Goal: Task Accomplishment & Management: Manage account settings

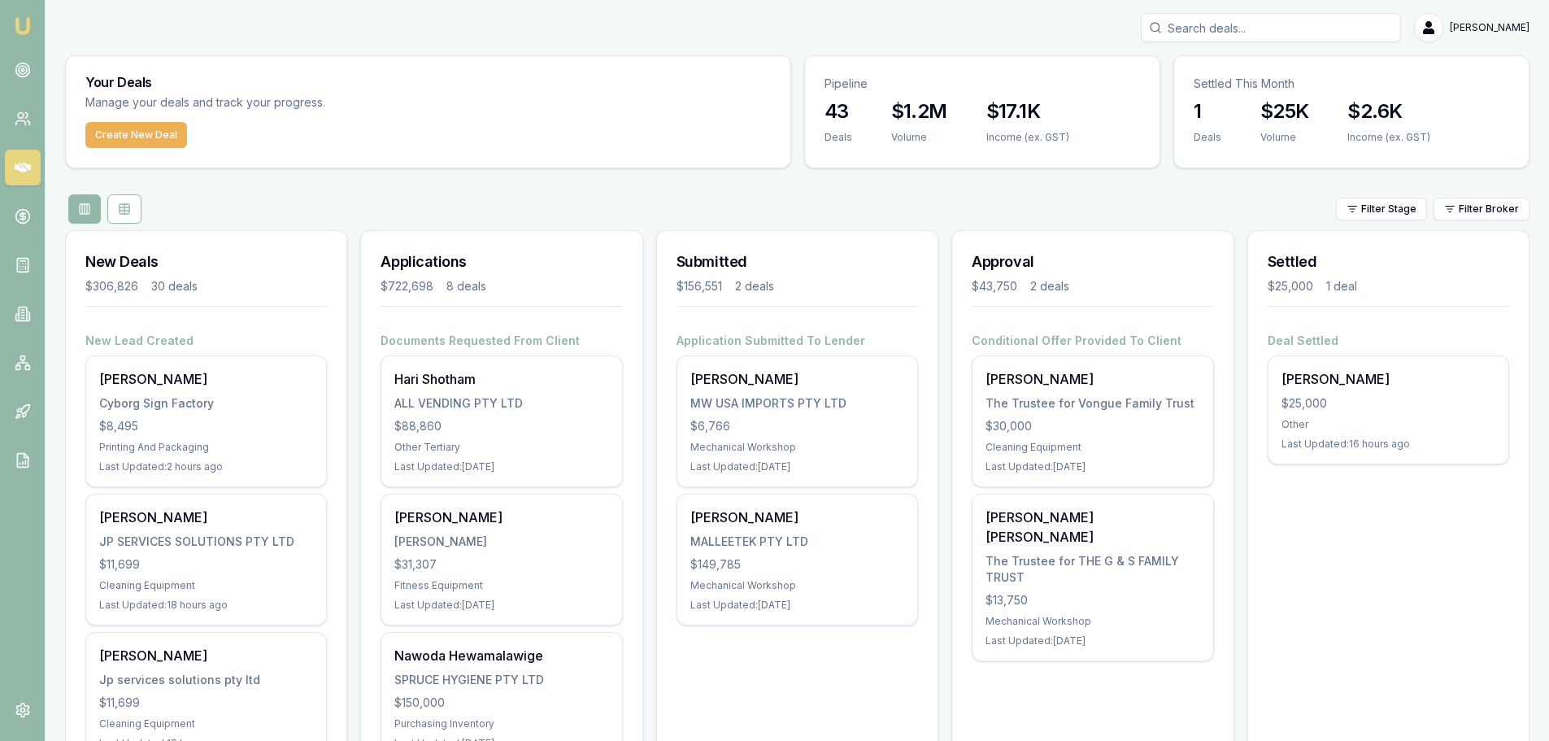
click at [25, 164] on icon at bounding box center [23, 168] width 16 height 10
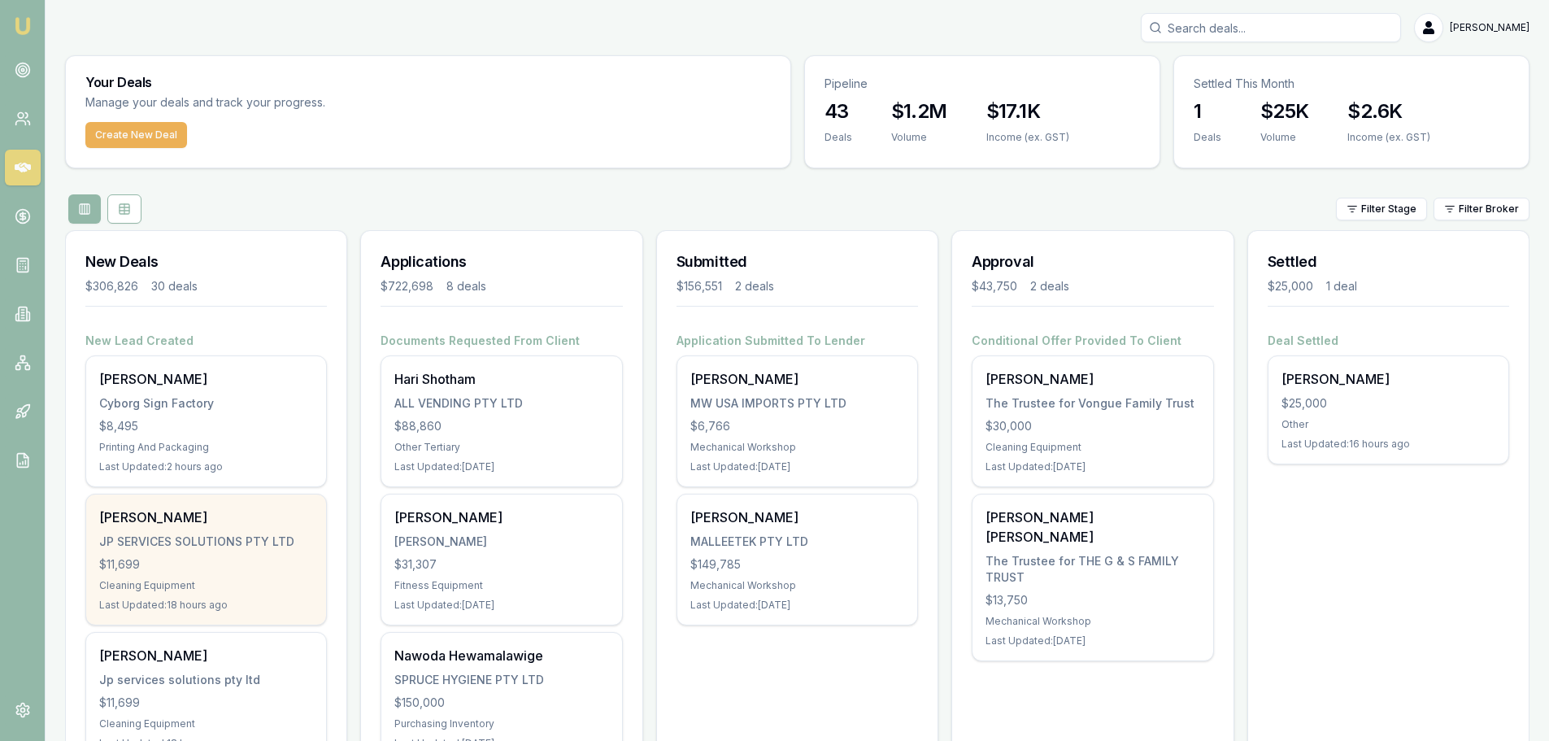
click at [189, 556] on div "$11,699" at bounding box center [206, 564] width 214 height 16
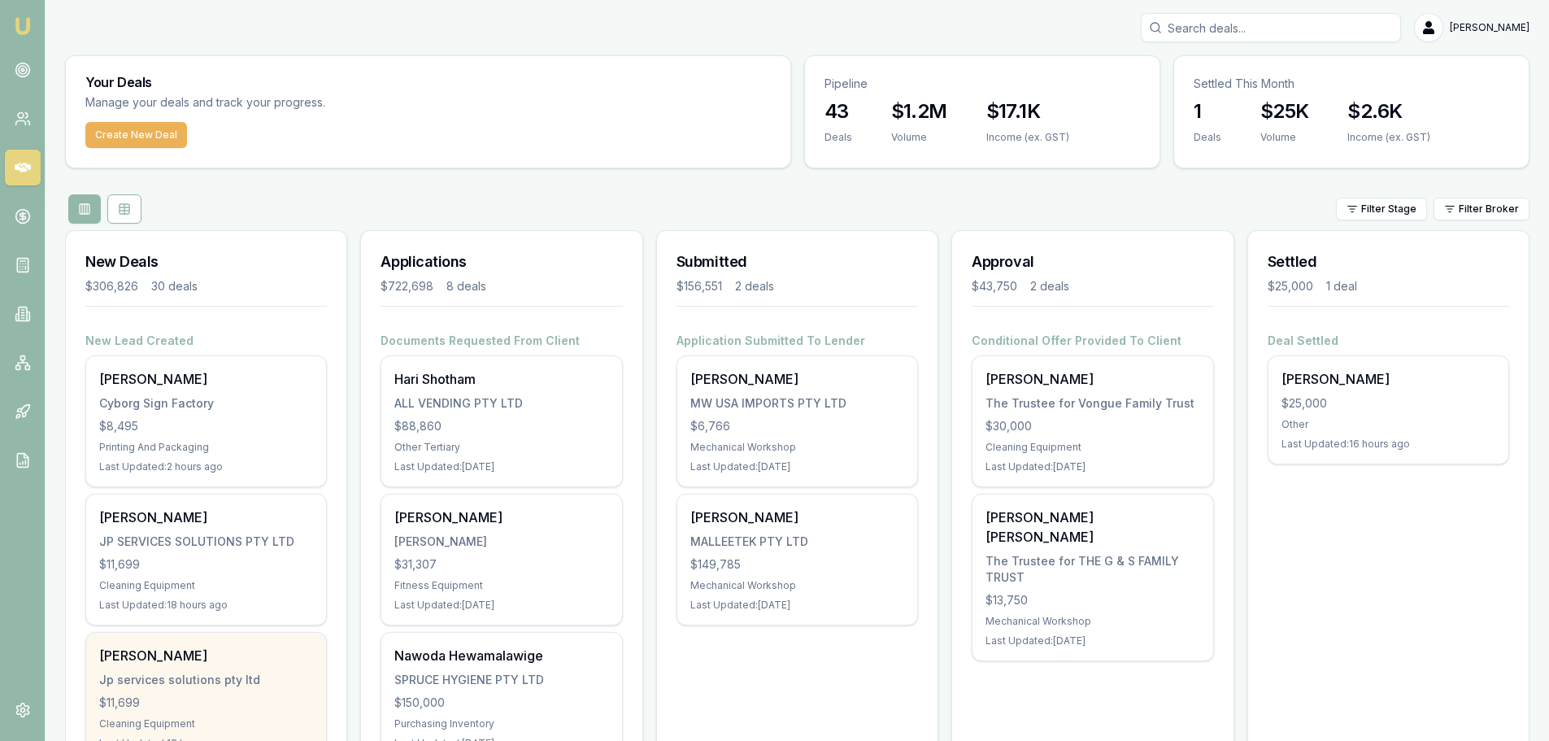
click at [255, 670] on div "Javier-denzel najm Jp services solutions pty ltd $11,699 Cleaning Equipment Las…" at bounding box center [206, 698] width 240 height 130
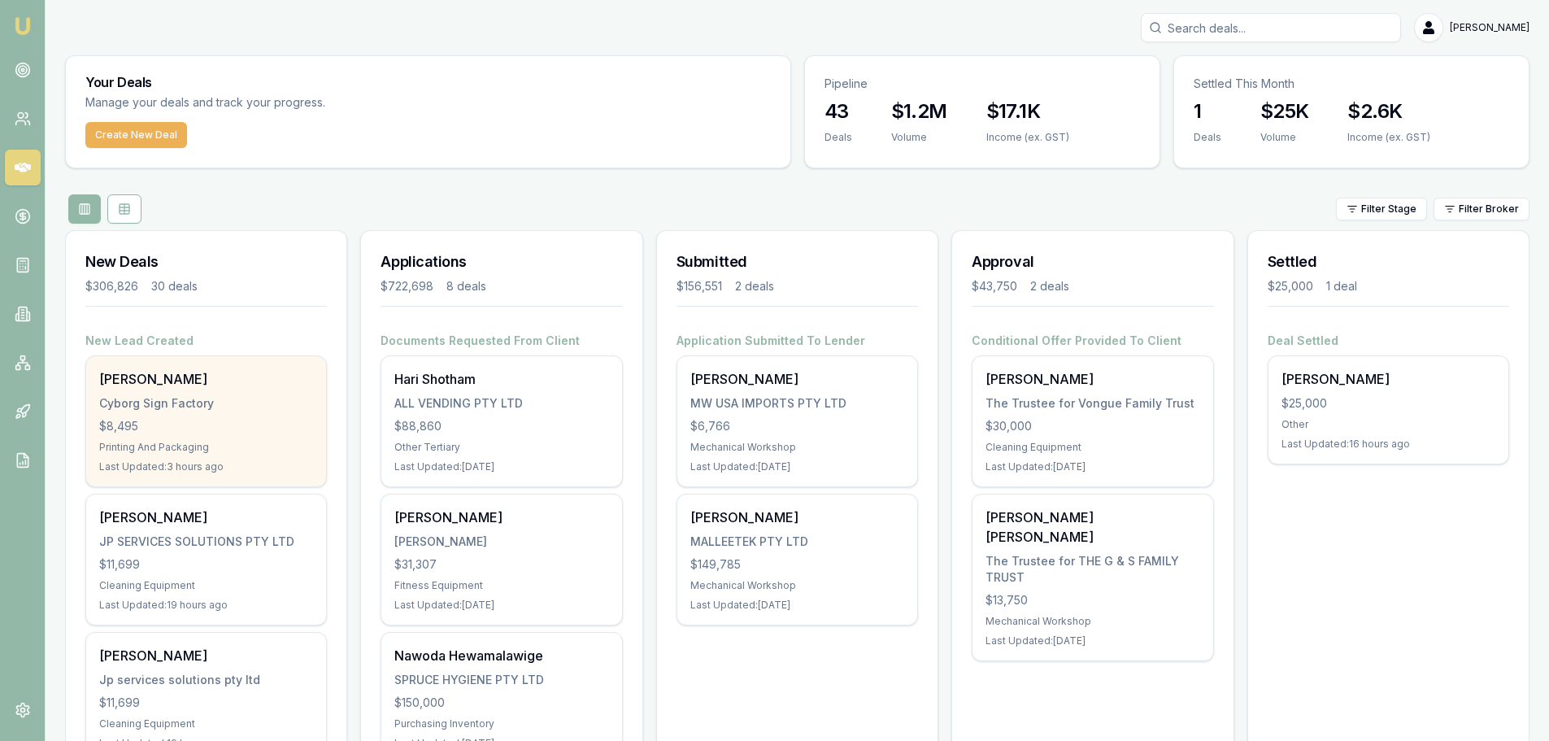
click at [132, 413] on div "Jason Shaw Cyborg Sign Factory $8,495 Printing And Packaging Last Updated: 3 ho…" at bounding box center [206, 421] width 240 height 130
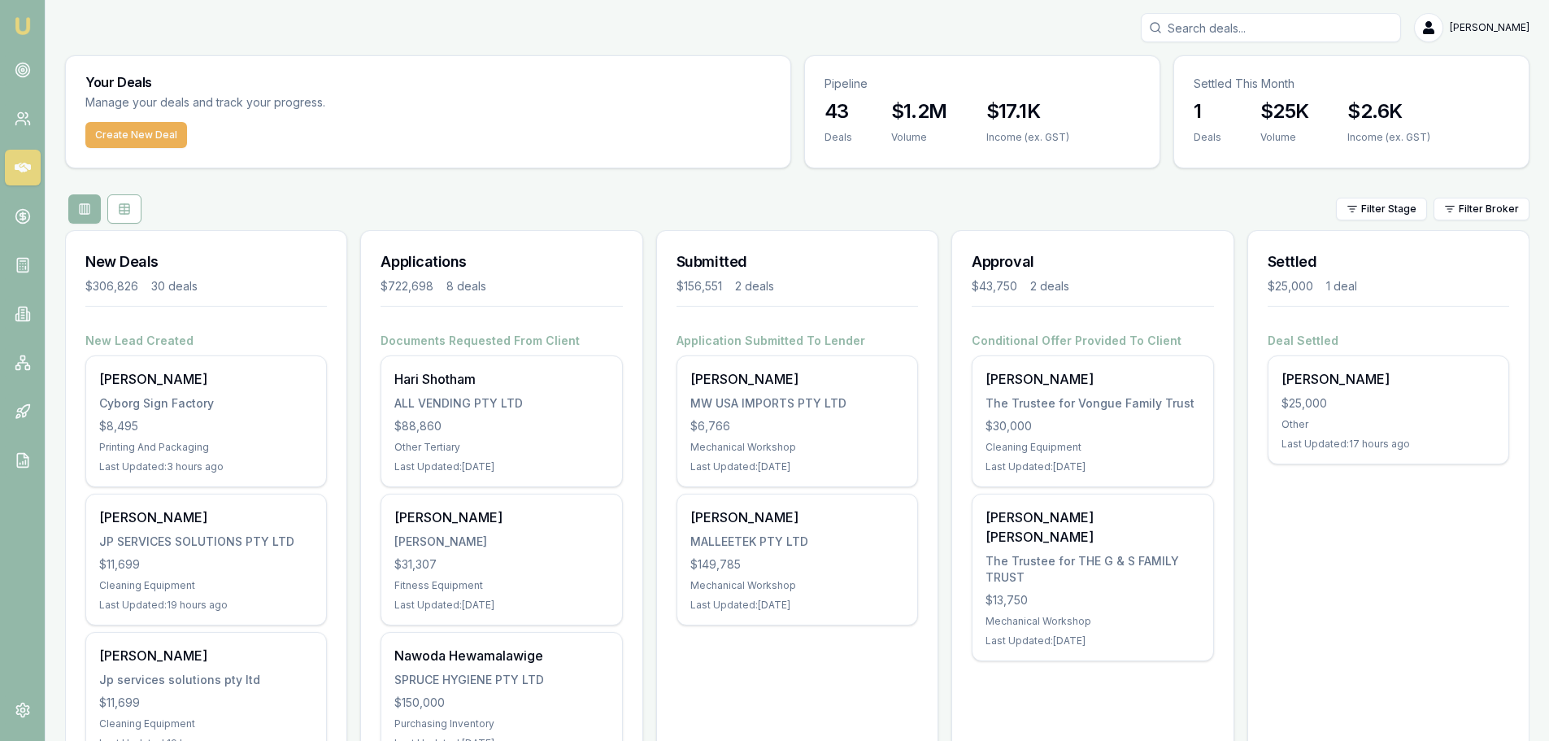
click at [327, 222] on div "Filter Stage Filter Broker" at bounding box center [797, 208] width 1464 height 29
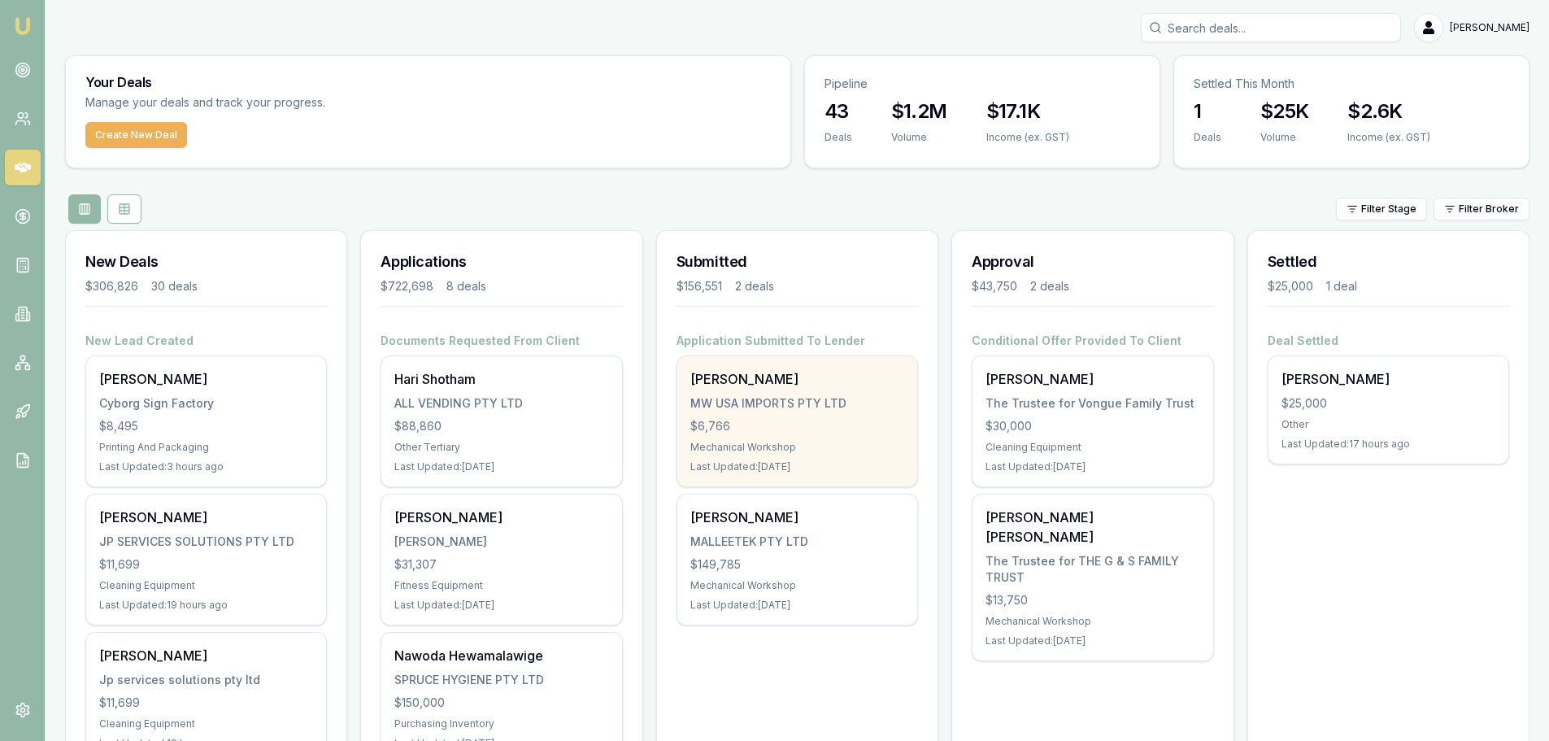
click at [751, 385] on div "Shelley Donnelly" at bounding box center [797, 379] width 214 height 20
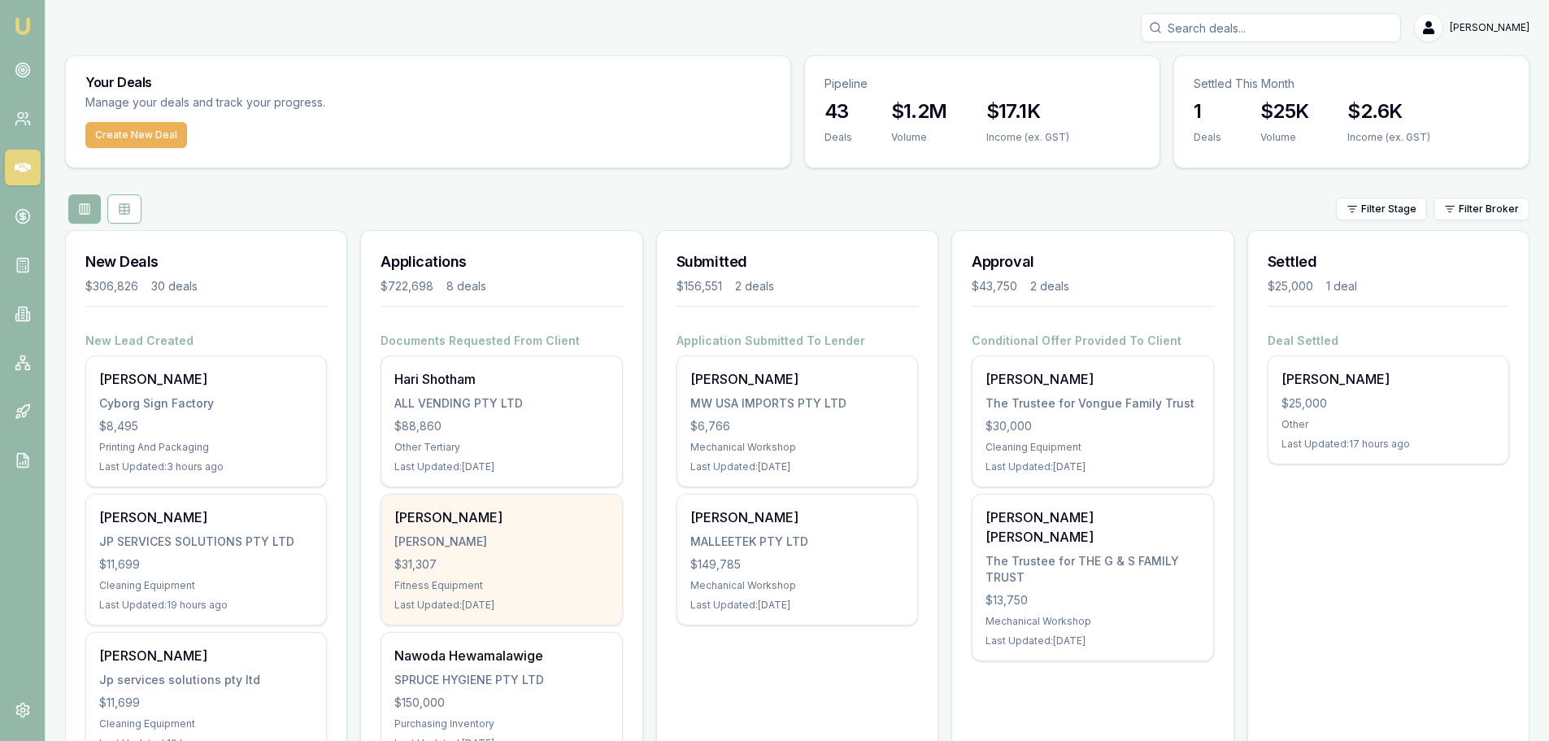
click at [468, 555] on div "Steven Kruger KRUGER, STEVEN JAMES $31,307 Fitness Equipment Last Updated: 10 d…" at bounding box center [501, 559] width 240 height 130
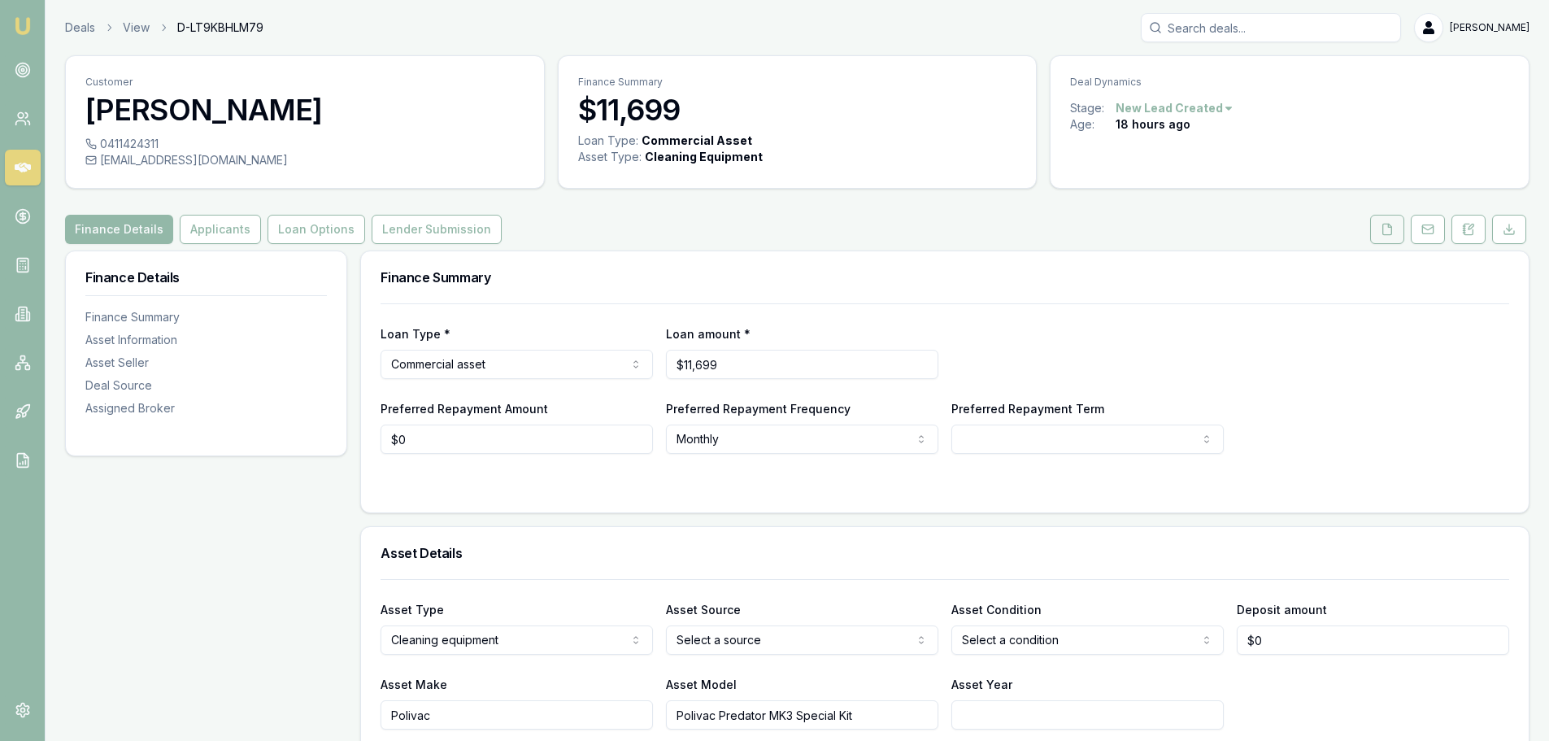
click at [1381, 225] on icon at bounding box center [1387, 229] width 13 height 13
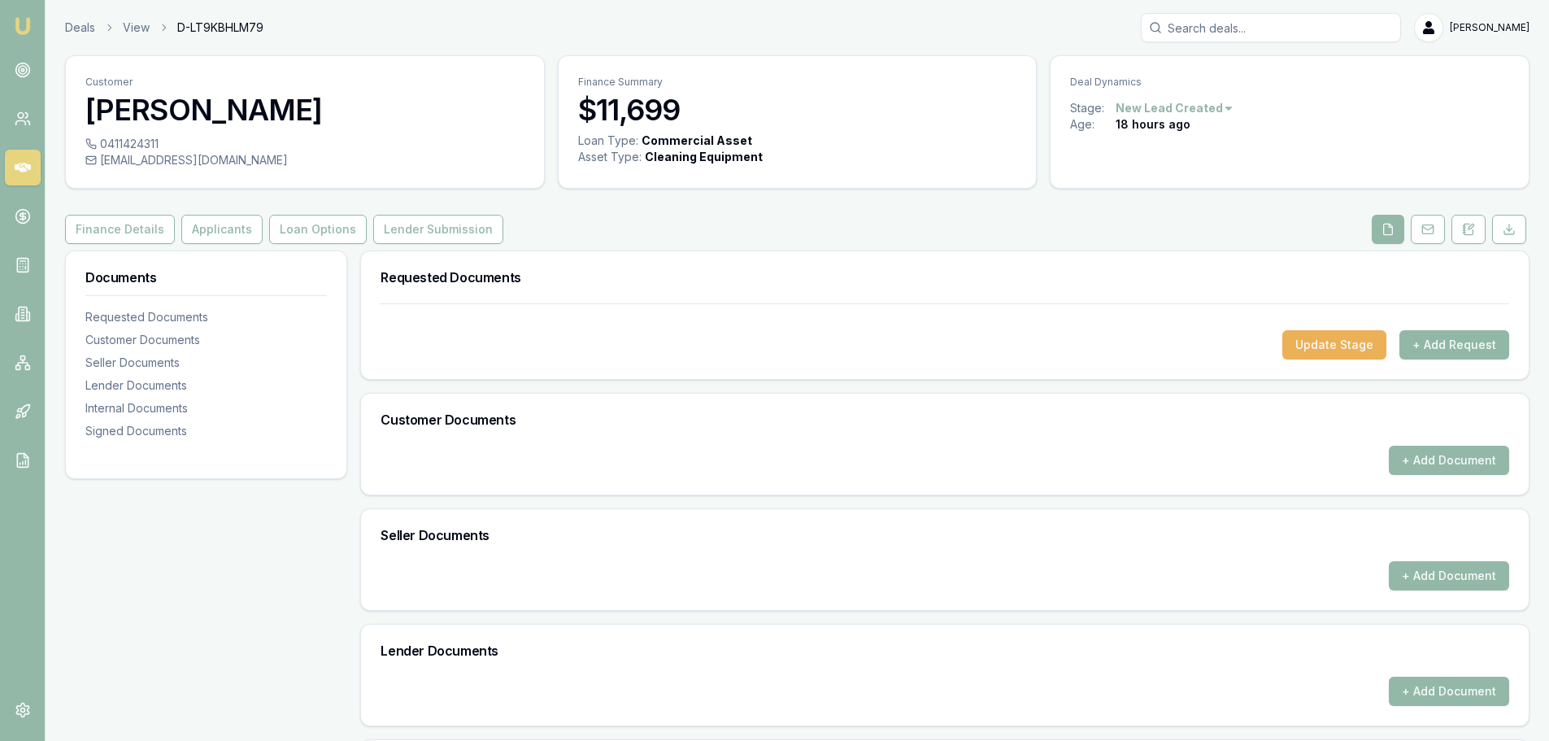
click at [1477, 343] on button "+ Add Request" at bounding box center [1454, 344] width 110 height 29
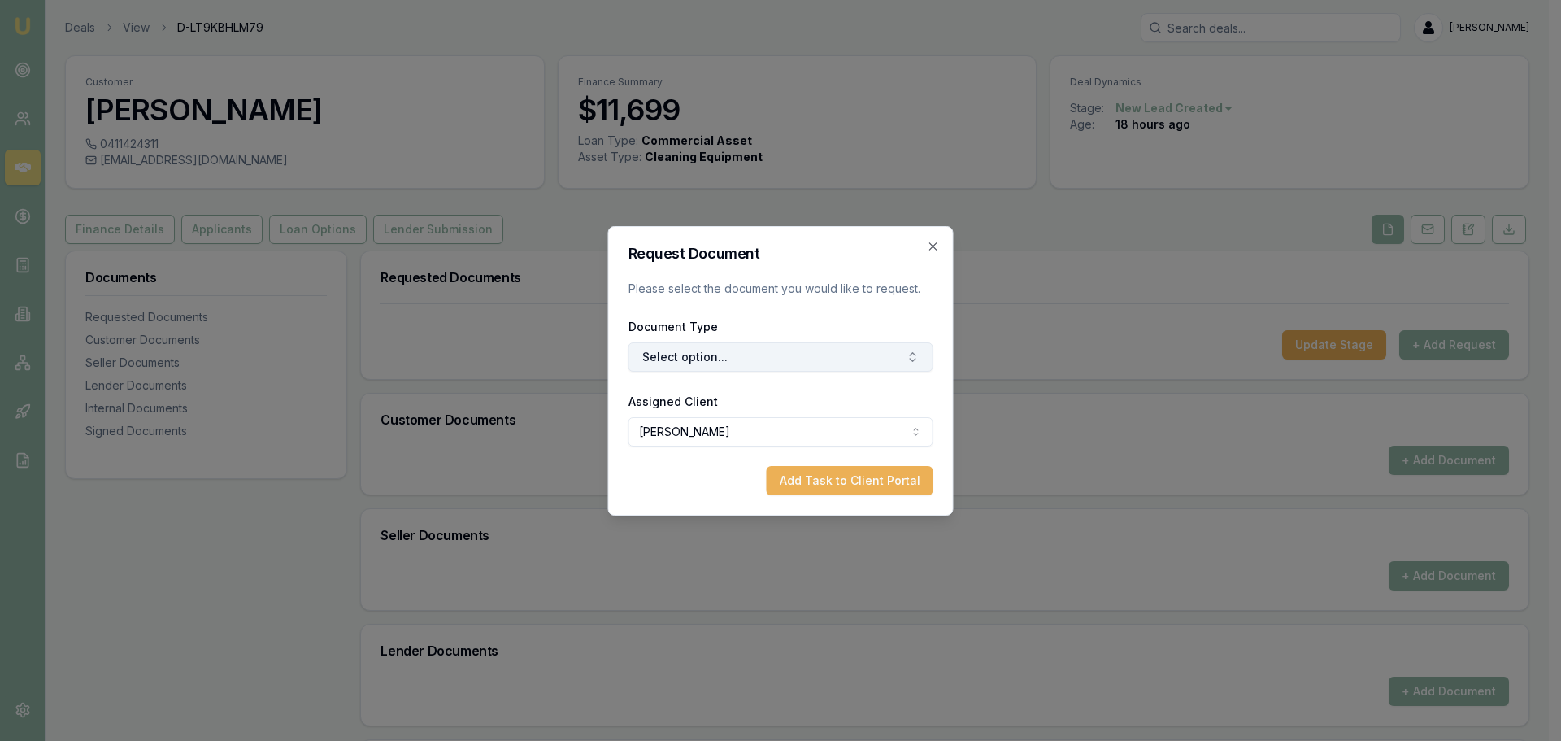
click at [778, 361] on button "Select option..." at bounding box center [781, 356] width 305 height 29
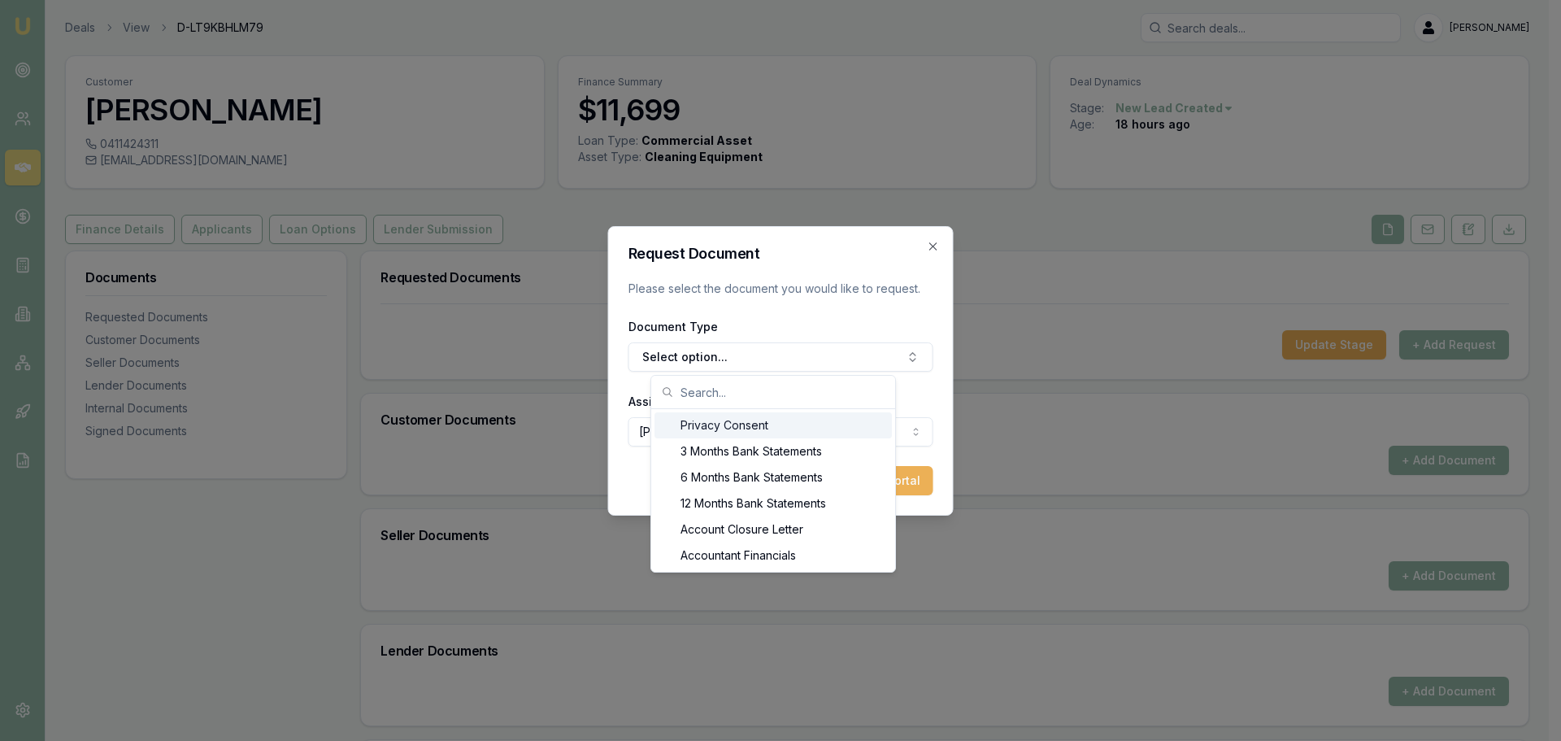
click at [727, 424] on div "Privacy Consent" at bounding box center [773, 425] width 237 height 26
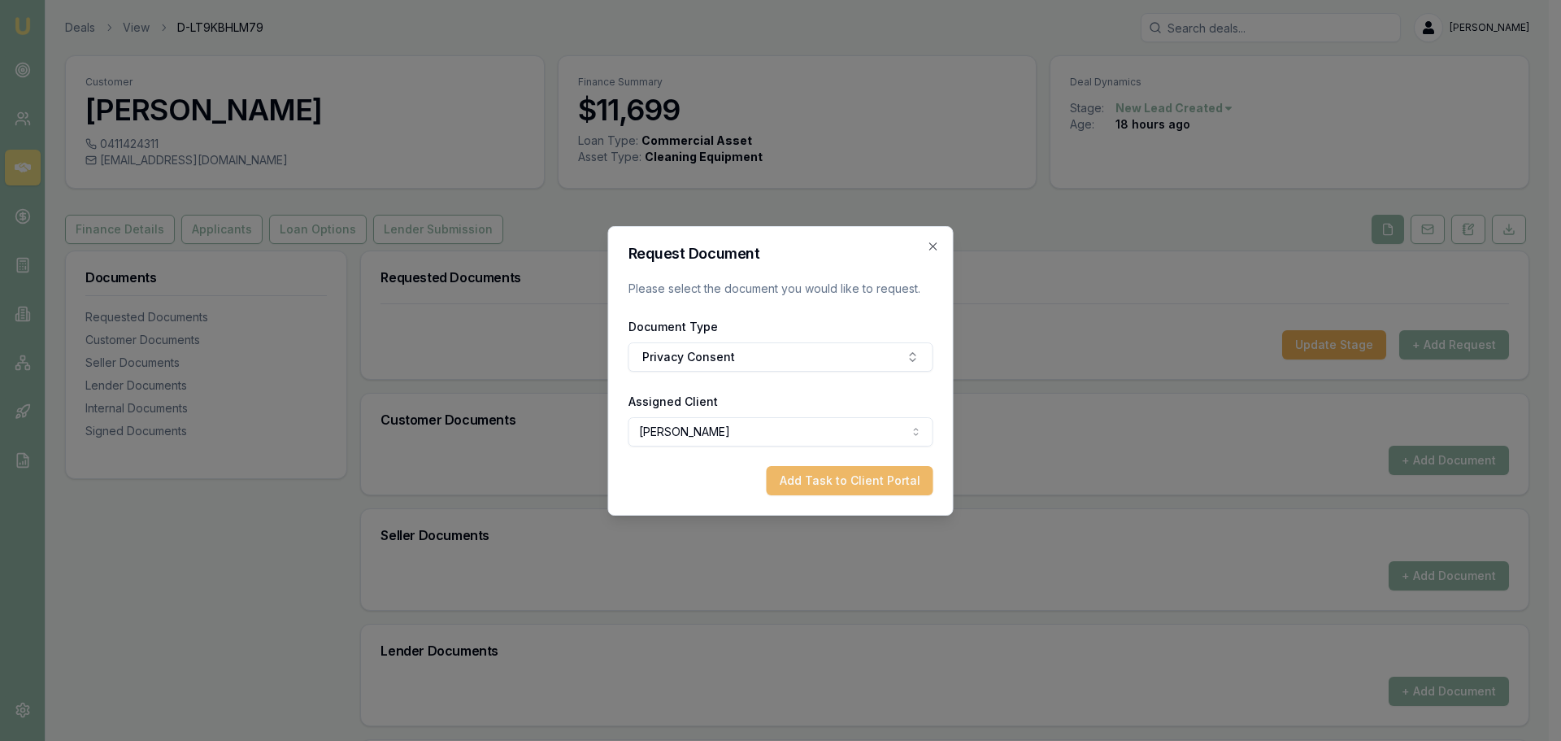
click at [842, 483] on button "Add Task to Client Portal" at bounding box center [850, 480] width 167 height 29
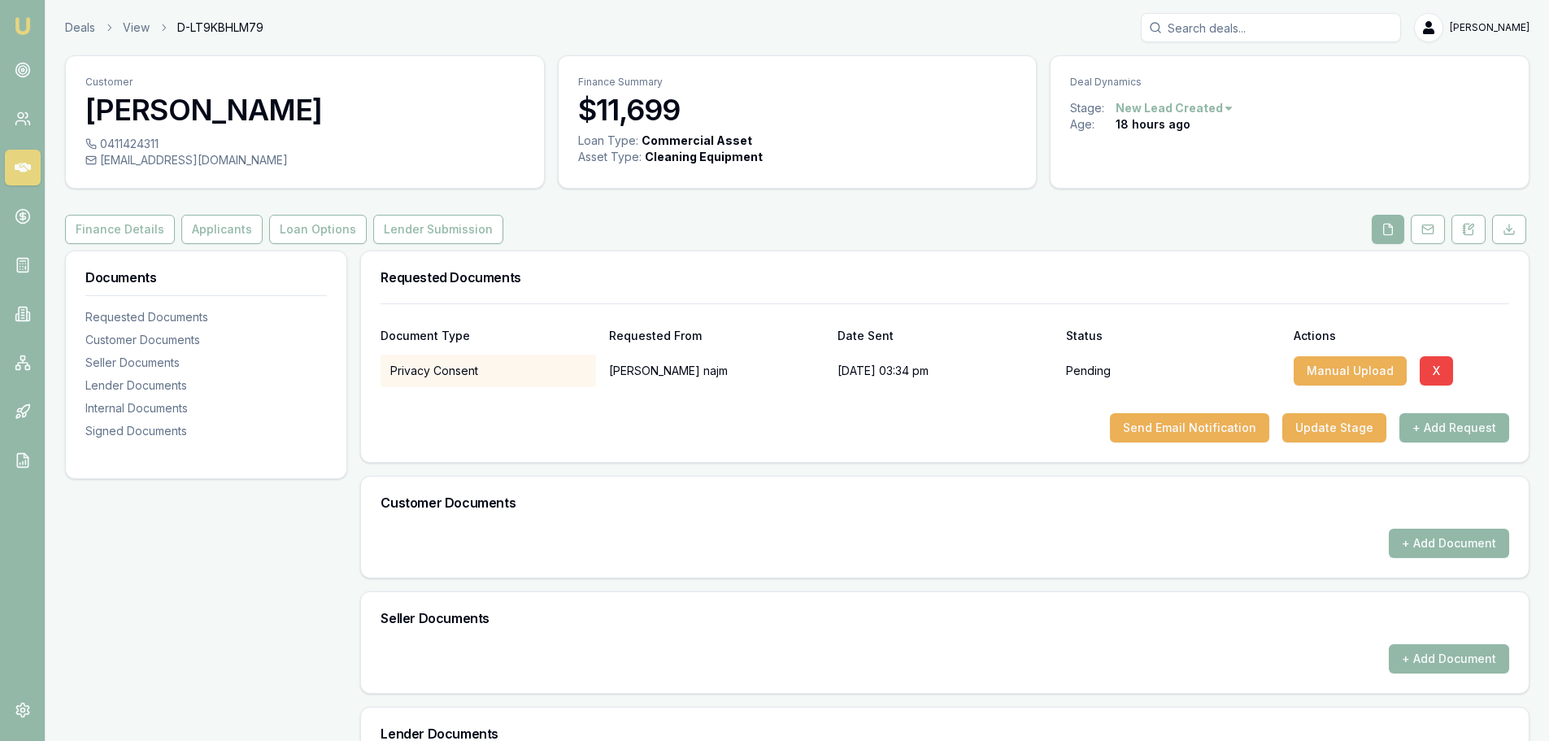
click at [1421, 418] on button "+ Add Request" at bounding box center [1454, 427] width 110 height 29
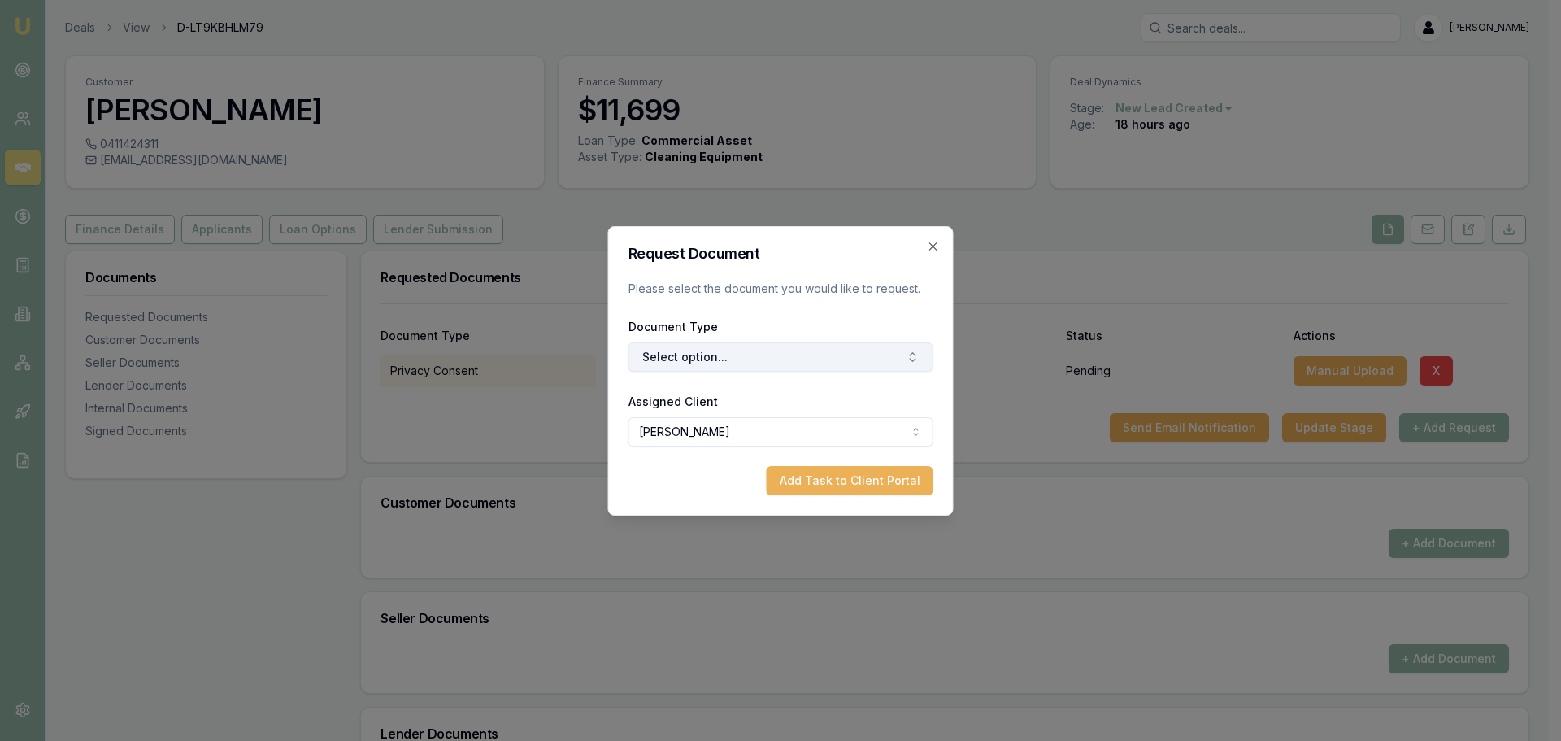
click at [711, 366] on button "Select option..." at bounding box center [781, 356] width 305 height 29
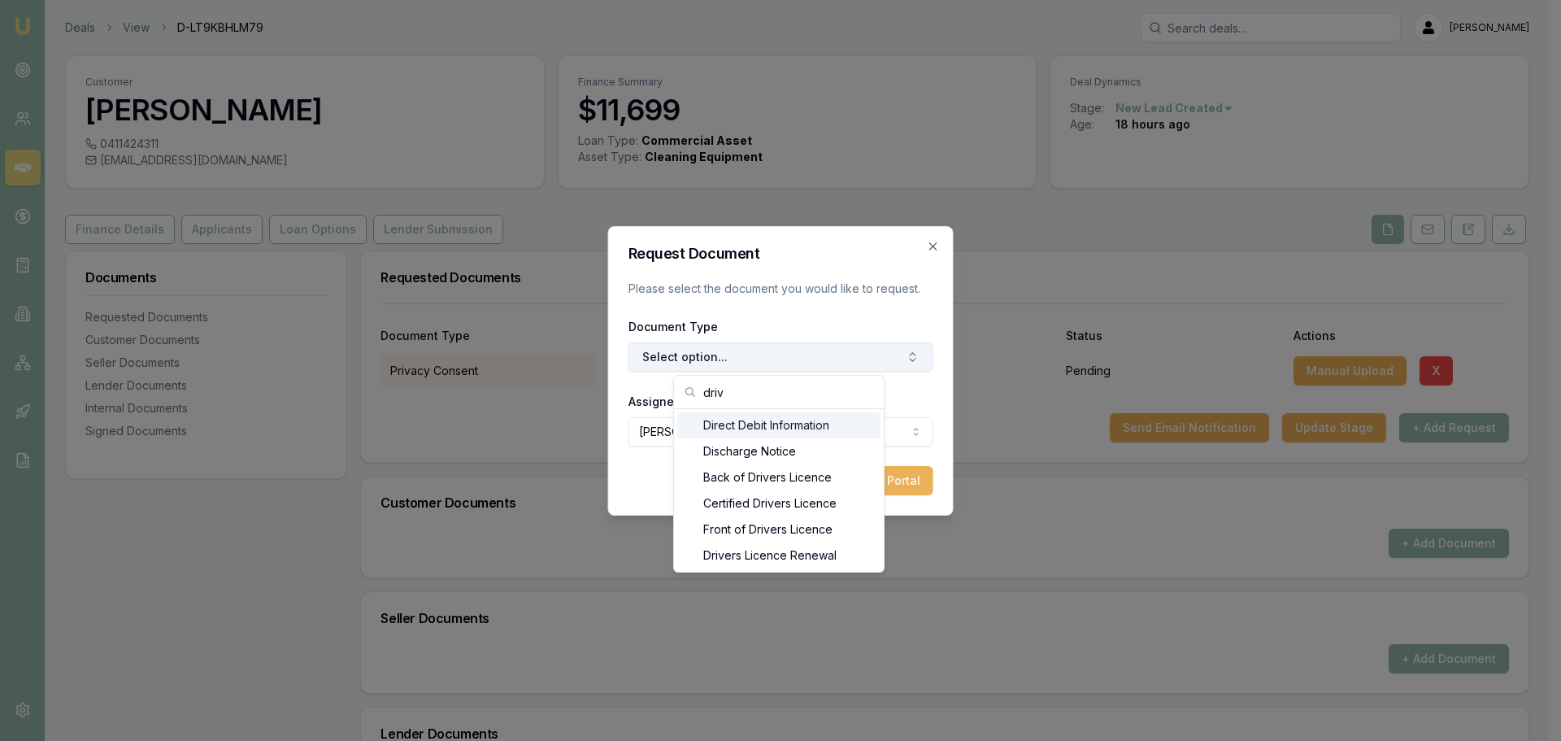
type input "drive"
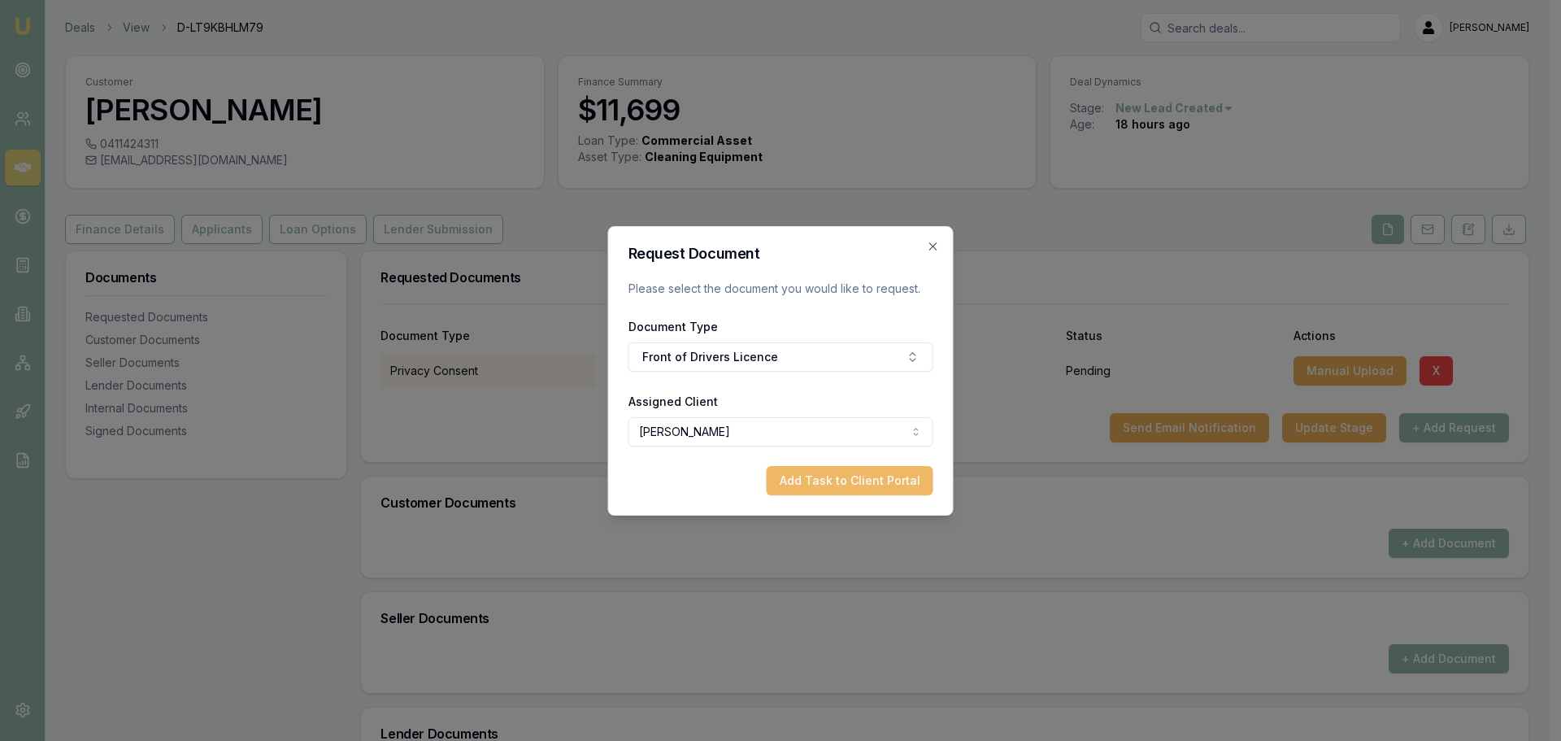
click at [807, 478] on button "Add Task to Client Portal" at bounding box center [850, 480] width 167 height 29
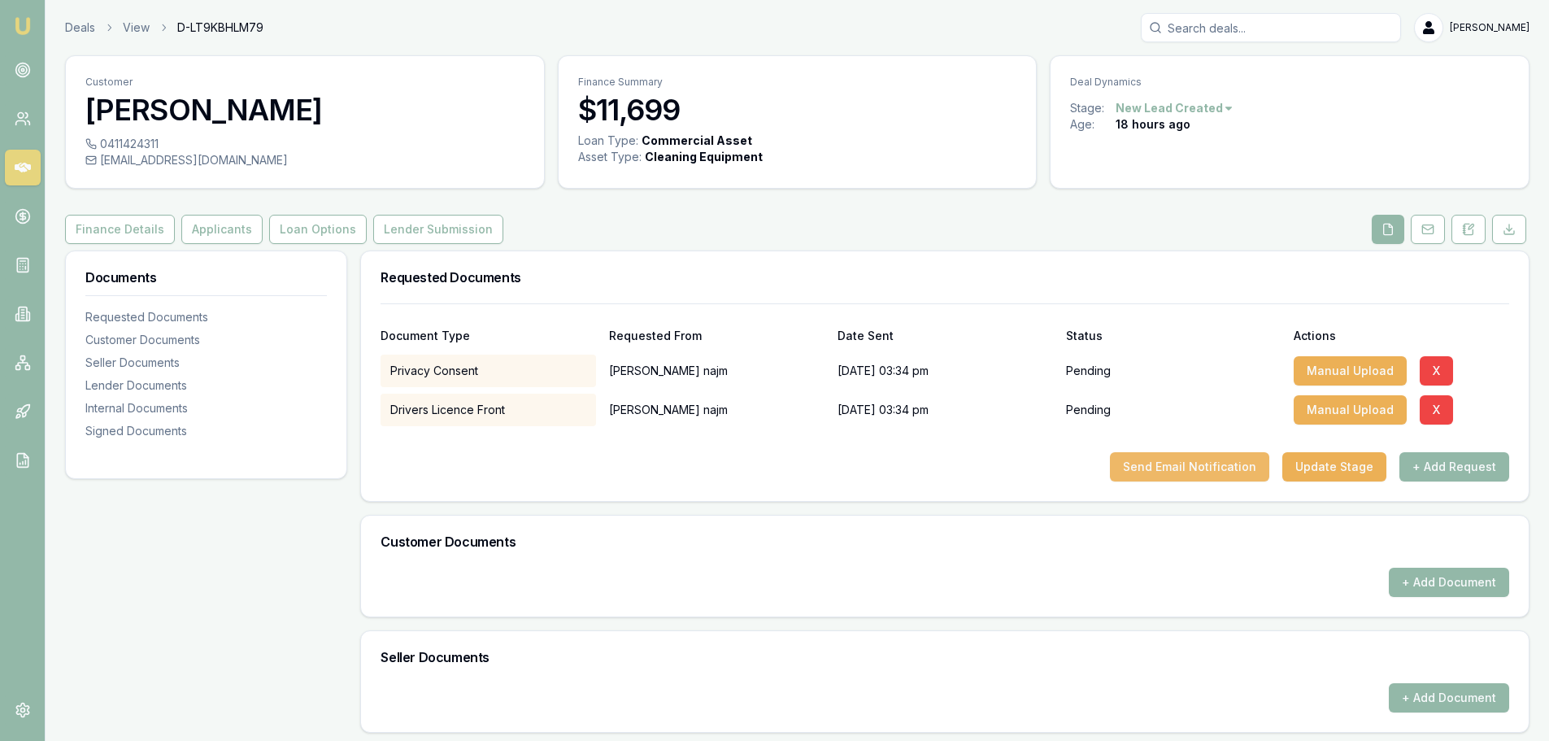
click at [1186, 476] on button "Send Email Notification" at bounding box center [1189, 466] width 159 height 29
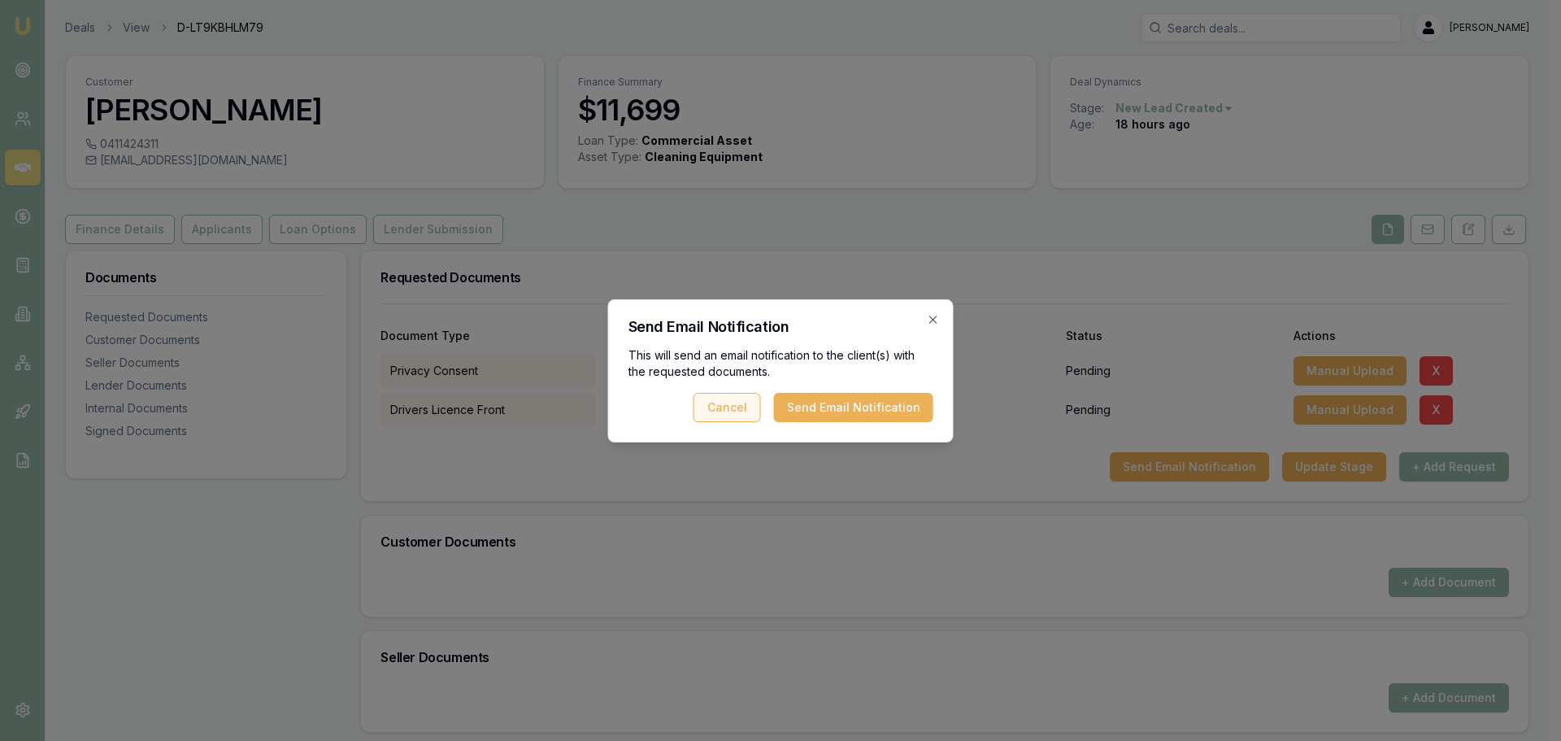
click at [711, 416] on button "Cancel" at bounding box center [727, 407] width 67 height 29
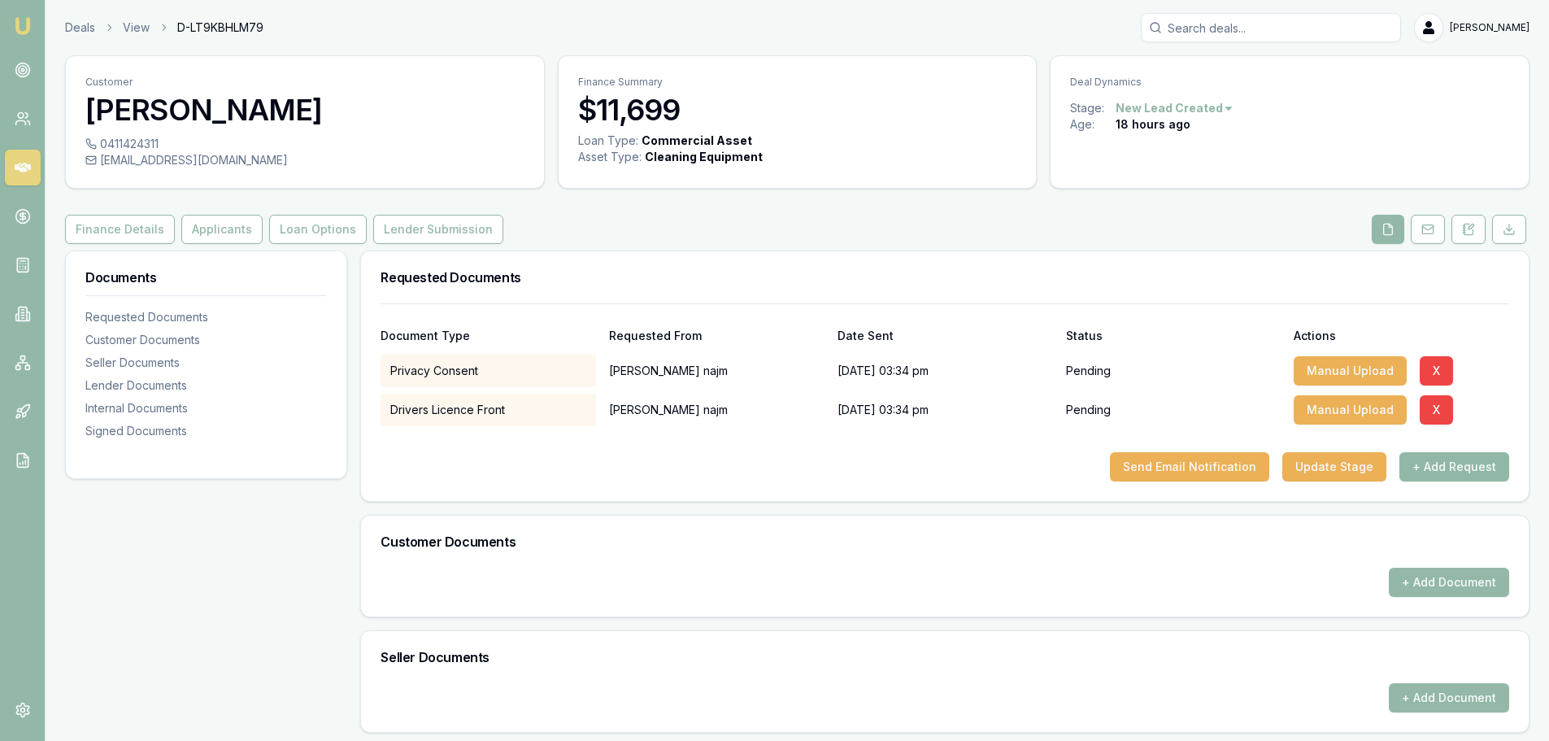
click at [1406, 468] on button "+ Add Request" at bounding box center [1454, 466] width 110 height 29
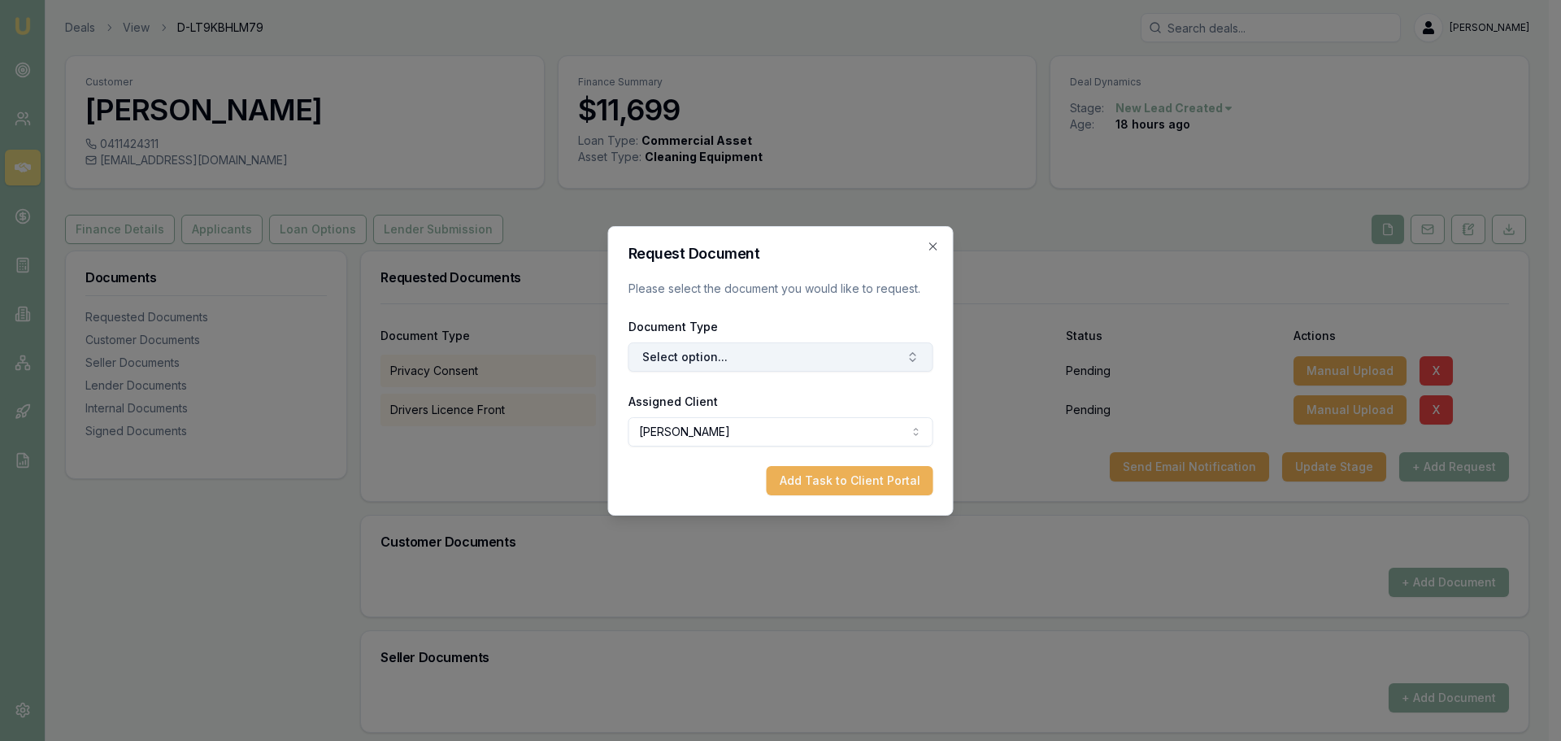
click at [716, 353] on button "Select option..." at bounding box center [781, 356] width 305 height 29
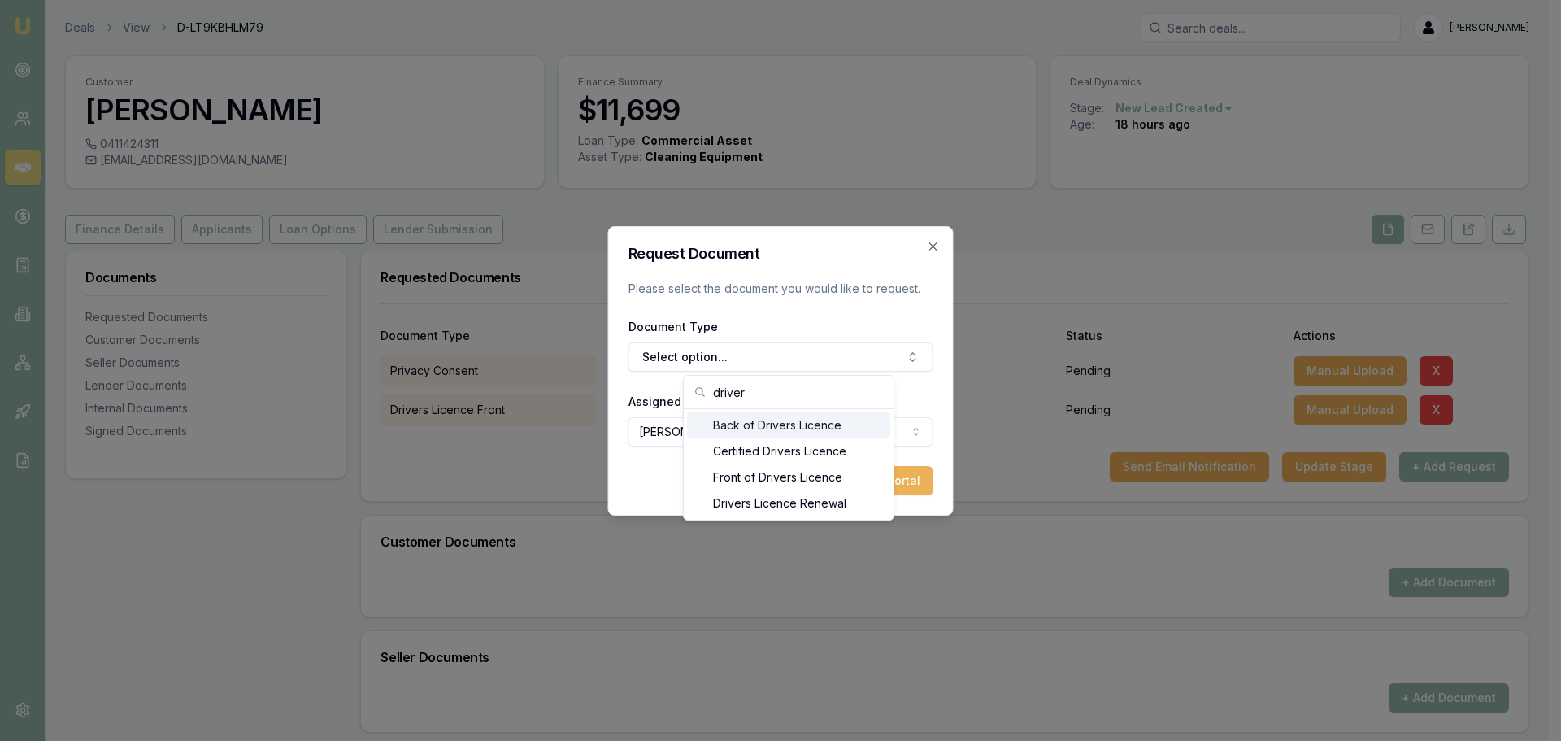
type input "driver"
click at [717, 427] on div "Back of Drivers Licence" at bounding box center [788, 425] width 203 height 26
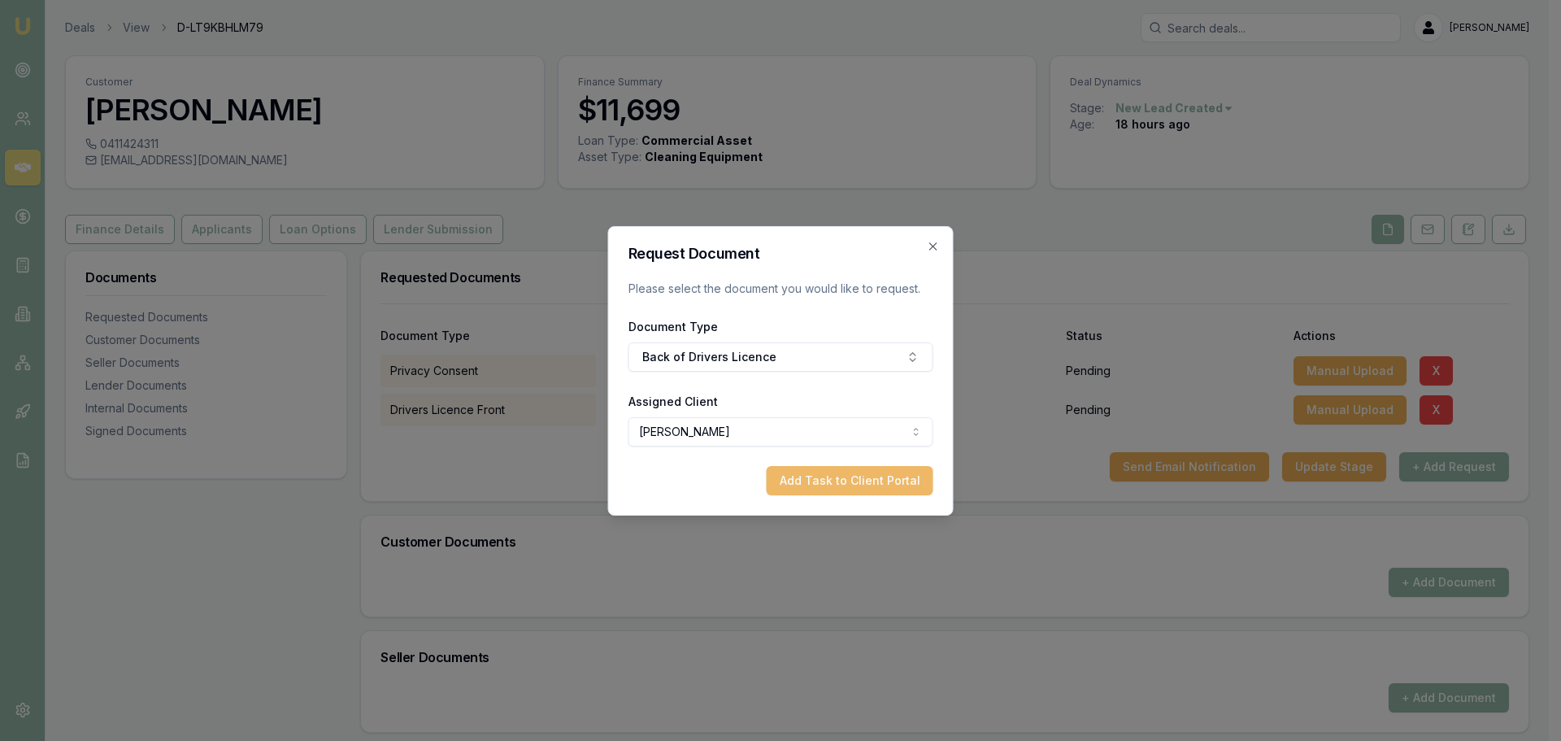
click at [855, 474] on button "Add Task to Client Portal" at bounding box center [850, 480] width 167 height 29
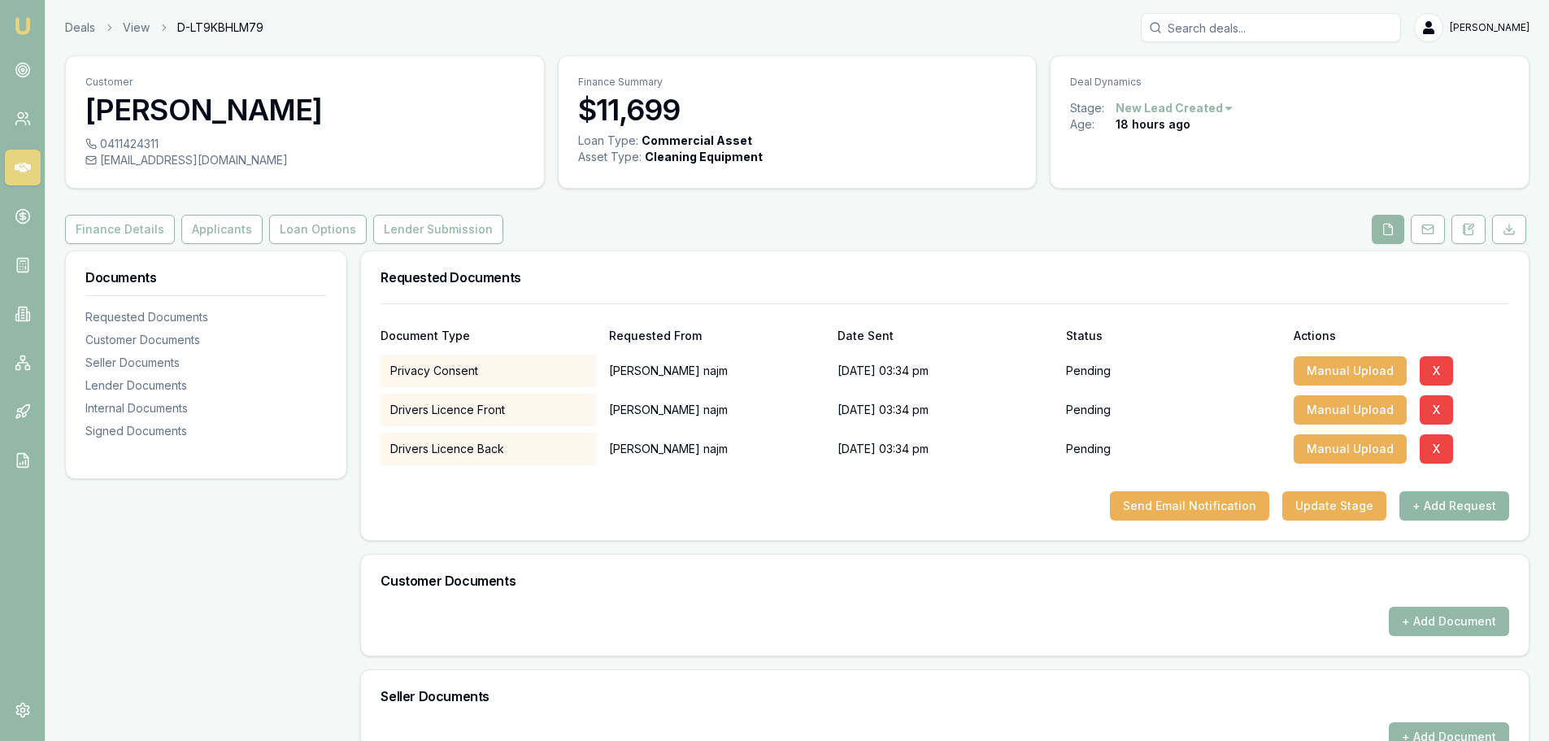
click at [1447, 512] on button "+ Add Request" at bounding box center [1454, 505] width 110 height 29
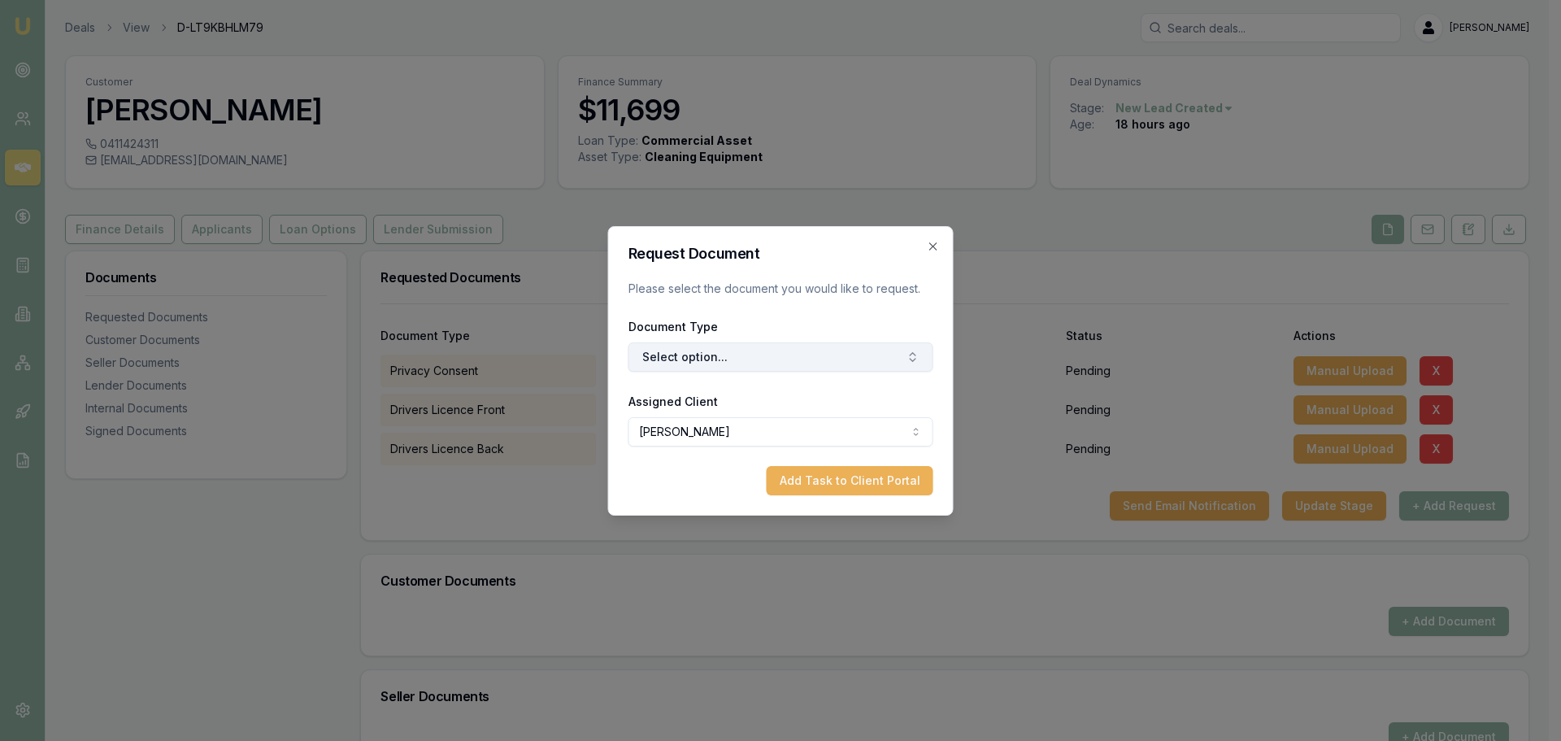
click at [752, 363] on button "Select option..." at bounding box center [781, 356] width 305 height 29
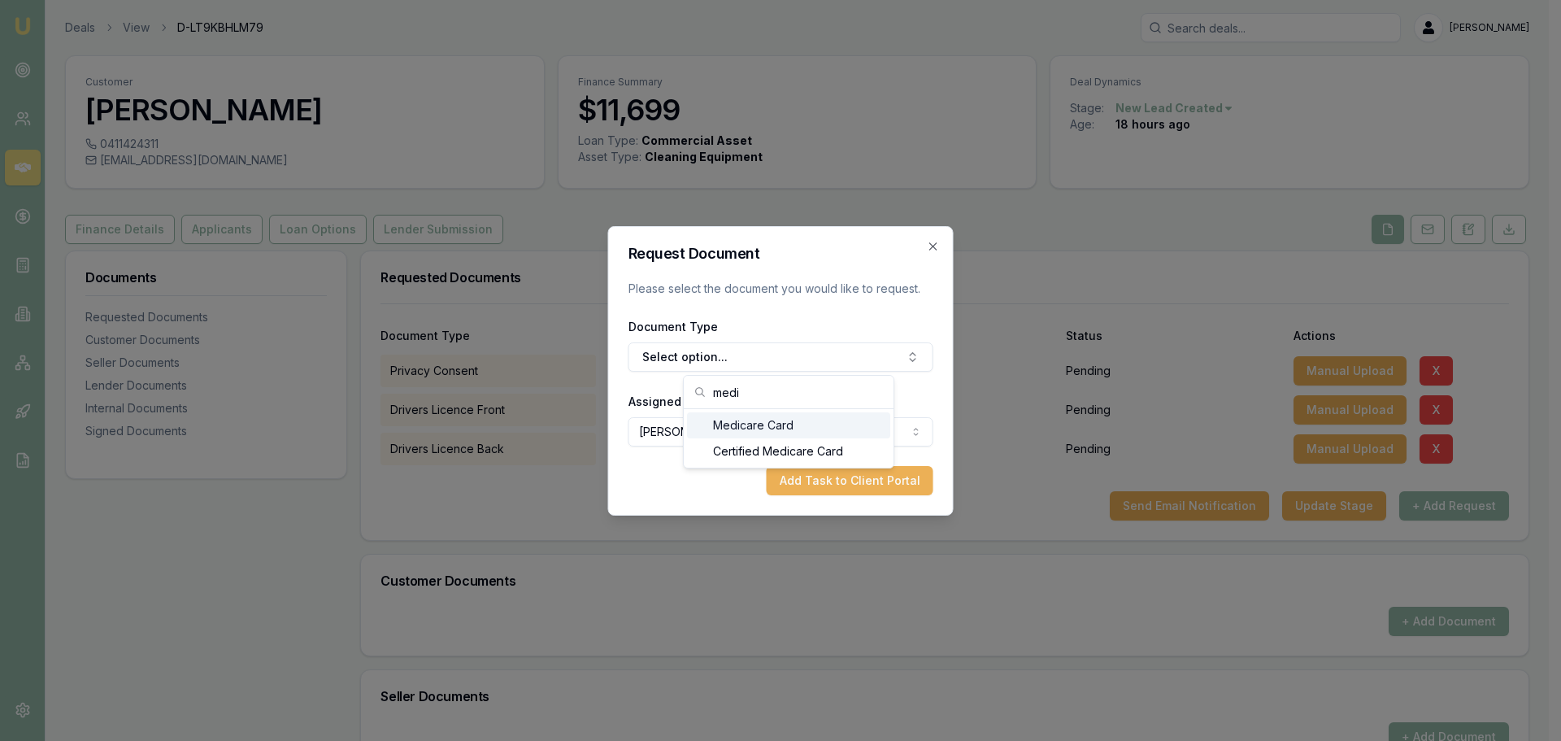
type input "medi"
click at [749, 429] on div "Medicare Card" at bounding box center [788, 425] width 203 height 26
click at [858, 486] on button "Add Task to Client Portal" at bounding box center [850, 480] width 167 height 29
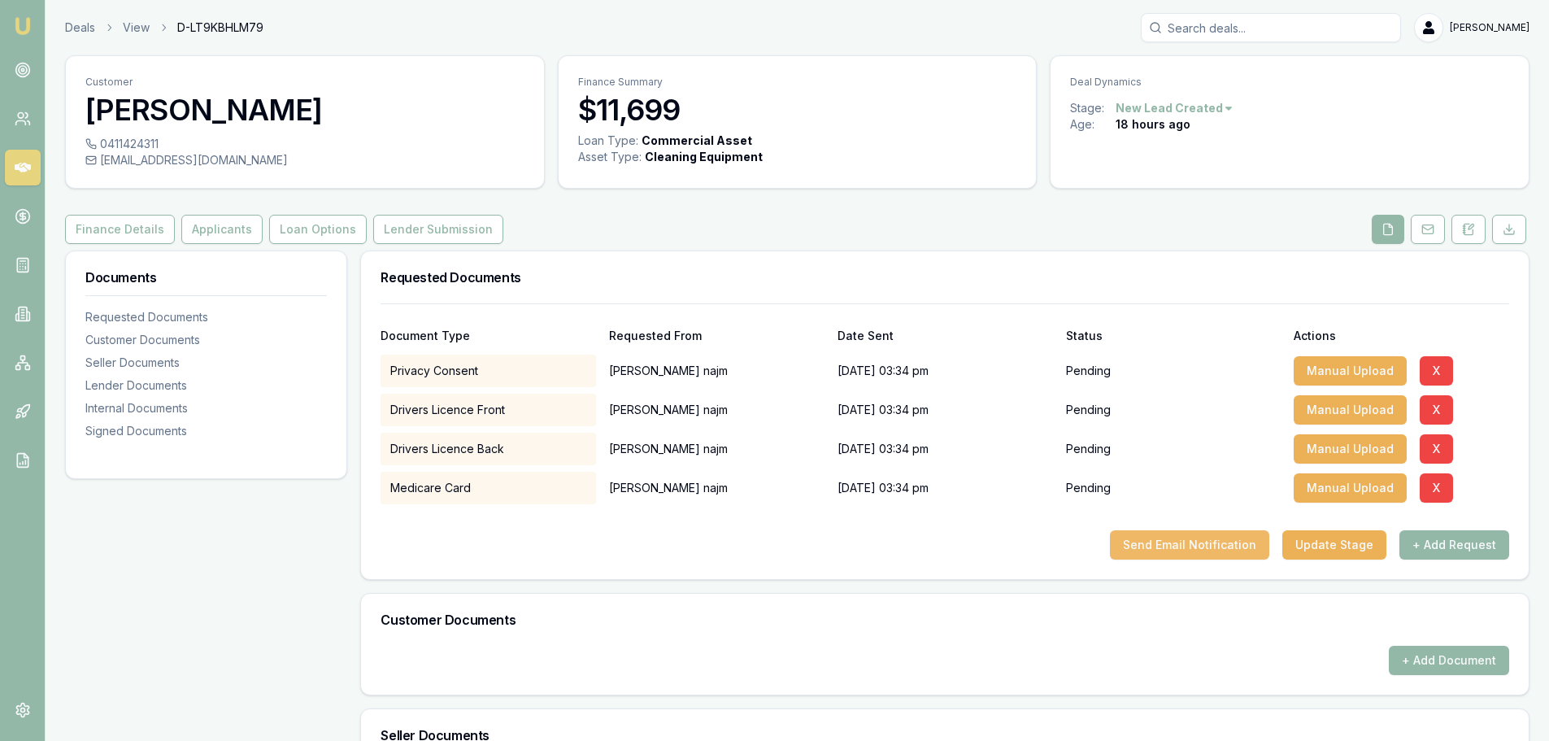
click at [1169, 544] on button "Send Email Notification" at bounding box center [1189, 544] width 159 height 29
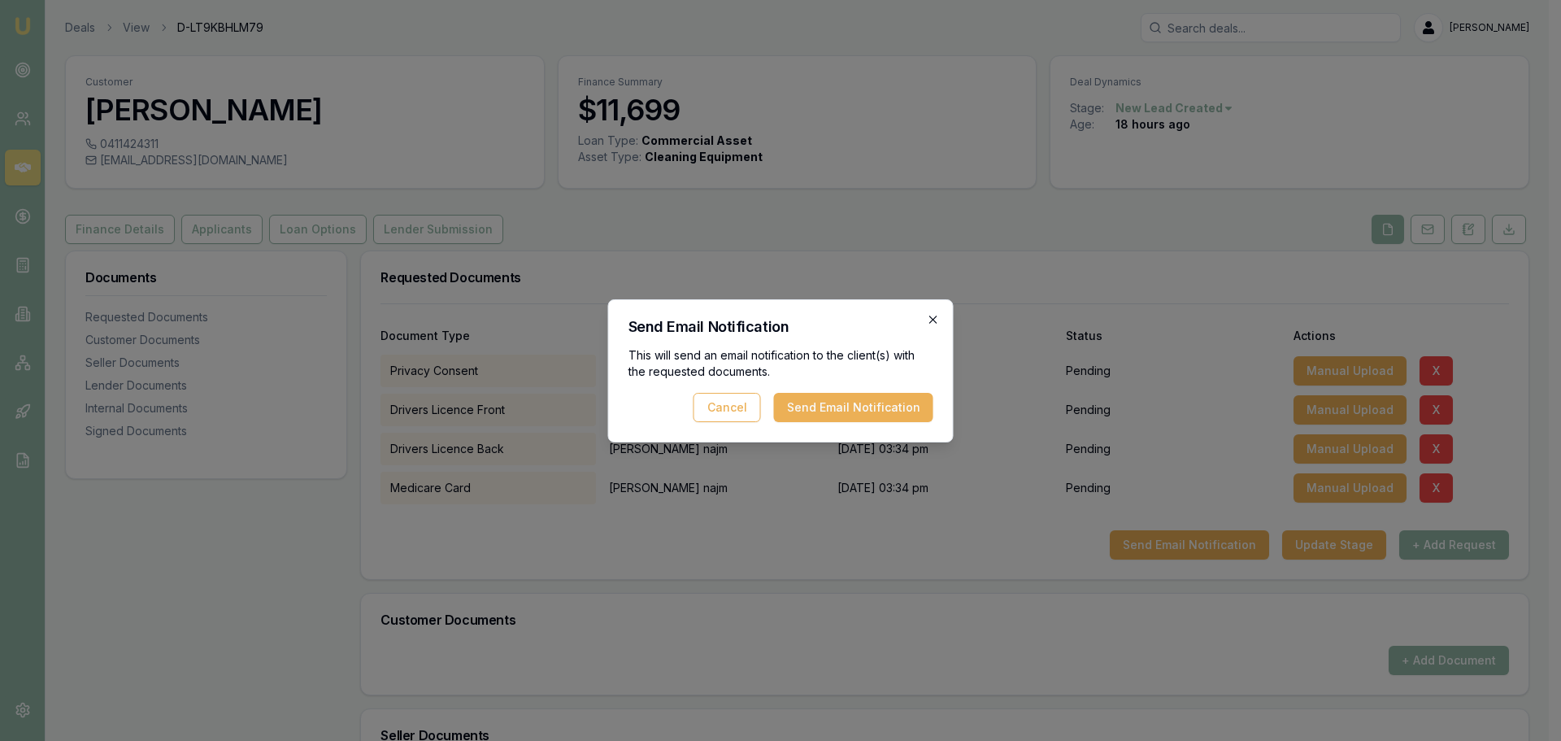
click at [931, 322] on icon "button" at bounding box center [933, 319] width 13 height 13
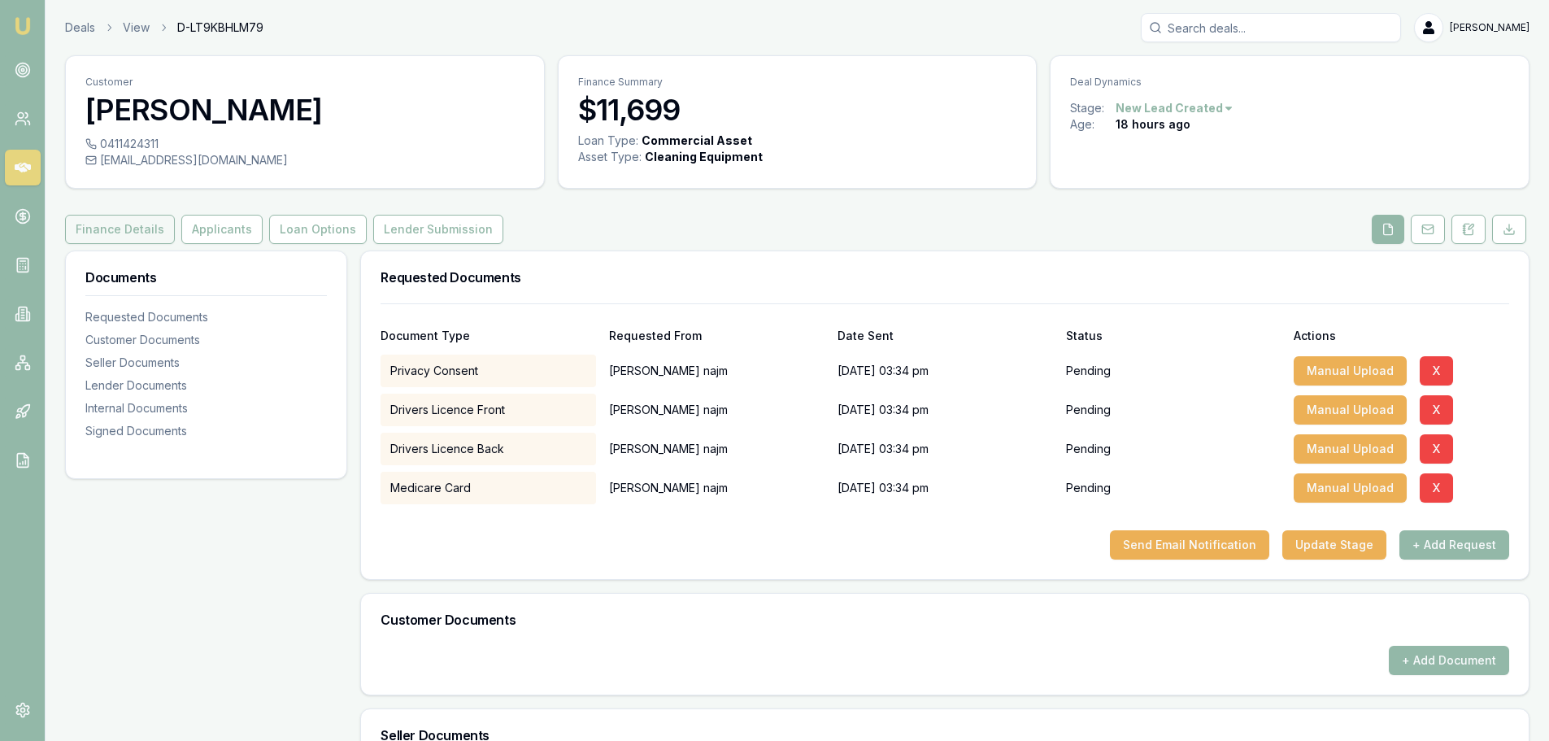
click at [111, 232] on button "Finance Details" at bounding box center [120, 229] width 110 height 29
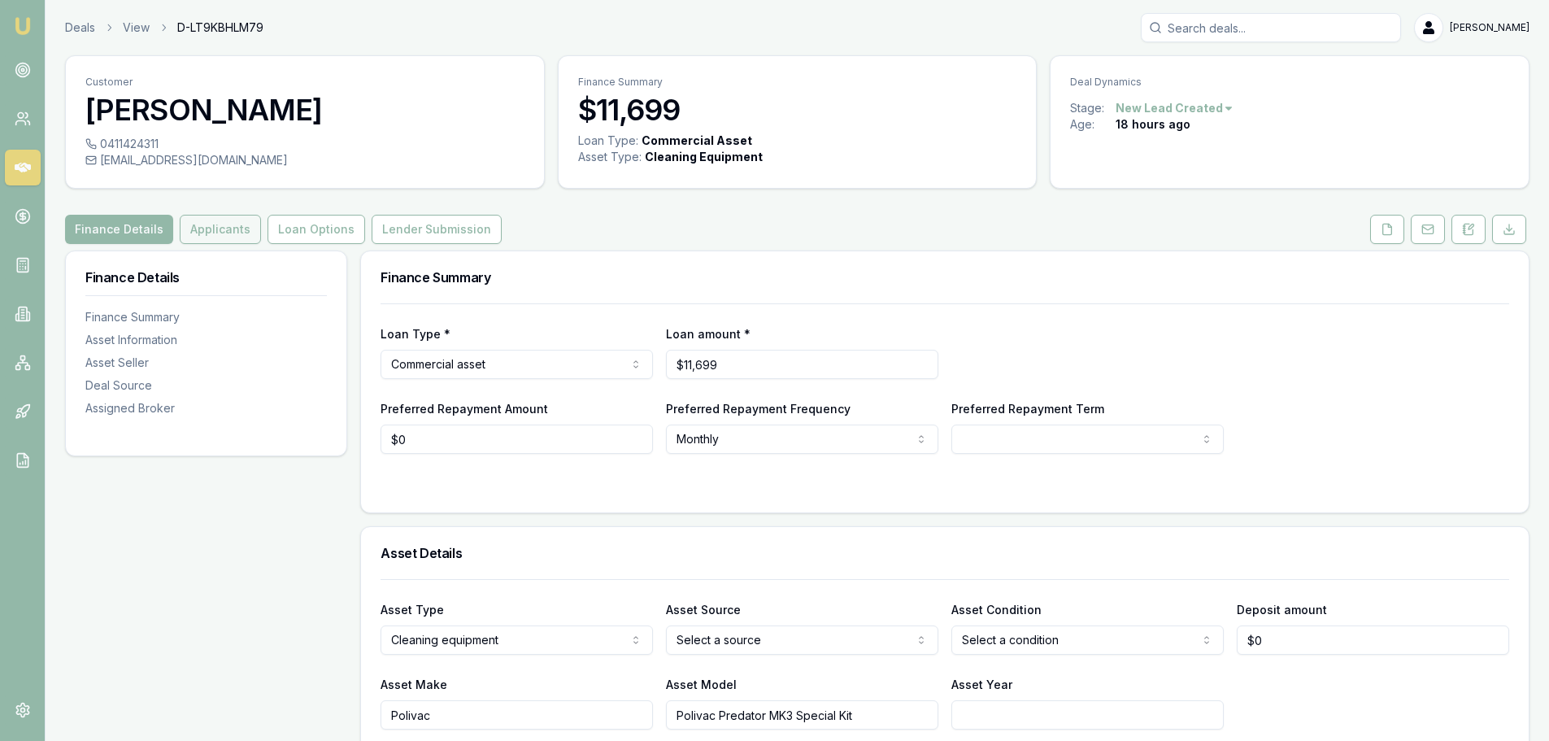
click at [215, 221] on button "Applicants" at bounding box center [220, 229] width 81 height 29
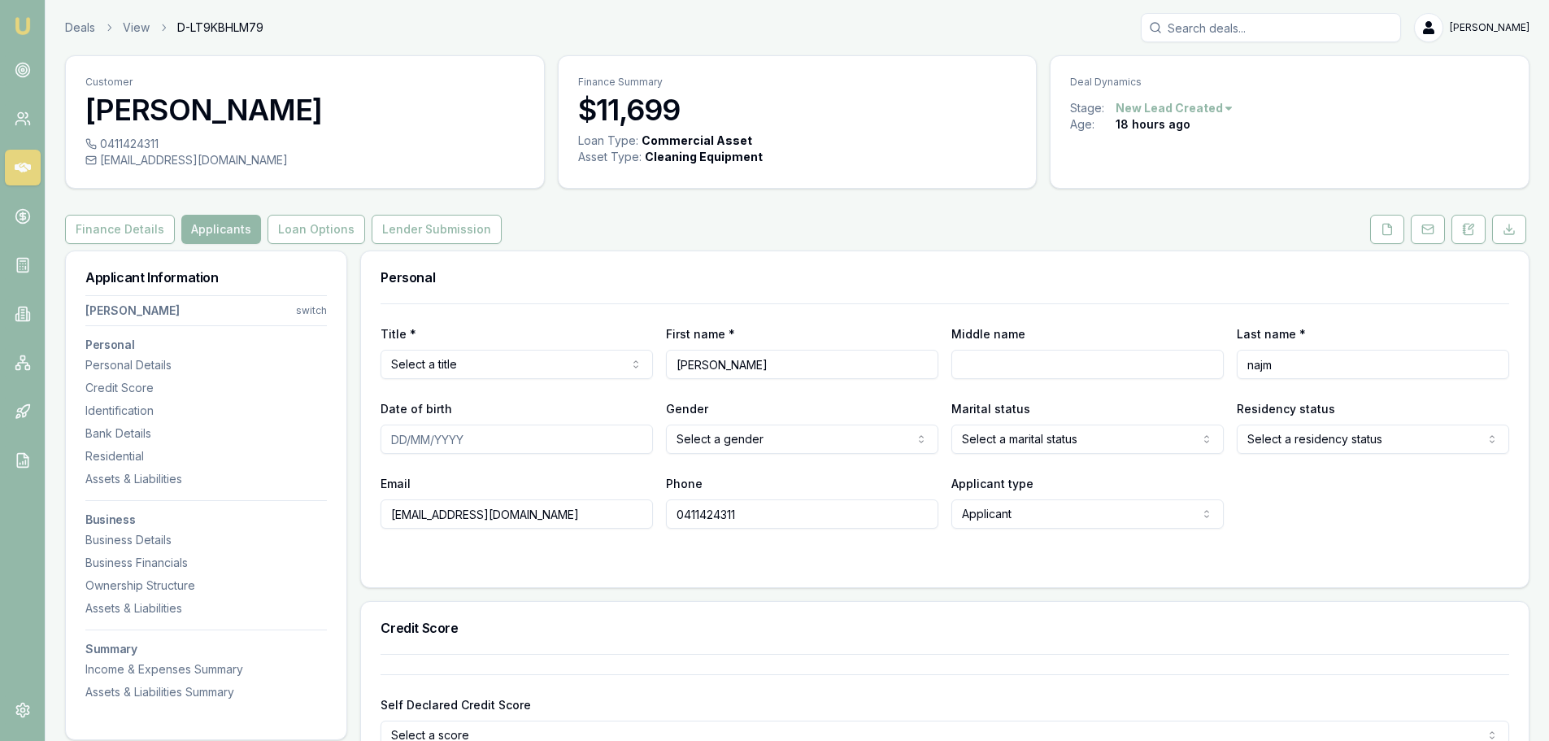
click at [1253, 363] on input "najm" at bounding box center [1373, 364] width 272 height 29
type input "Najm"
click at [146, 229] on button "Finance Details" at bounding box center [120, 229] width 110 height 29
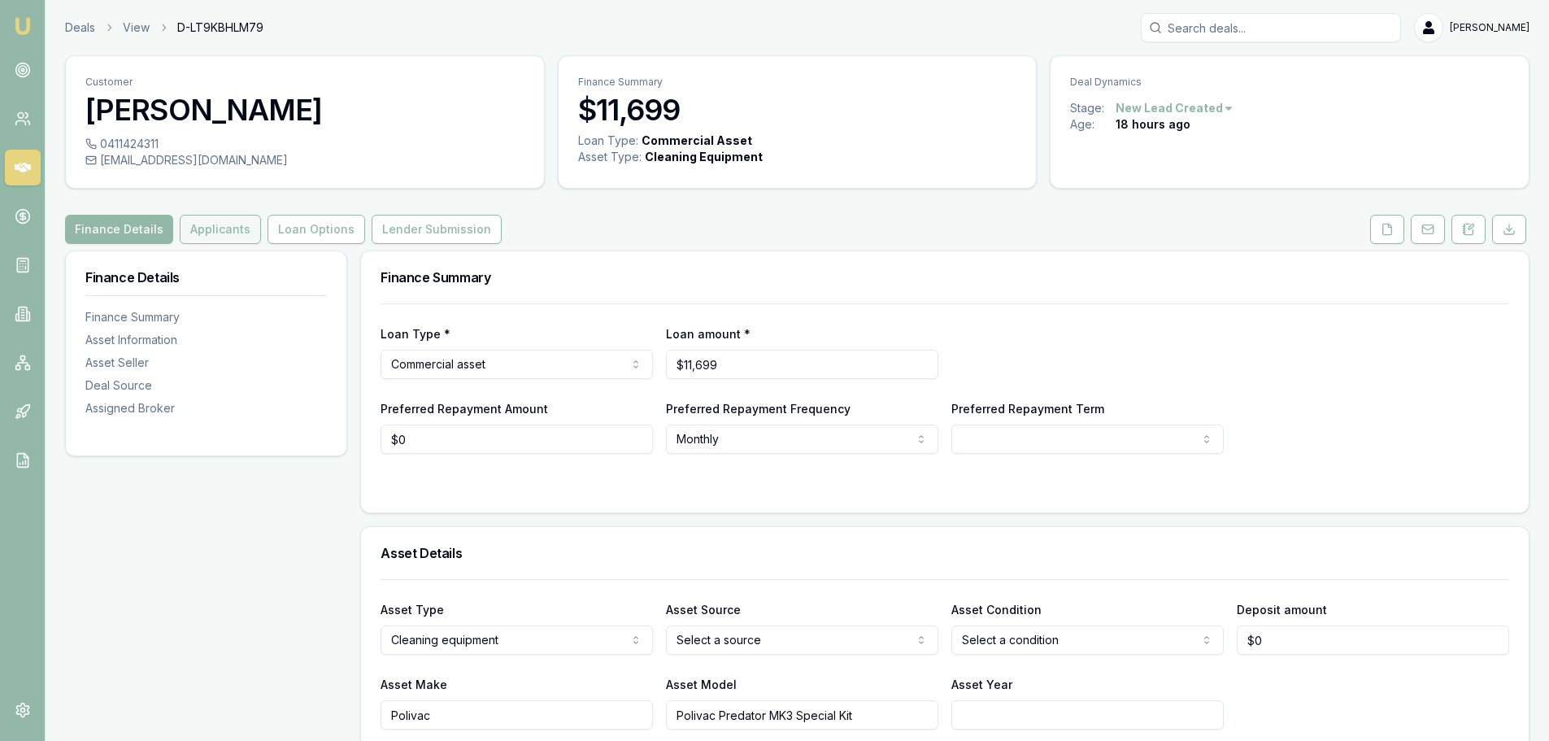
click at [208, 227] on button "Applicants" at bounding box center [220, 229] width 81 height 29
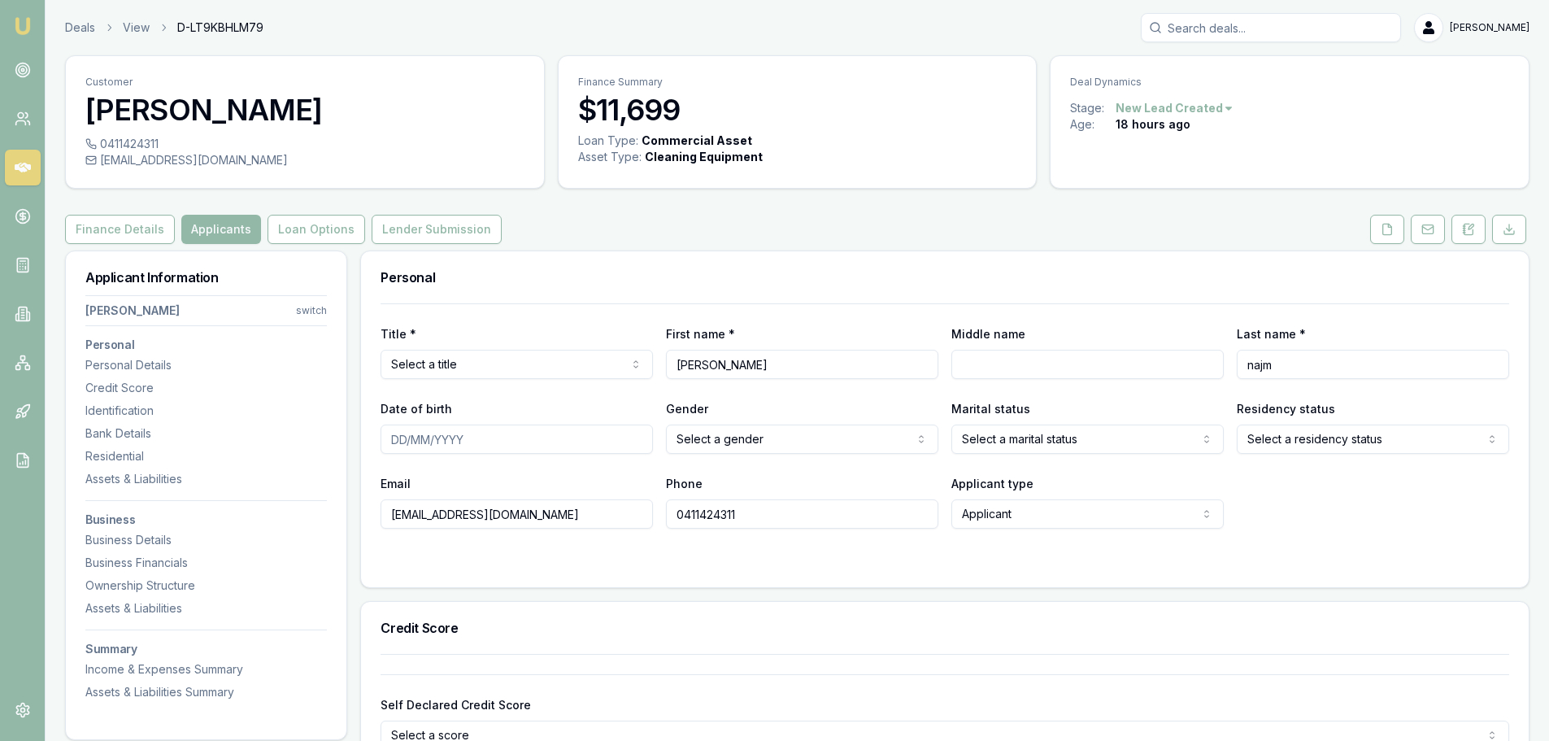
drag, startPoint x: 1252, startPoint y: 362, endPoint x: 1238, endPoint y: 363, distance: 14.7
click at [1238, 363] on input "najm" at bounding box center [1373, 364] width 272 height 29
type input "Najm"
click at [1254, 273] on h3 "Personal" at bounding box center [945, 277] width 1129 height 13
click at [1380, 231] on button at bounding box center [1387, 229] width 34 height 29
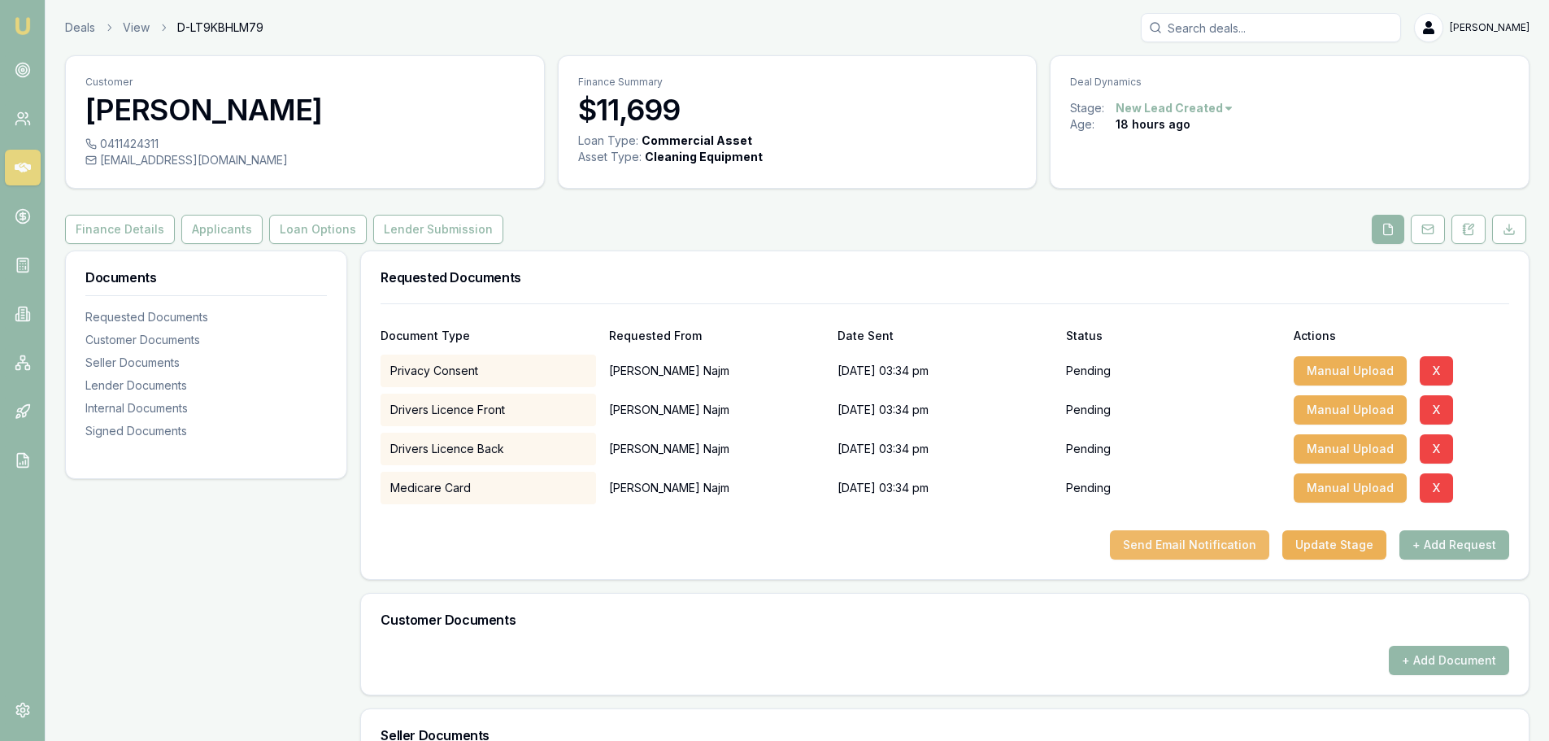
click at [1148, 545] on button "Send Email Notification" at bounding box center [1189, 544] width 159 height 29
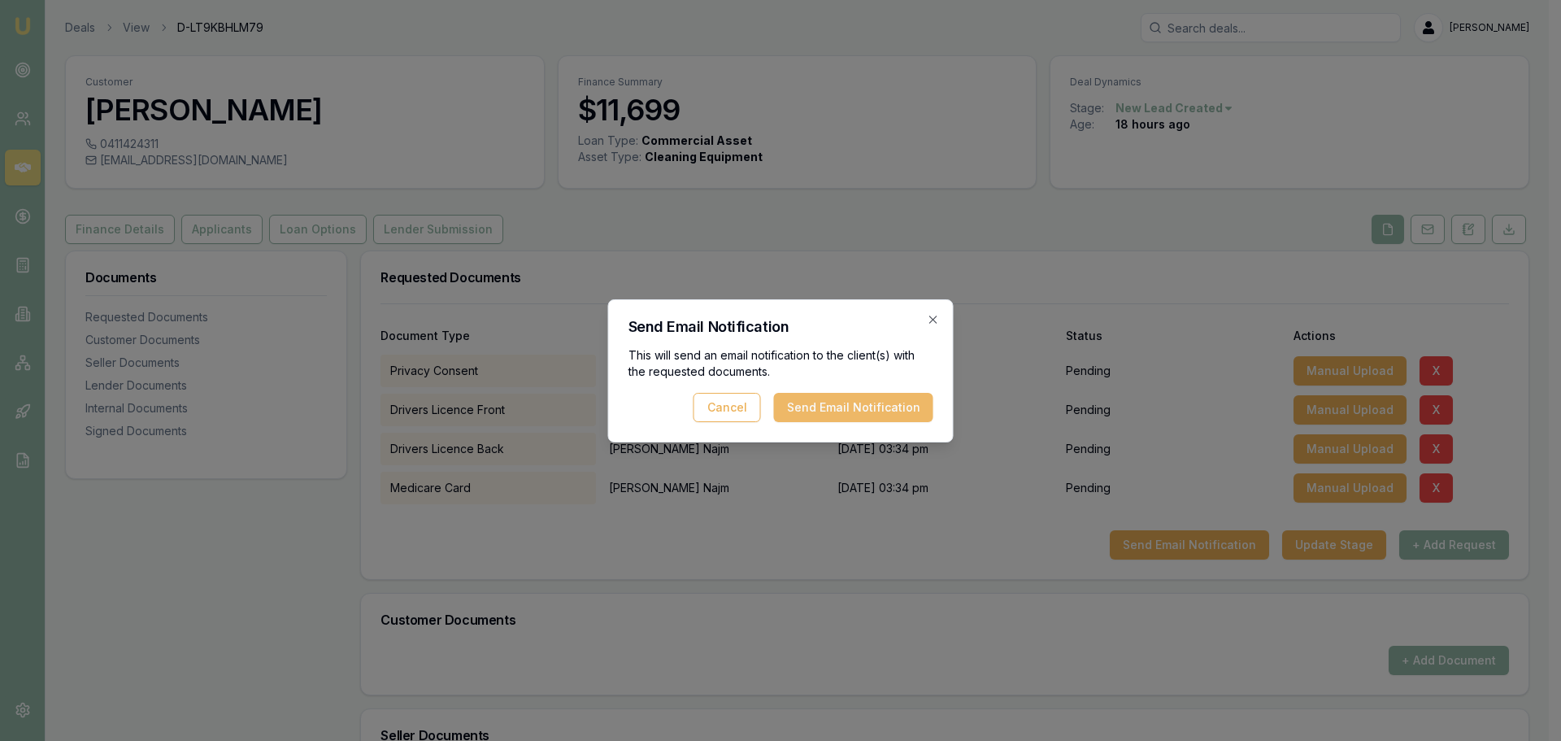
click at [872, 399] on button "Send Email Notification" at bounding box center [853, 407] width 159 height 29
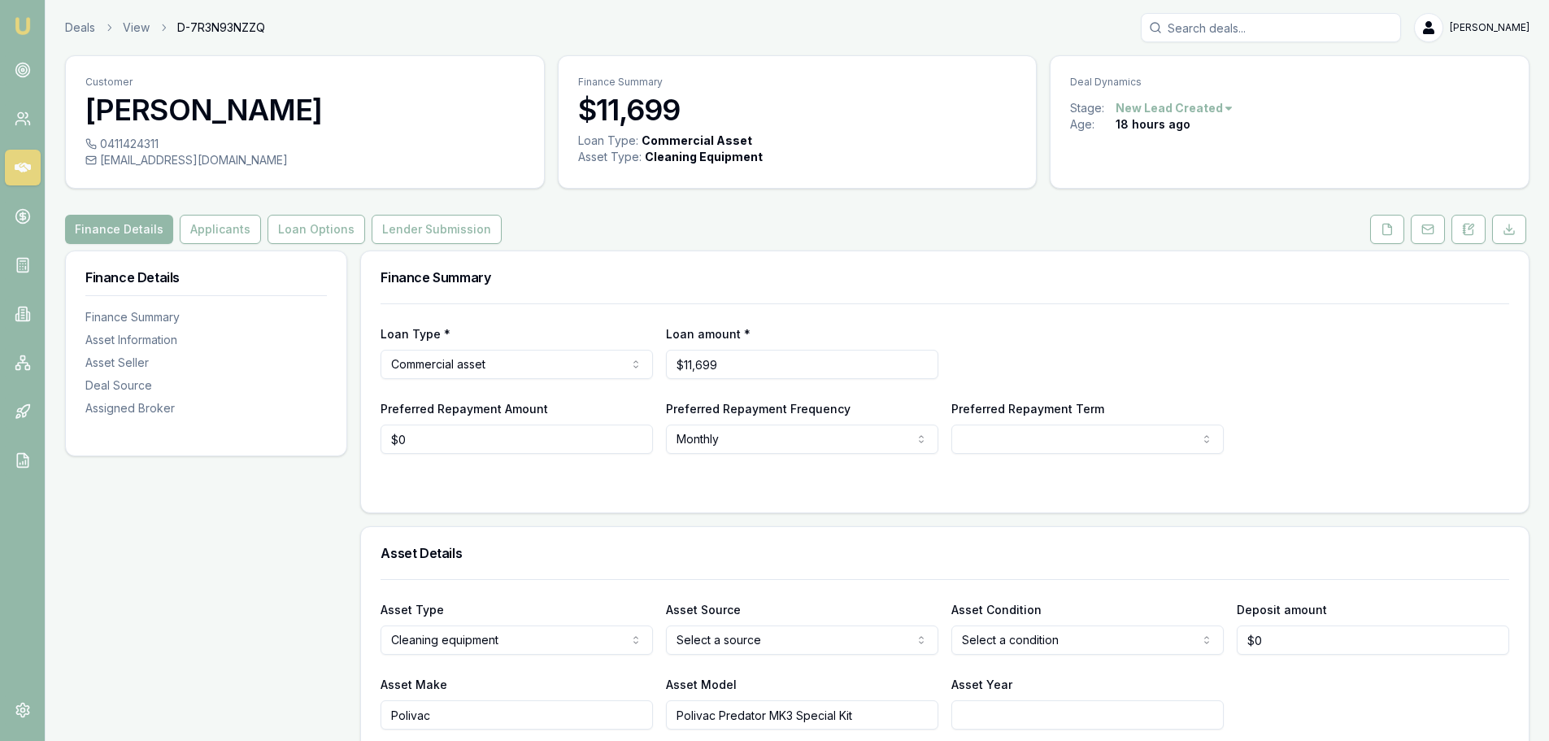
click at [1177, 106] on html "Emu Broker Deals View D-7R3N93NZZQ Brad Hearns Toggle Menu Customer Javier-denz…" at bounding box center [774, 370] width 1549 height 741
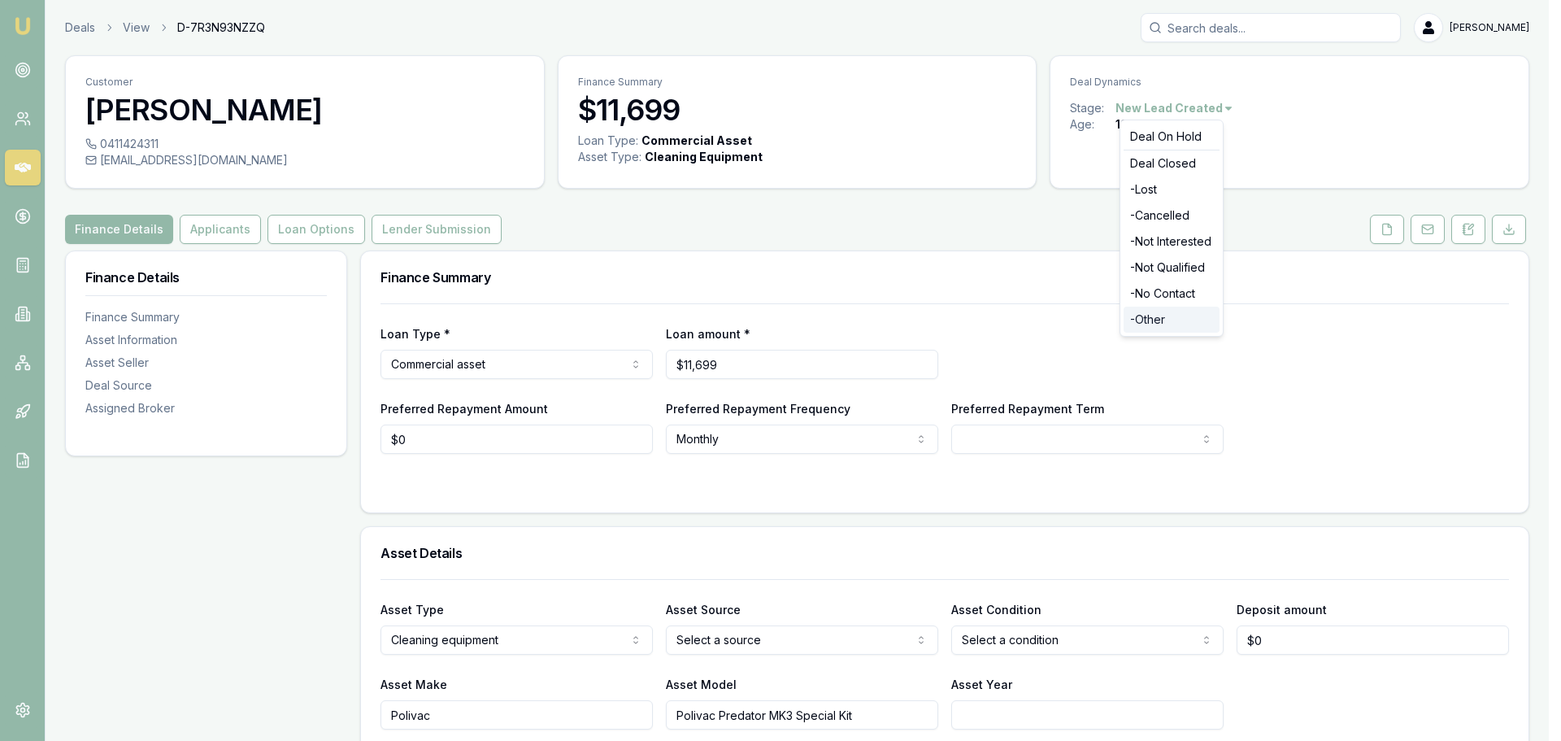
click at [1159, 321] on div "- Other" at bounding box center [1172, 320] width 96 height 26
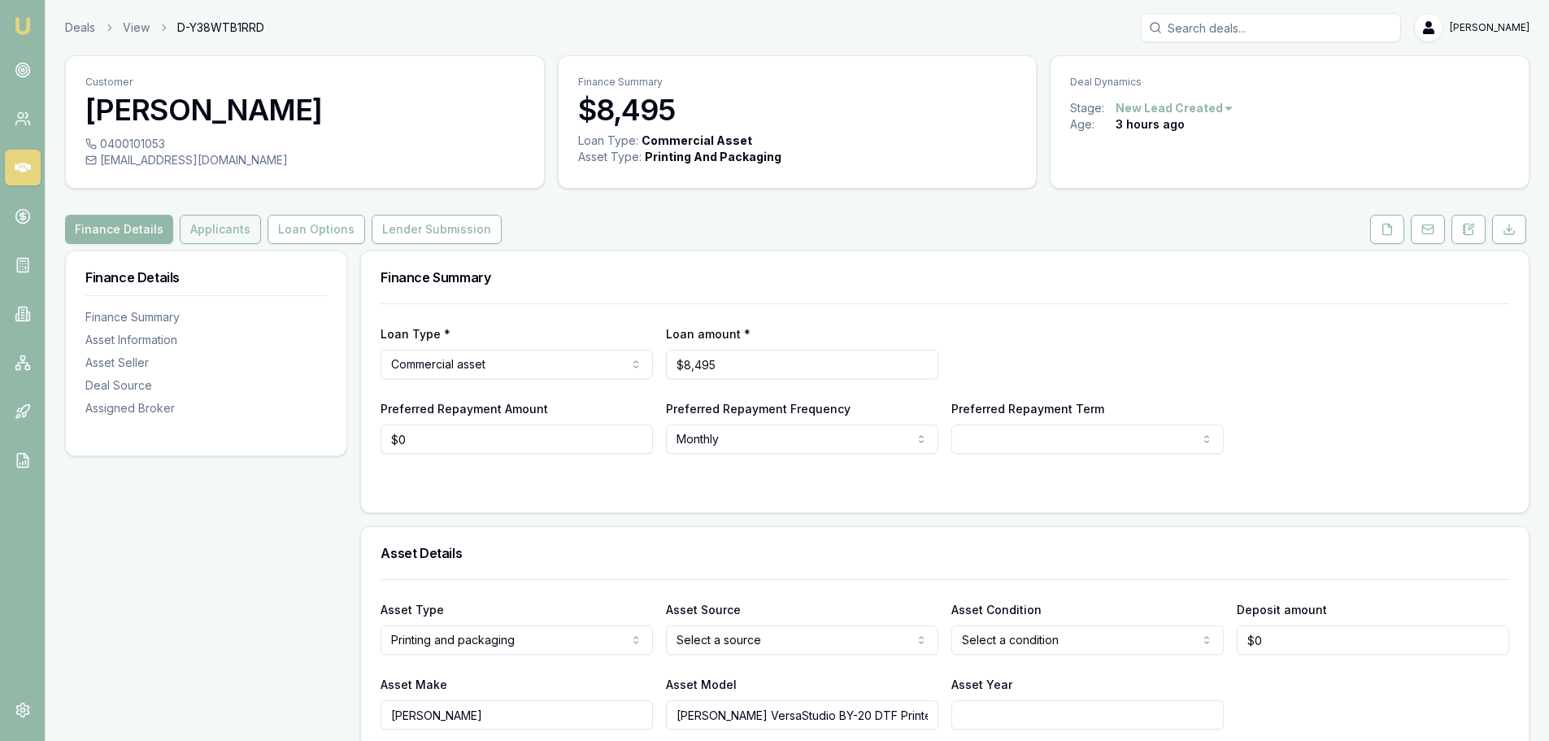
click at [224, 237] on button "Applicants" at bounding box center [220, 229] width 81 height 29
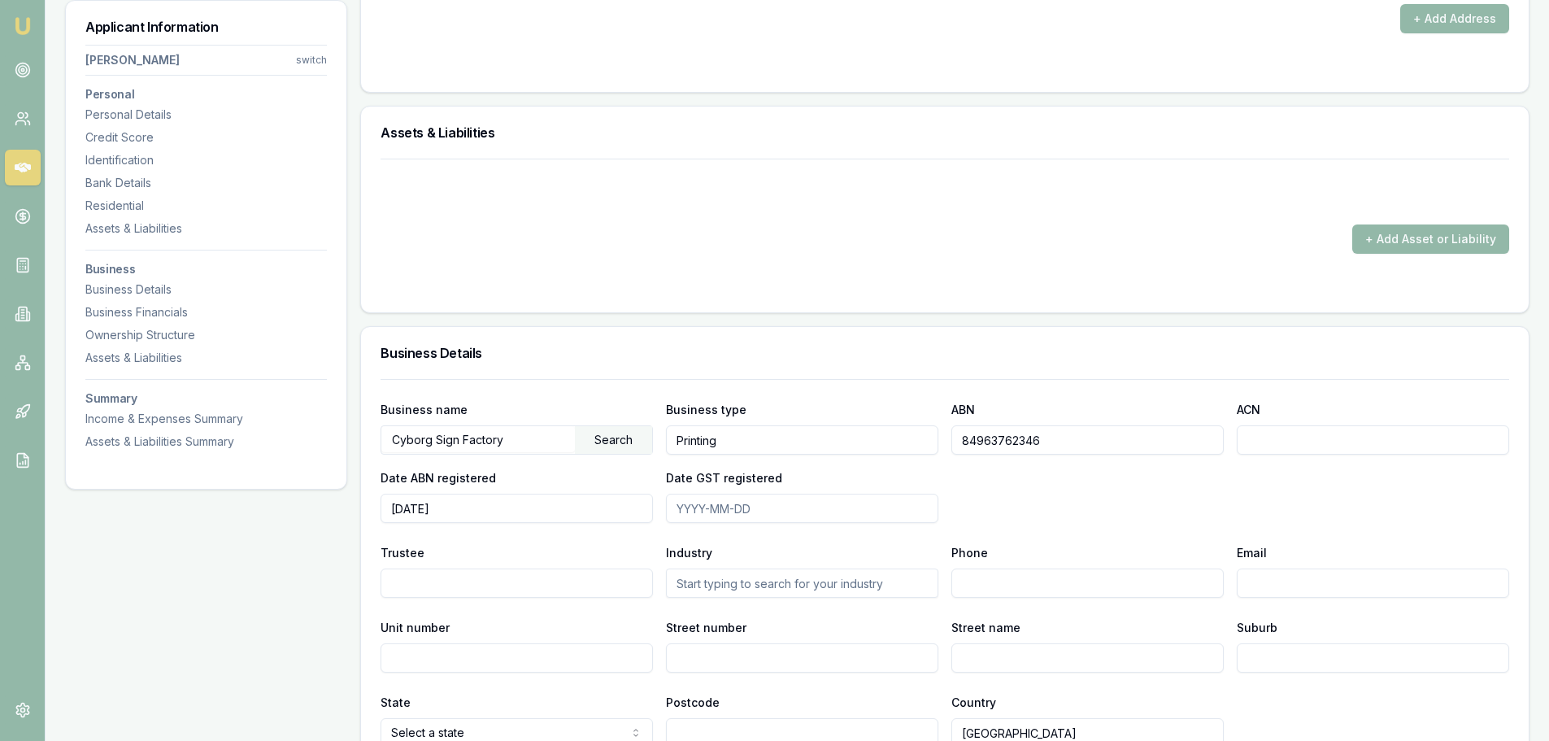
scroll to position [1708, 0]
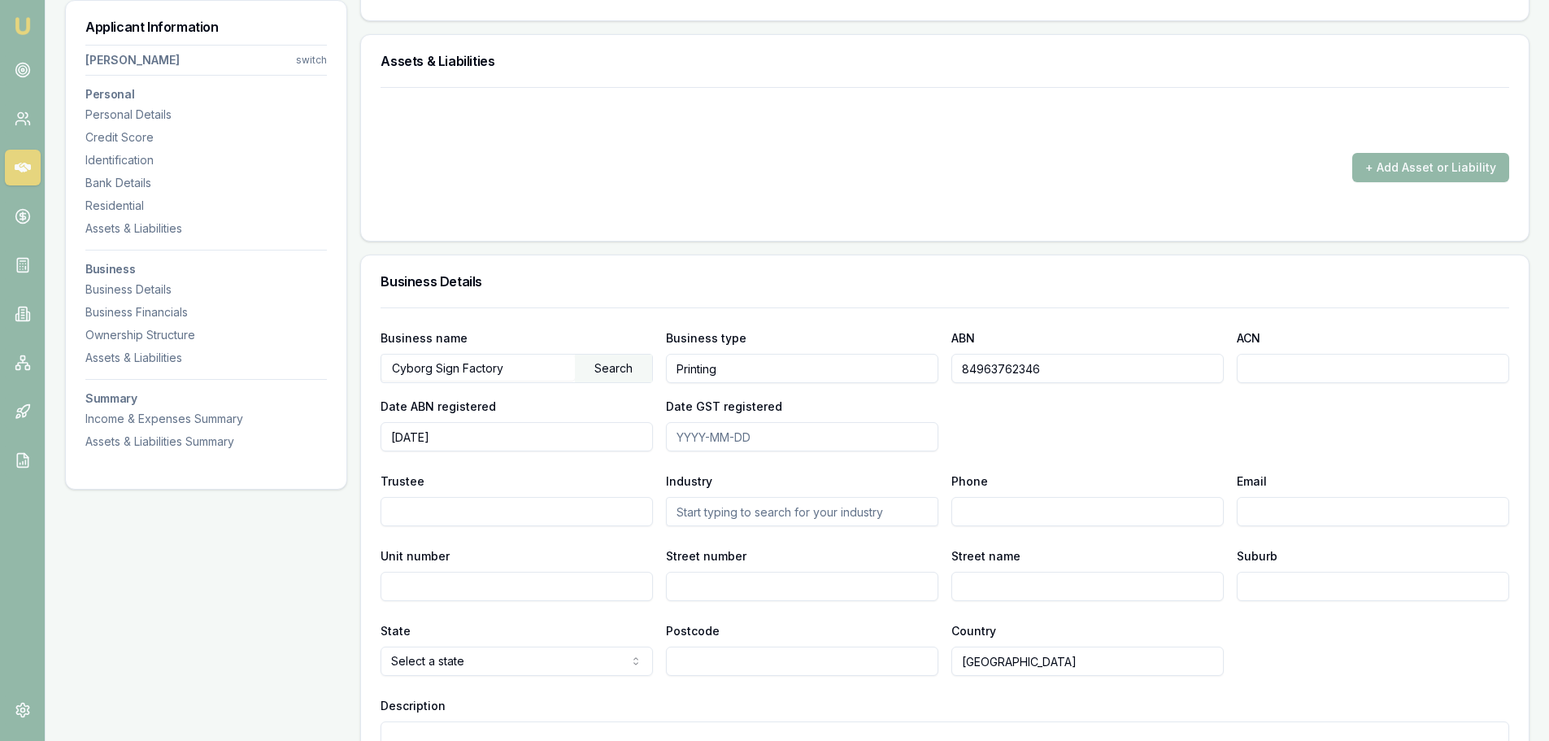
drag, startPoint x: 1054, startPoint y: 372, endPoint x: 929, endPoint y: 376, distance: 124.5
click at [929, 376] on div "Business name Cyborg Sign Factory Search Business type Printing ABN 84963762346…" at bounding box center [945, 390] width 1129 height 124
drag, startPoint x: 520, startPoint y: 369, endPoint x: 387, endPoint y: 370, distance: 132.5
click at [387, 370] on input "Cyborg Sign Factory" at bounding box center [478, 368] width 194 height 26
click at [744, 250] on div "Personal Title * Select a title Mr Mrs Miss Ms Dr Prof First name * Jason Middl…" at bounding box center [944, 296] width 1169 height 3506
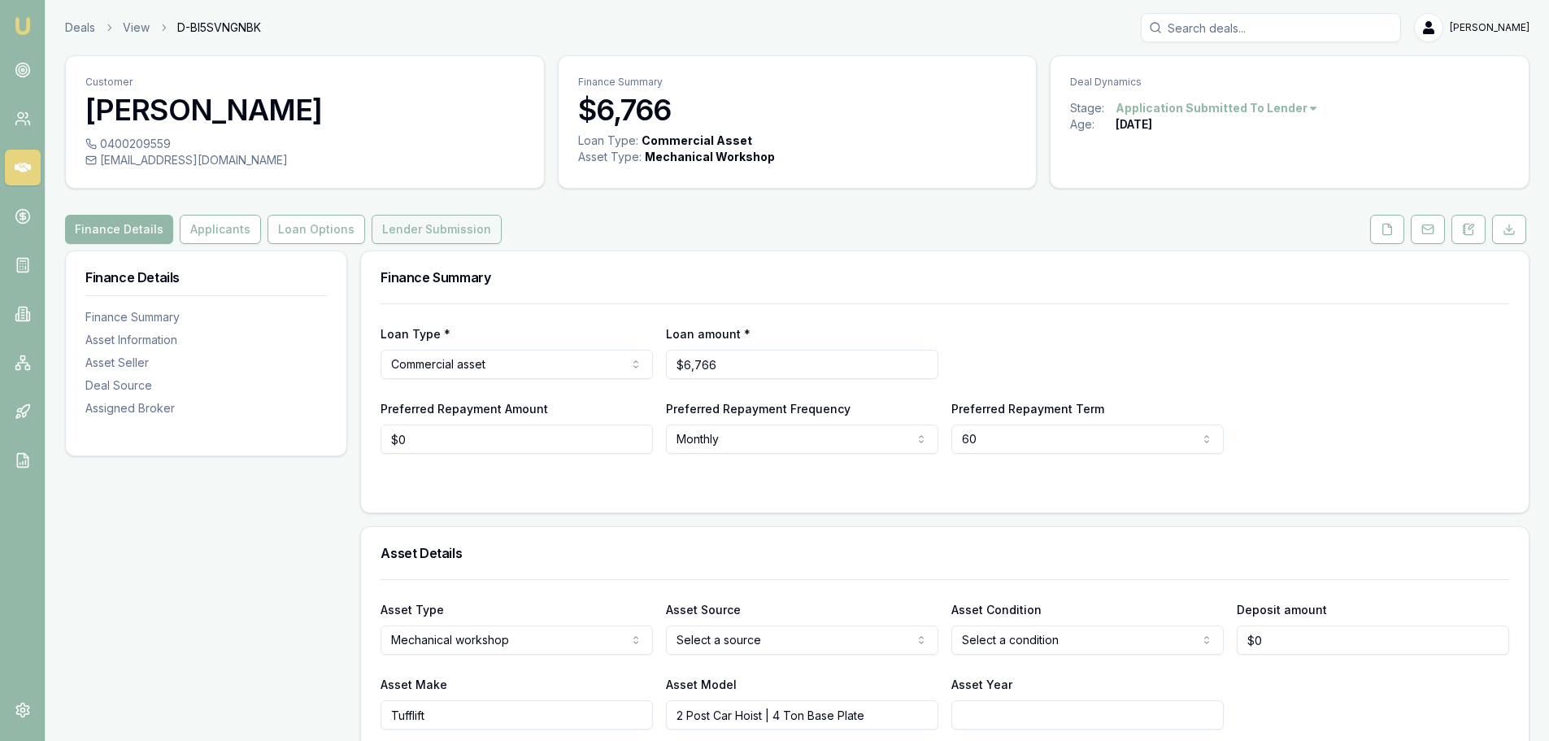
click at [433, 241] on button "Lender Submission" at bounding box center [437, 229] width 130 height 29
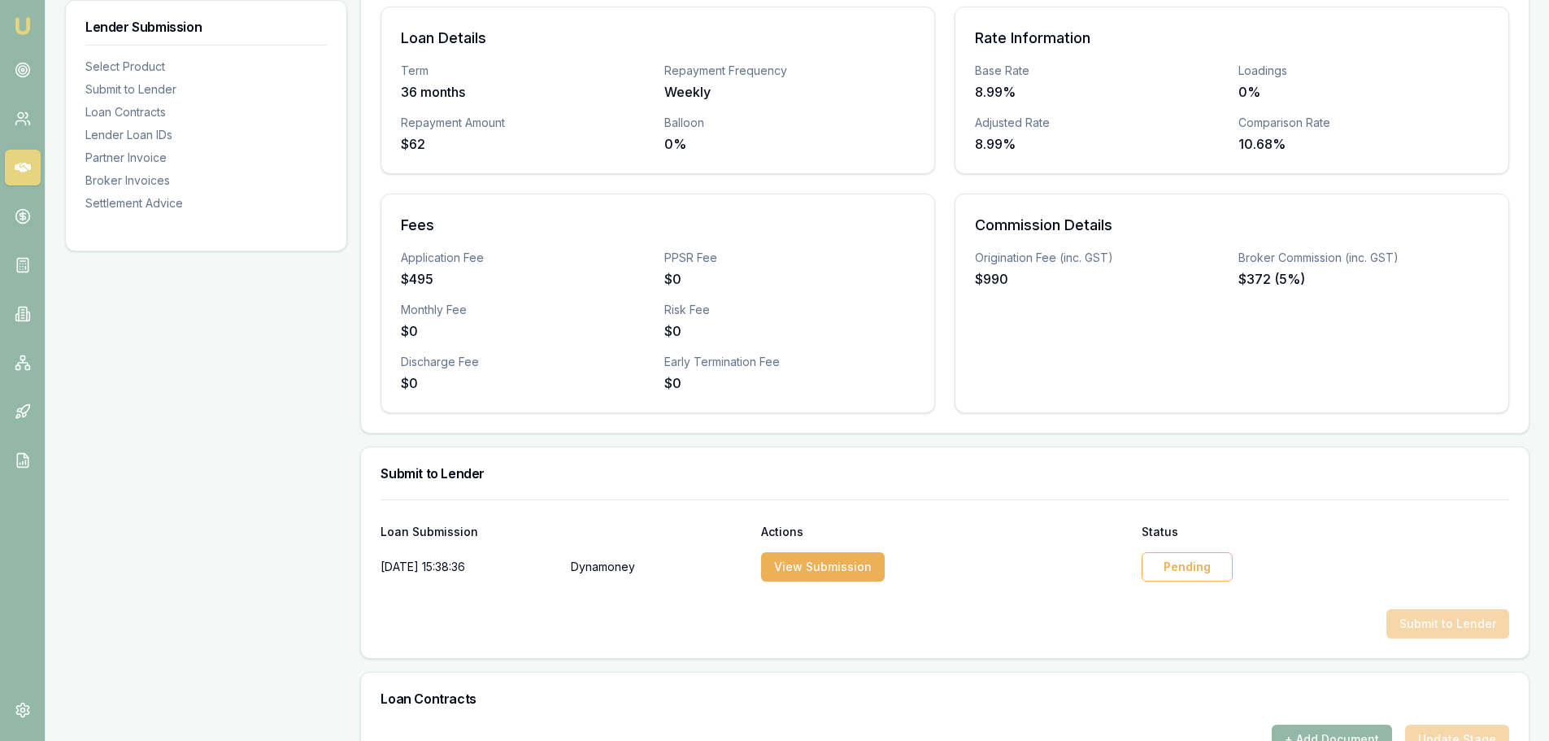
scroll to position [488, 0]
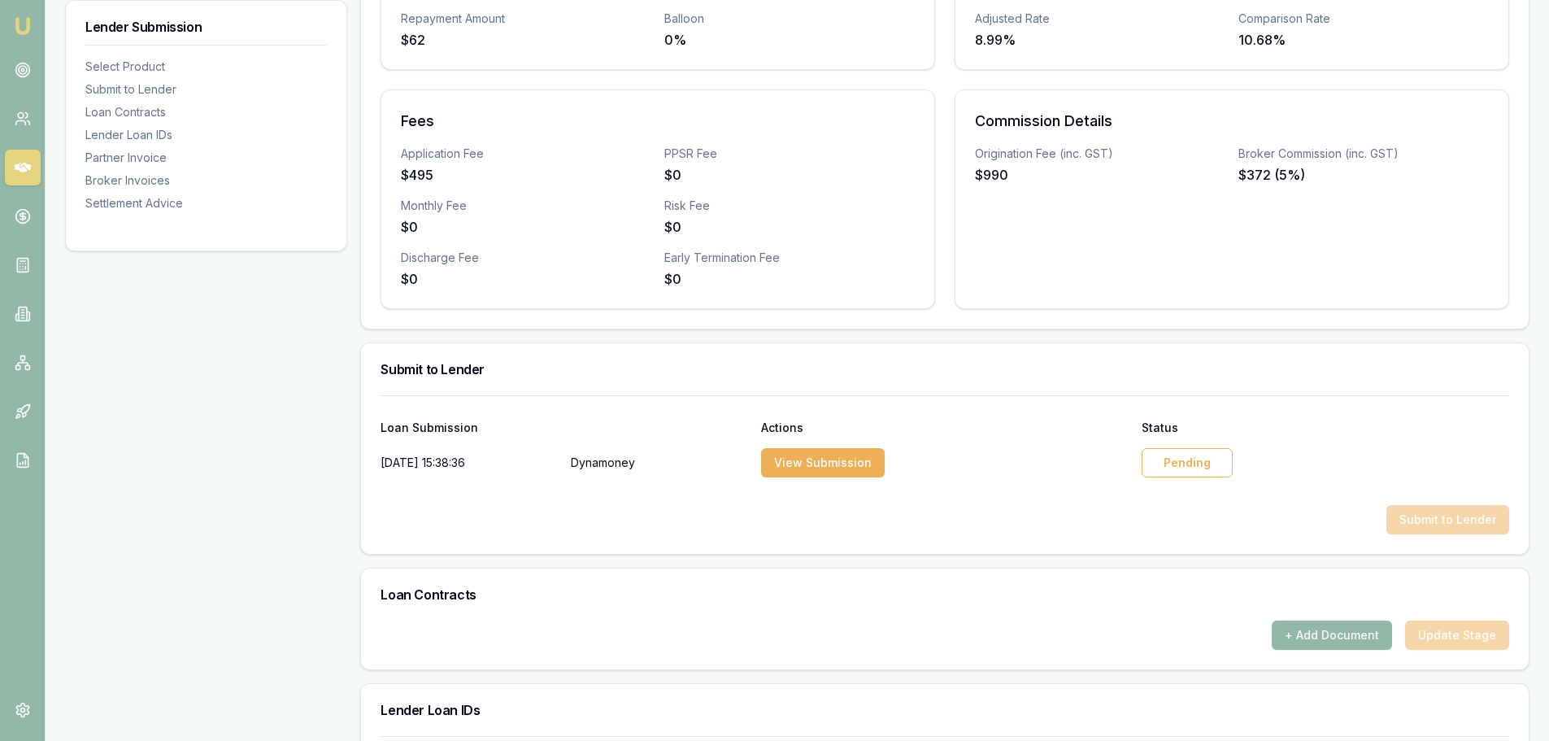
click at [1164, 469] on div "Pending" at bounding box center [1187, 462] width 91 height 29
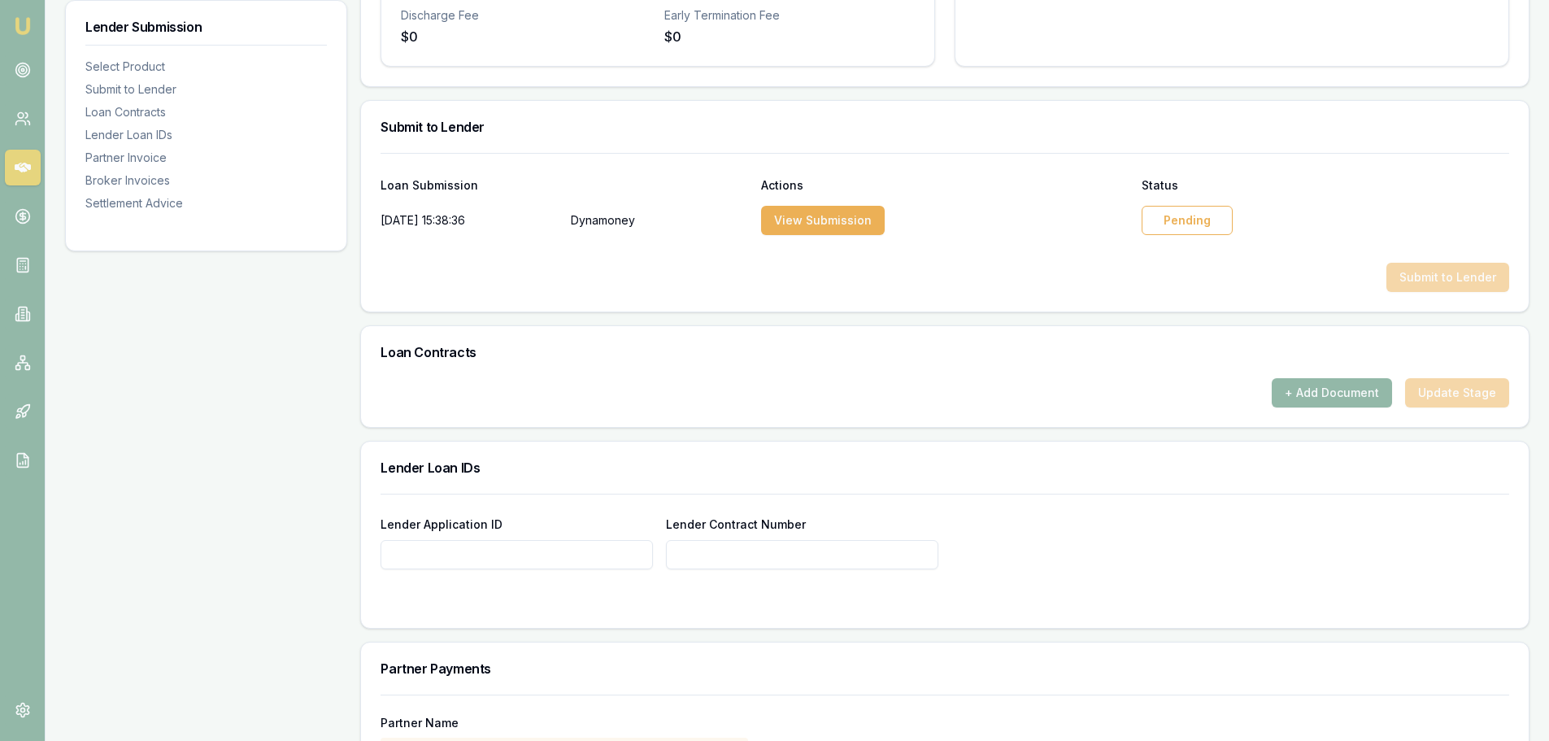
scroll to position [732, 0]
click at [1345, 387] on button "+ Add Document" at bounding box center [1332, 390] width 120 height 29
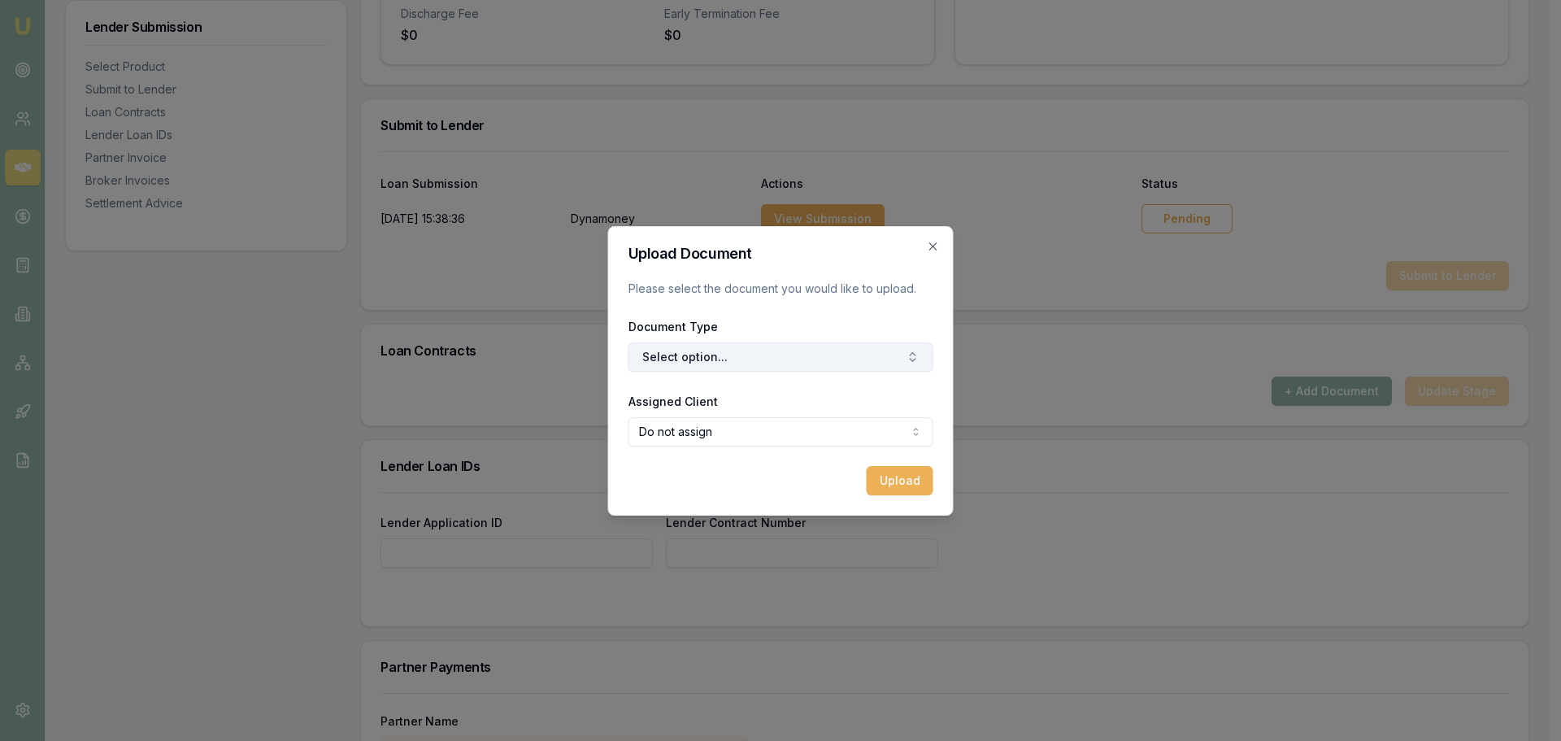
click at [771, 360] on button "Select option..." at bounding box center [781, 356] width 305 height 29
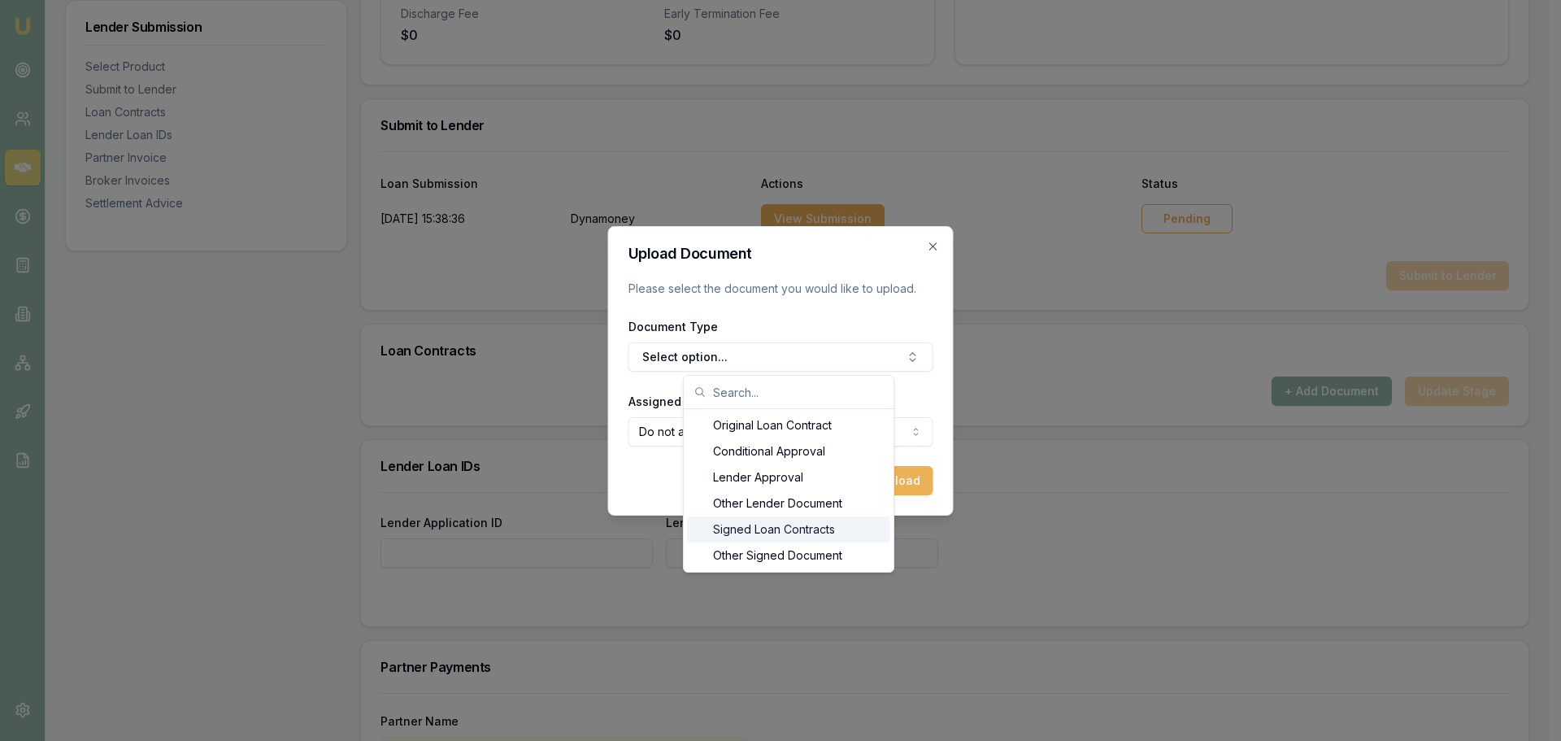
click at [762, 524] on div "Signed Loan Contracts" at bounding box center [788, 529] width 203 height 26
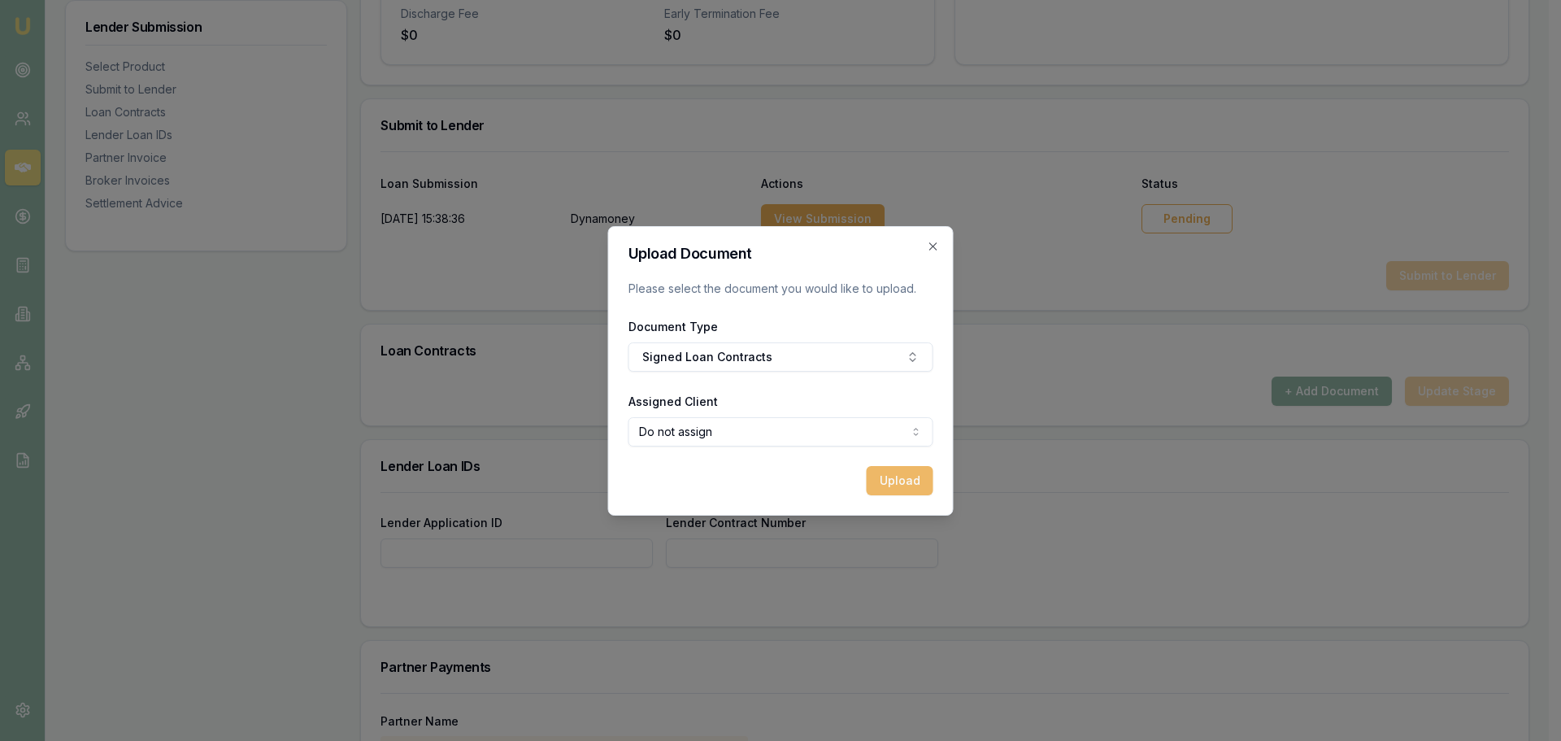
click at [920, 484] on button "Upload" at bounding box center [900, 480] width 67 height 29
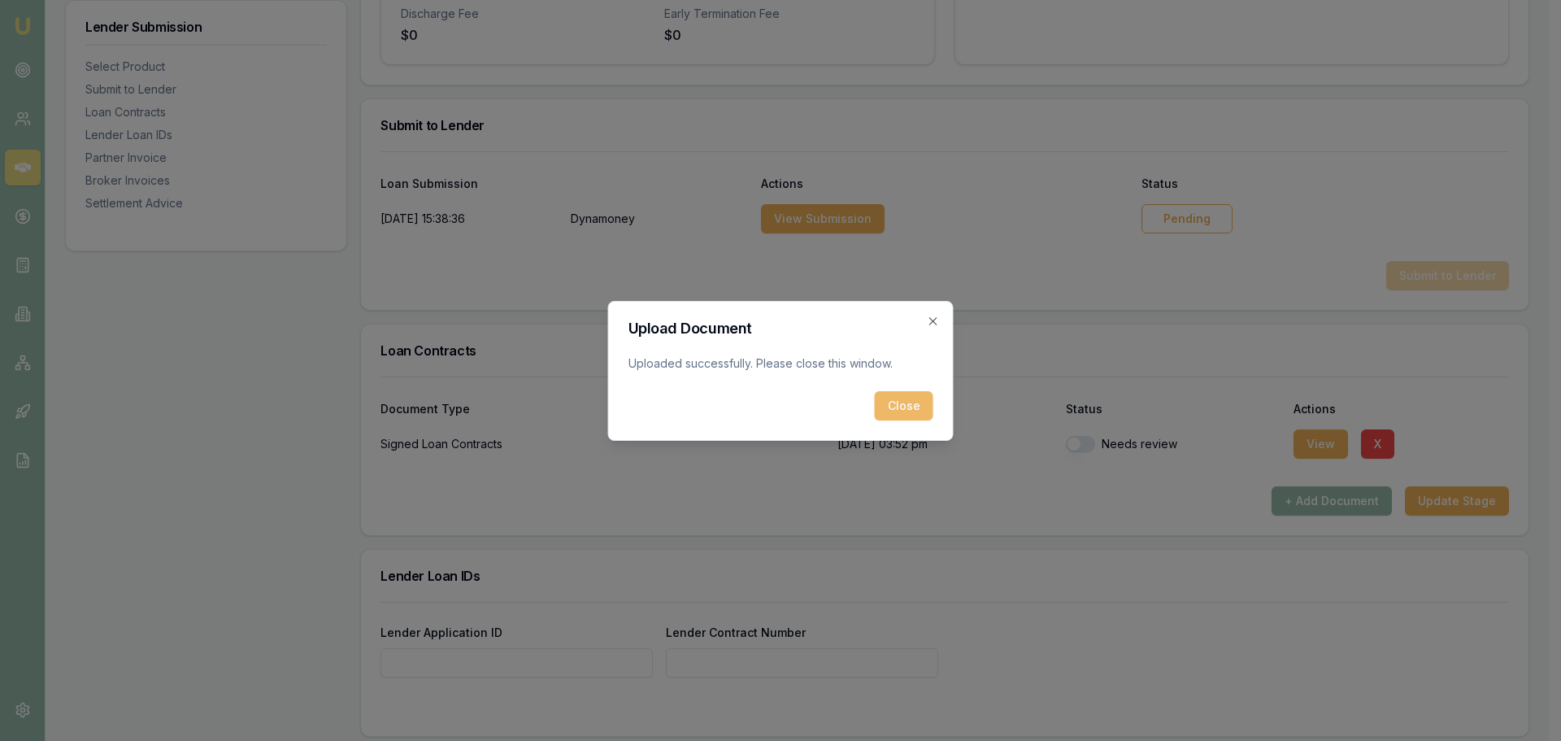
click at [909, 403] on button "Close" at bounding box center [904, 405] width 59 height 29
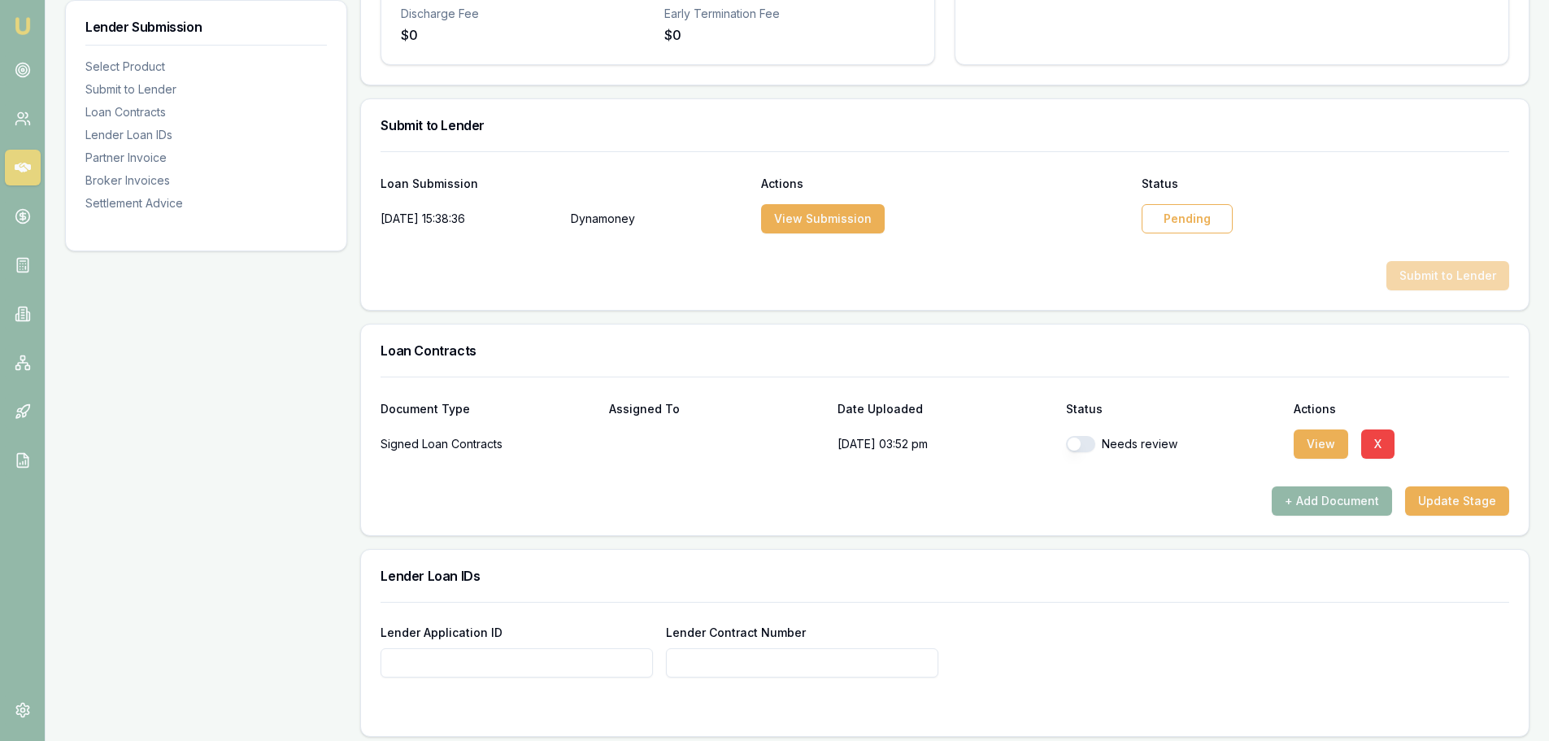
click at [1089, 438] on button "button" at bounding box center [1080, 444] width 29 height 16
checkbox input "true"
click at [476, 667] on input "Lender Application ID" at bounding box center [517, 662] width 272 height 29
paste input "(G0072144)"
click at [472, 661] on input "(G0072144)" at bounding box center [517, 662] width 272 height 29
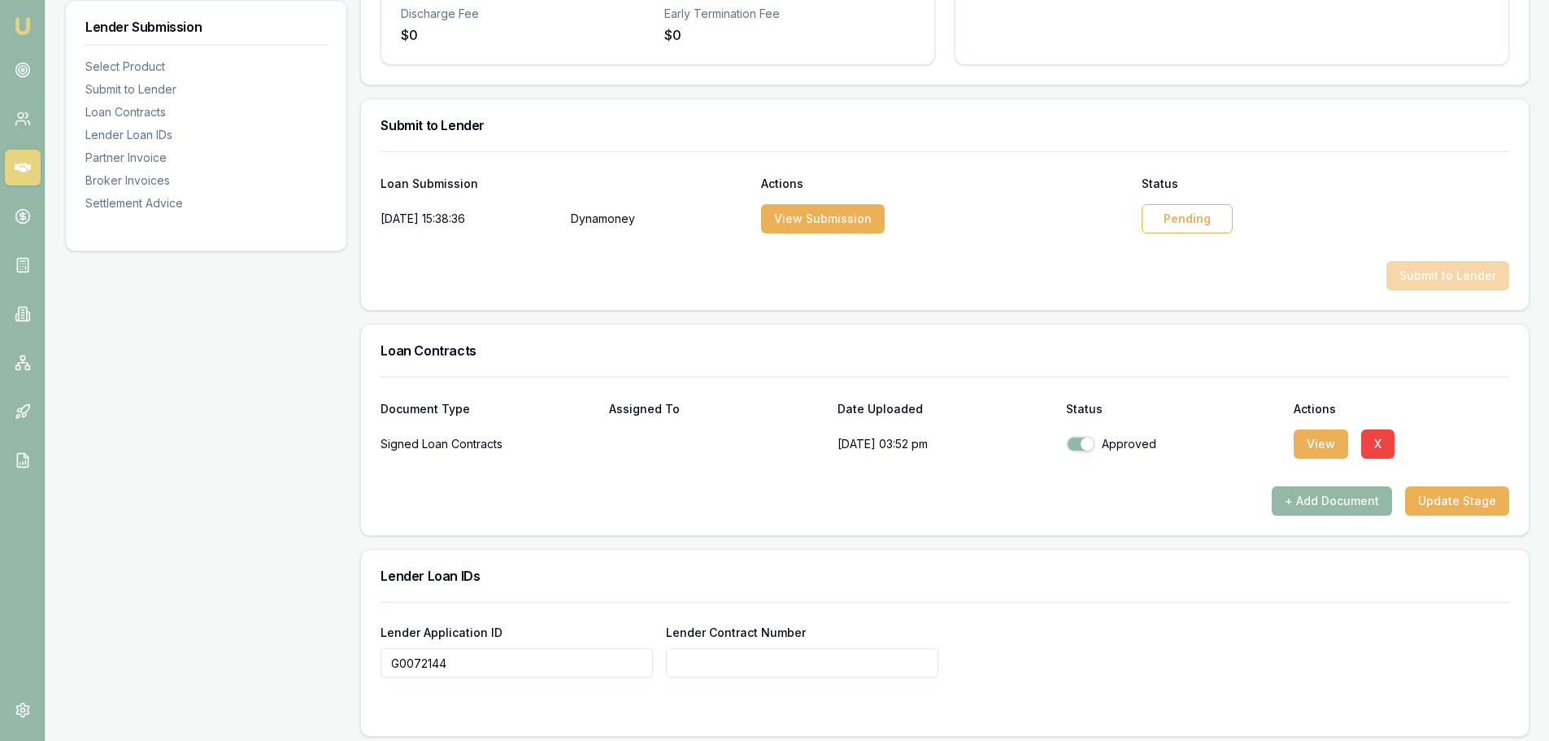
type input "G0072144"
click at [524, 611] on div "Lender Application ID G0072144 Lender Contract Number" at bounding box center [945, 640] width 1129 height 76
click at [558, 661] on input "G0072144" at bounding box center [517, 662] width 272 height 29
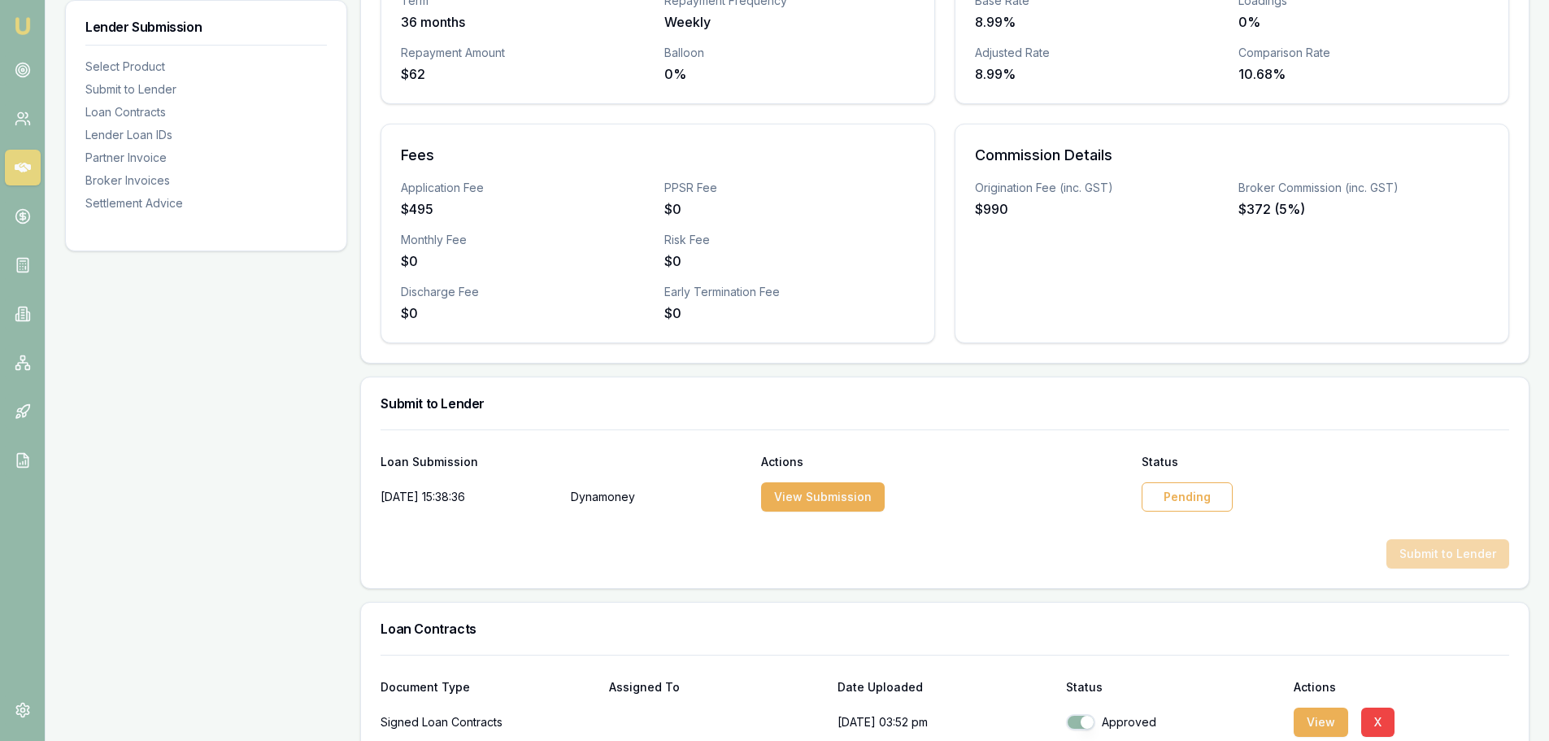
scroll to position [427, 0]
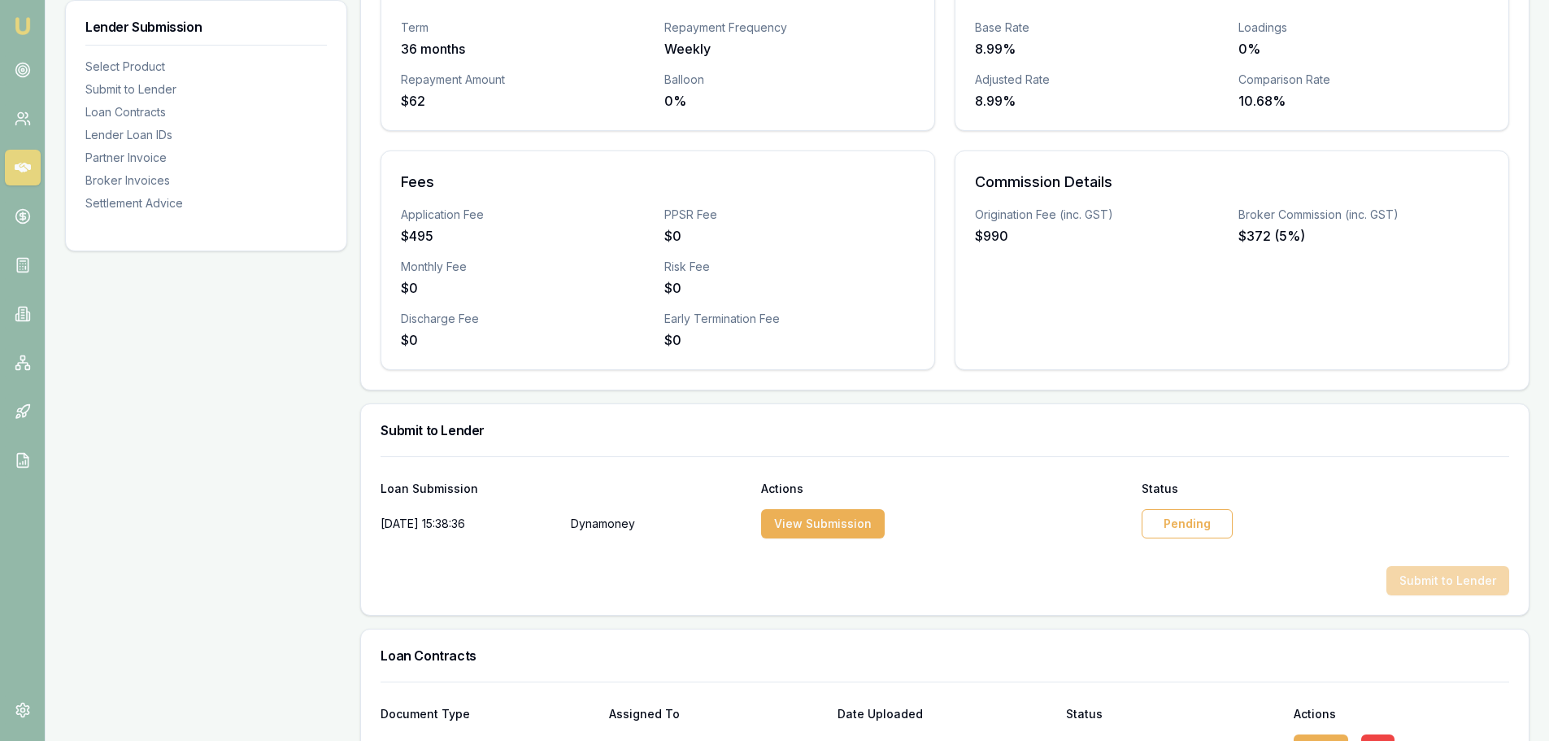
click at [1172, 520] on div "Pending" at bounding box center [1187, 523] width 91 height 29
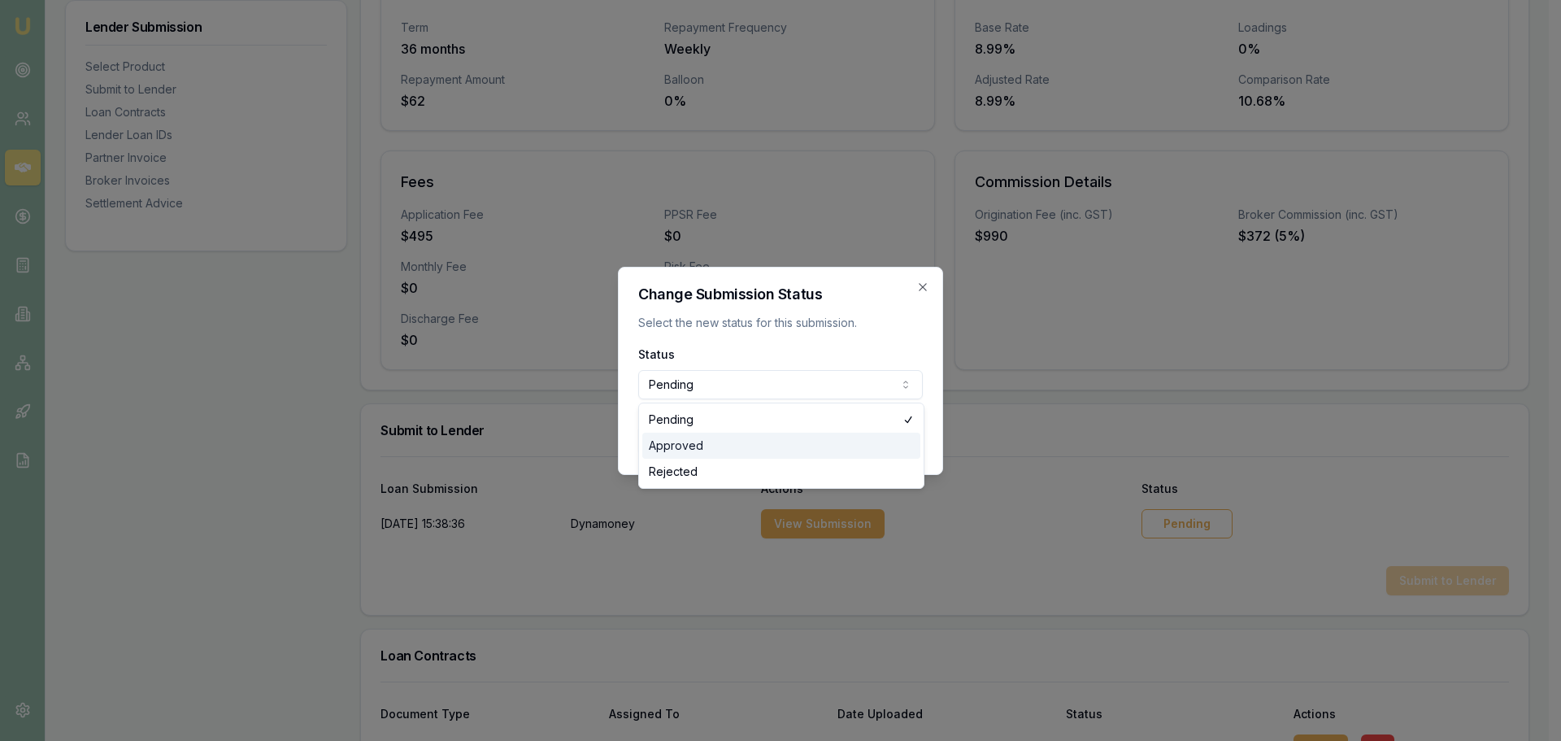
select select "APPROVED"
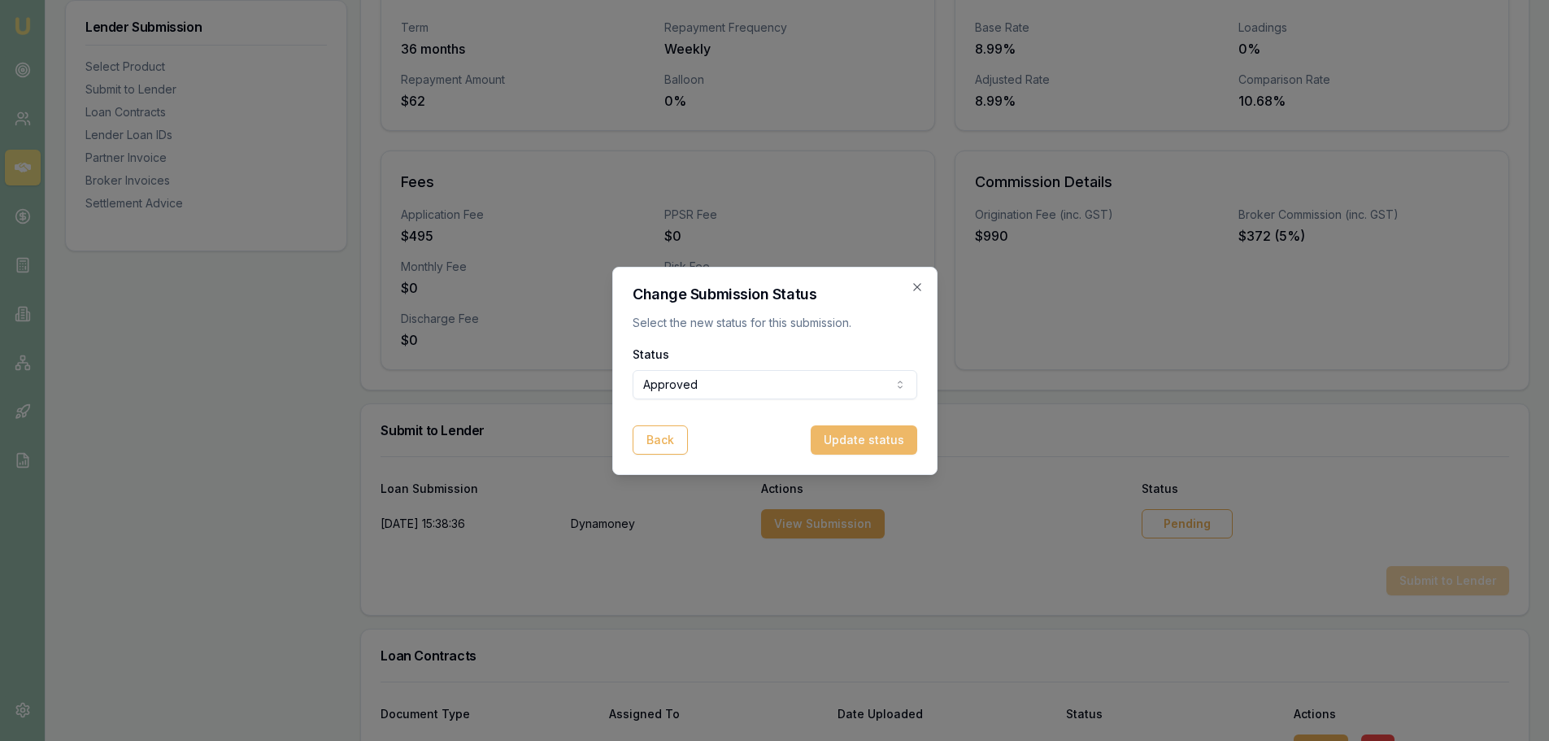
click at [877, 443] on button "Update status" at bounding box center [864, 439] width 107 height 29
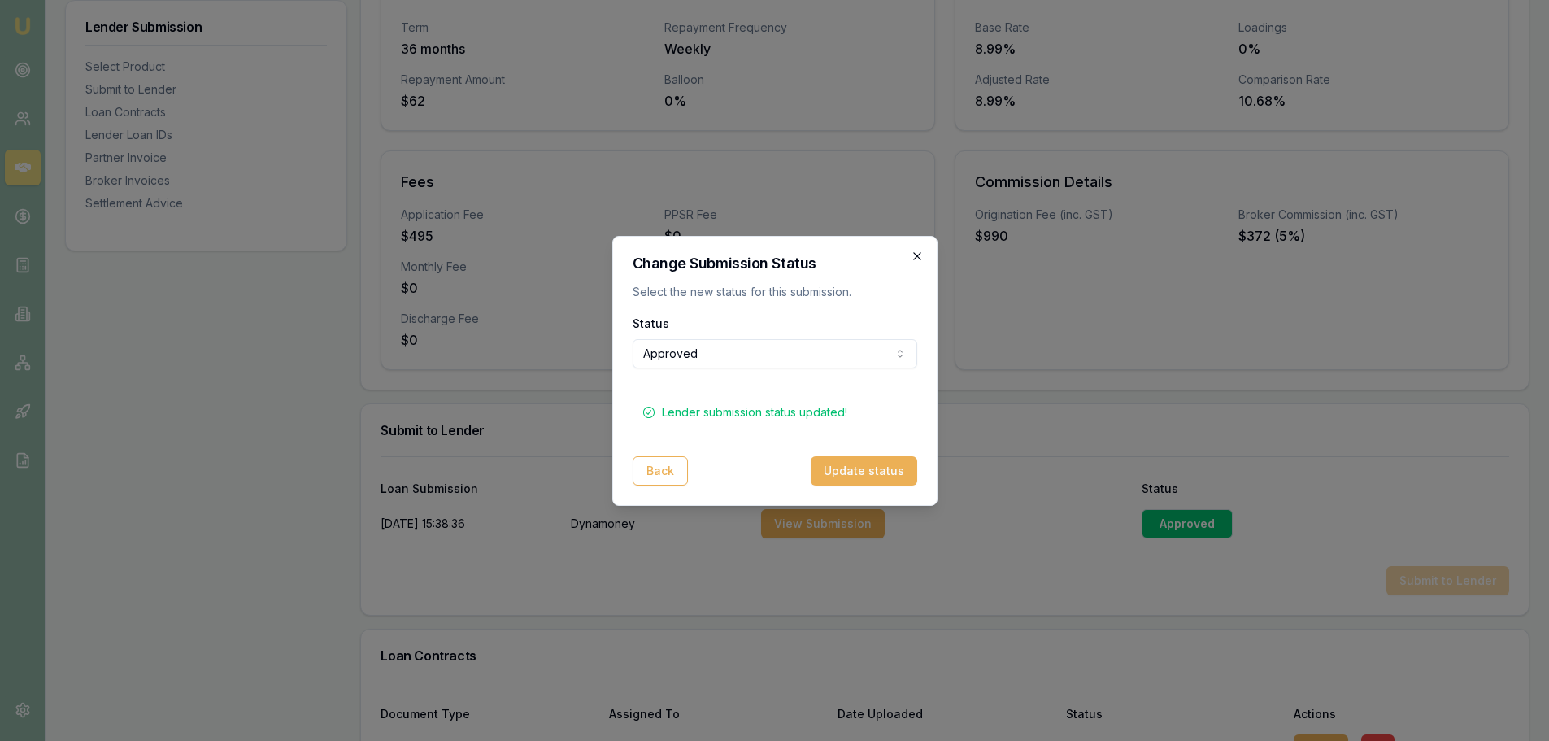
click at [917, 257] on icon "button" at bounding box center [917, 256] width 13 height 13
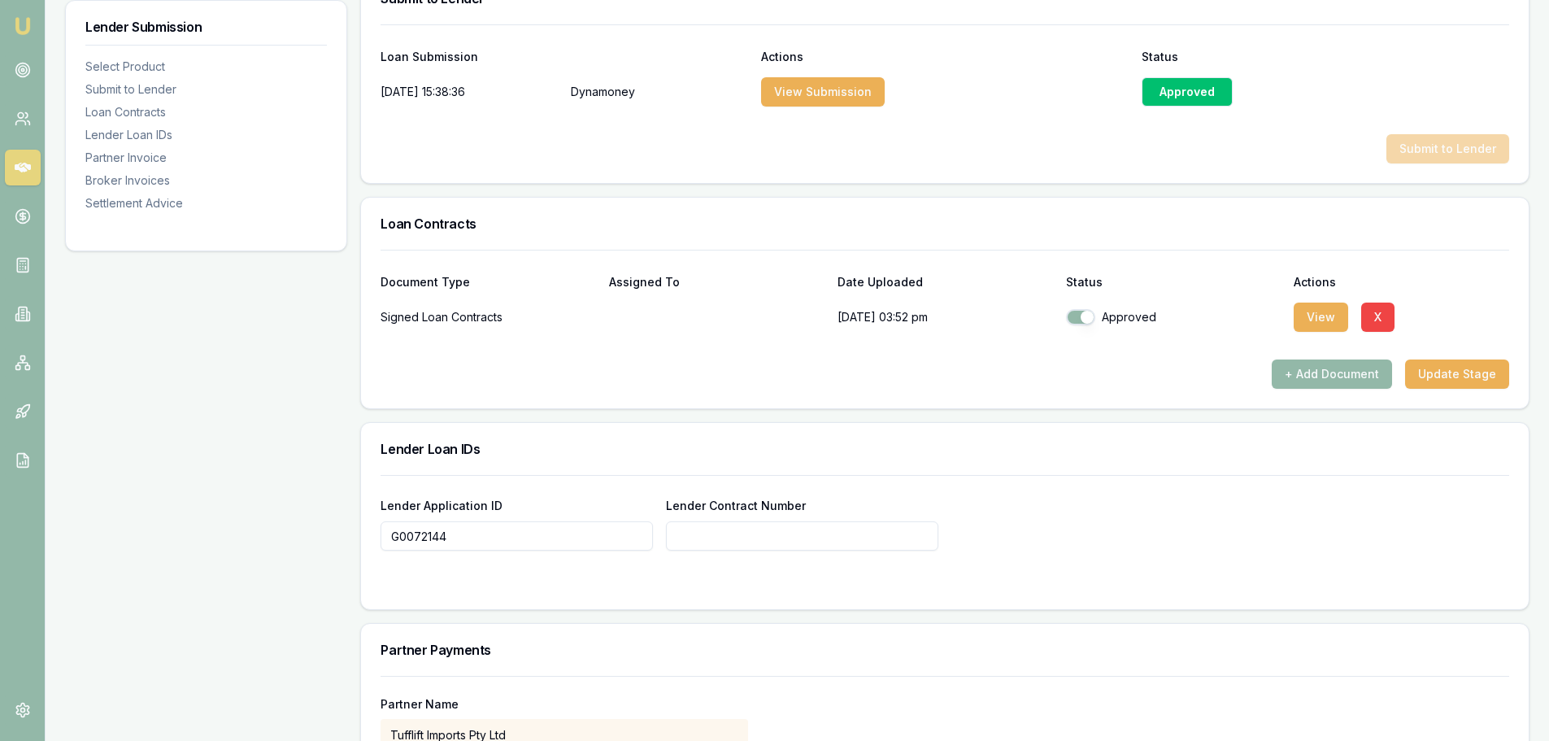
scroll to position [915, 0]
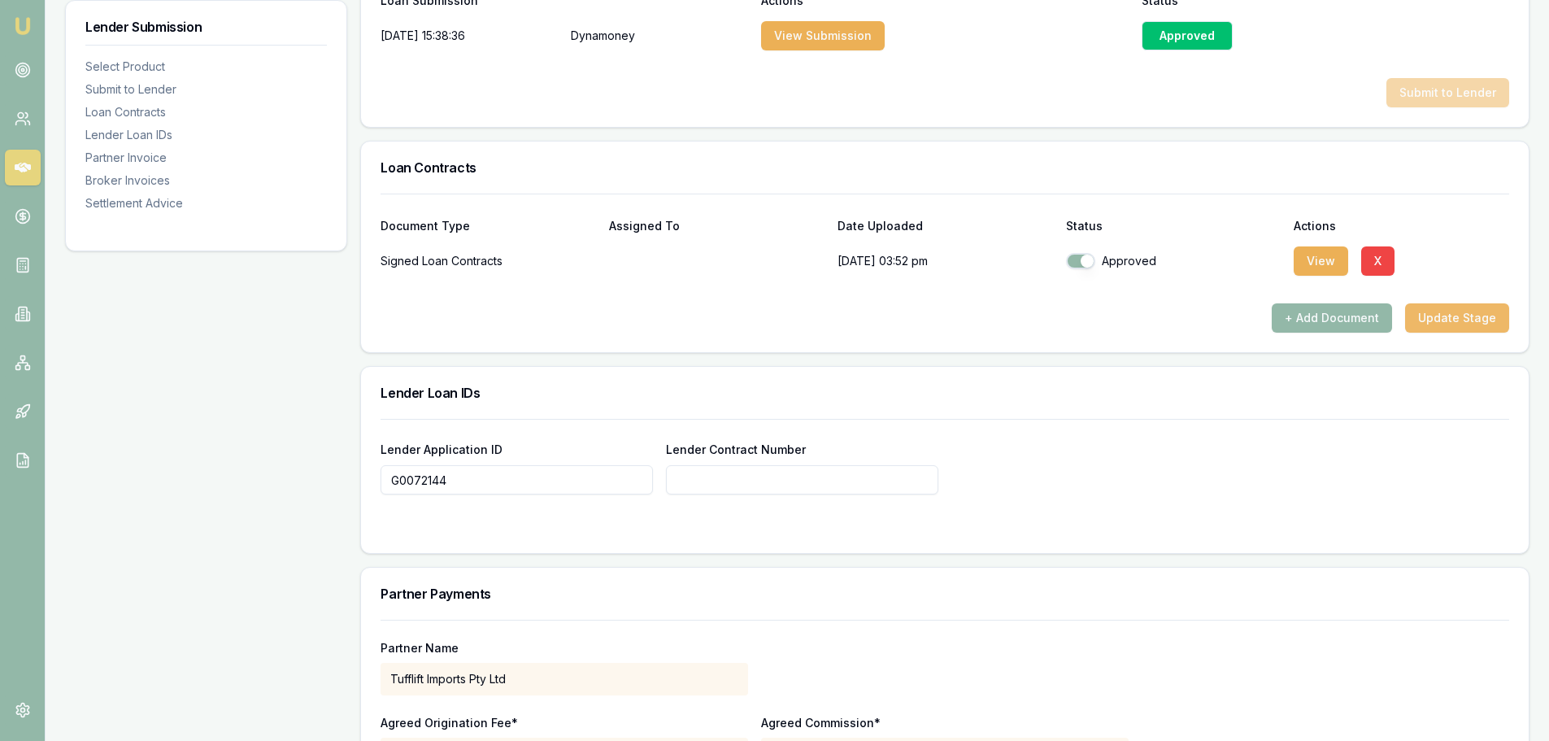
click at [1444, 316] on button "Update Stage" at bounding box center [1457, 317] width 104 height 29
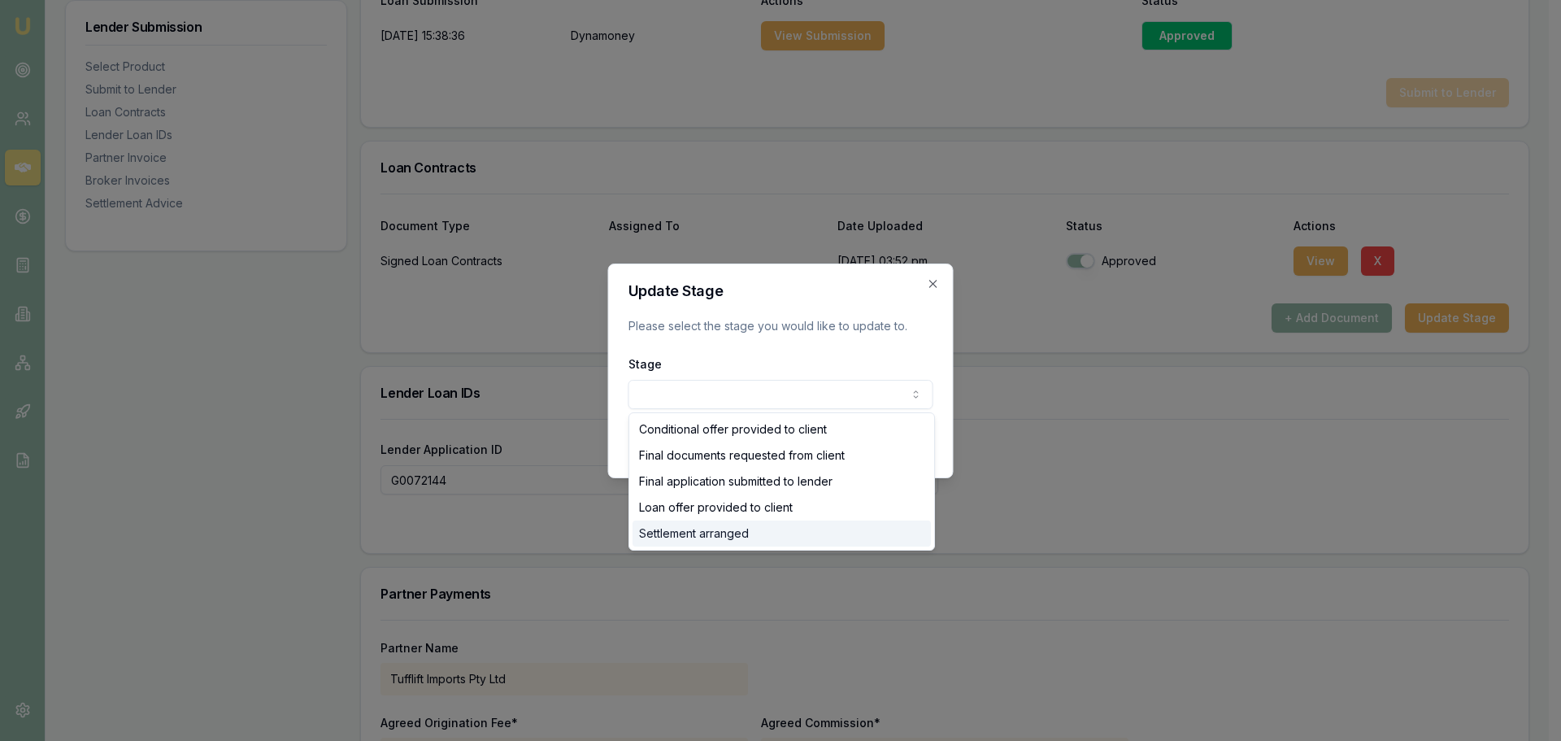
select select "SETTLEMENT_ARRANGED"
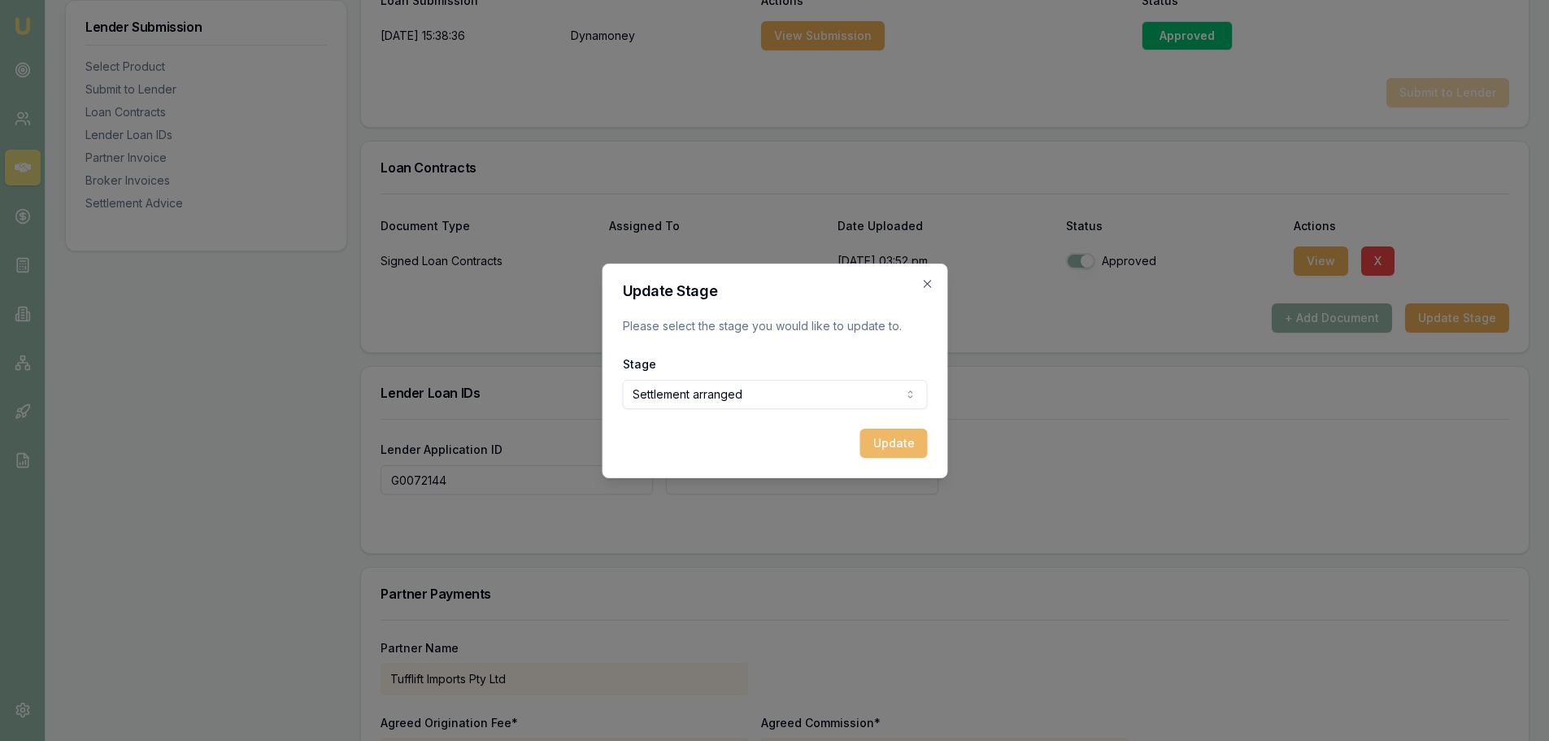
click at [893, 437] on button "Update" at bounding box center [892, 443] width 67 height 29
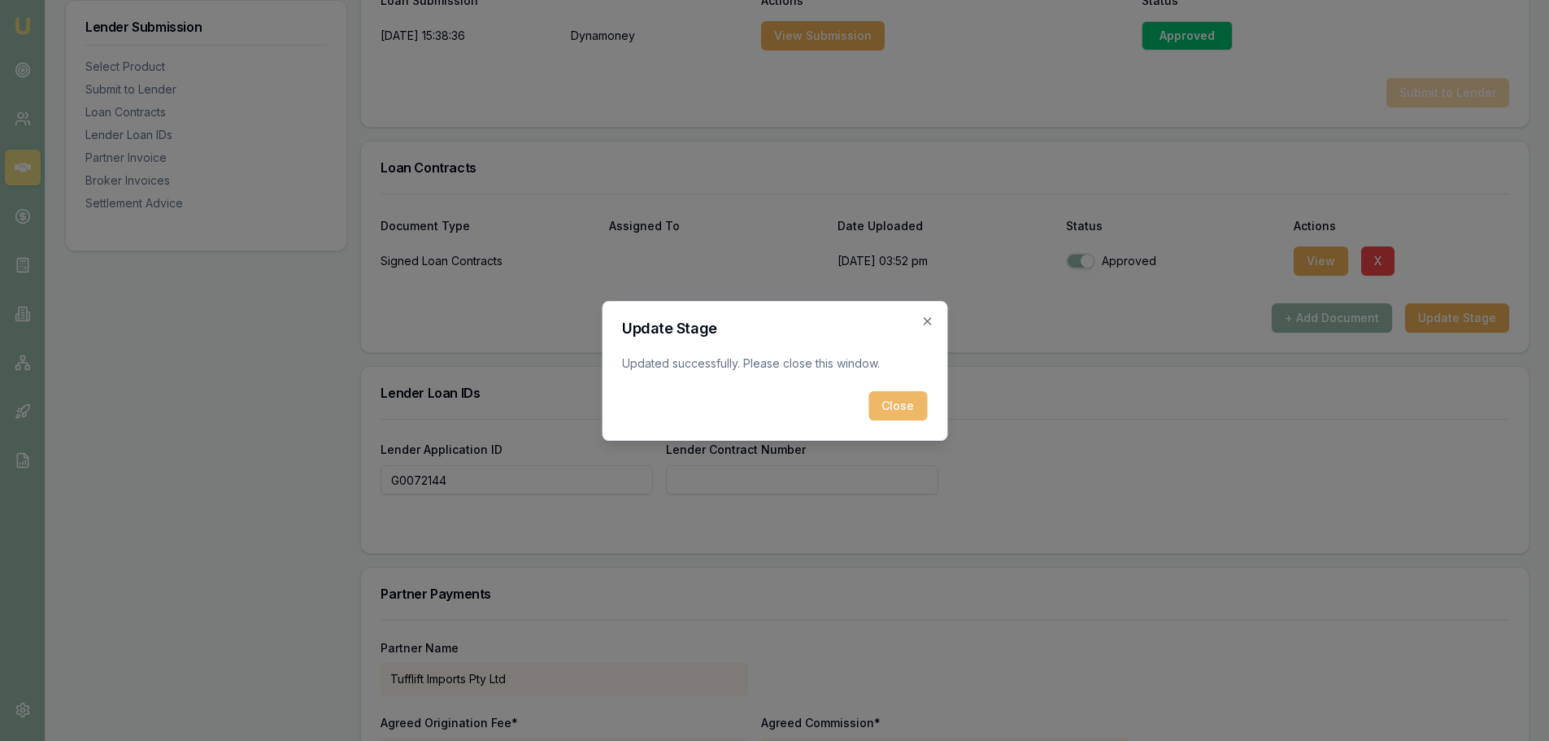
click at [882, 413] on button "Close" at bounding box center [897, 405] width 59 height 29
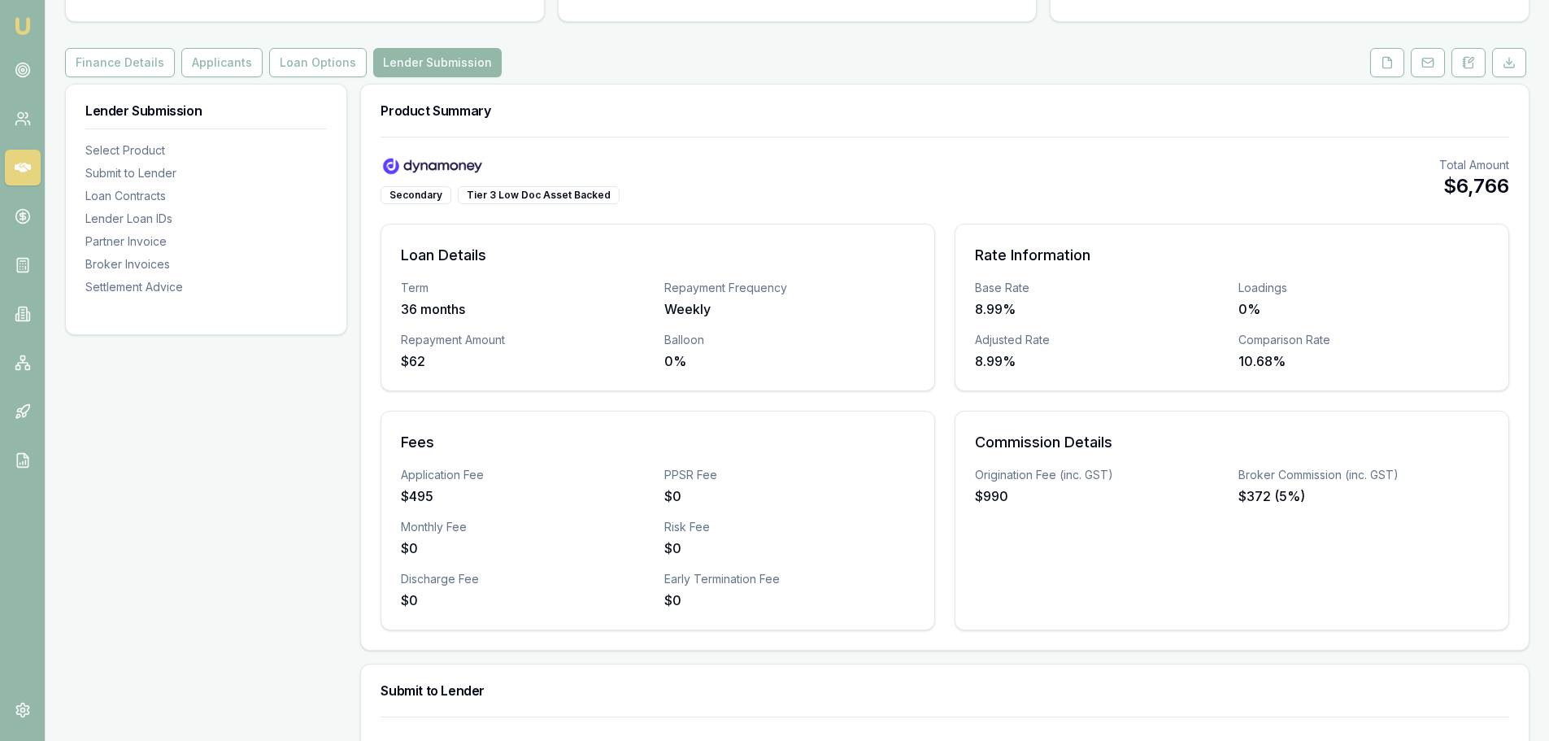
scroll to position [163, 0]
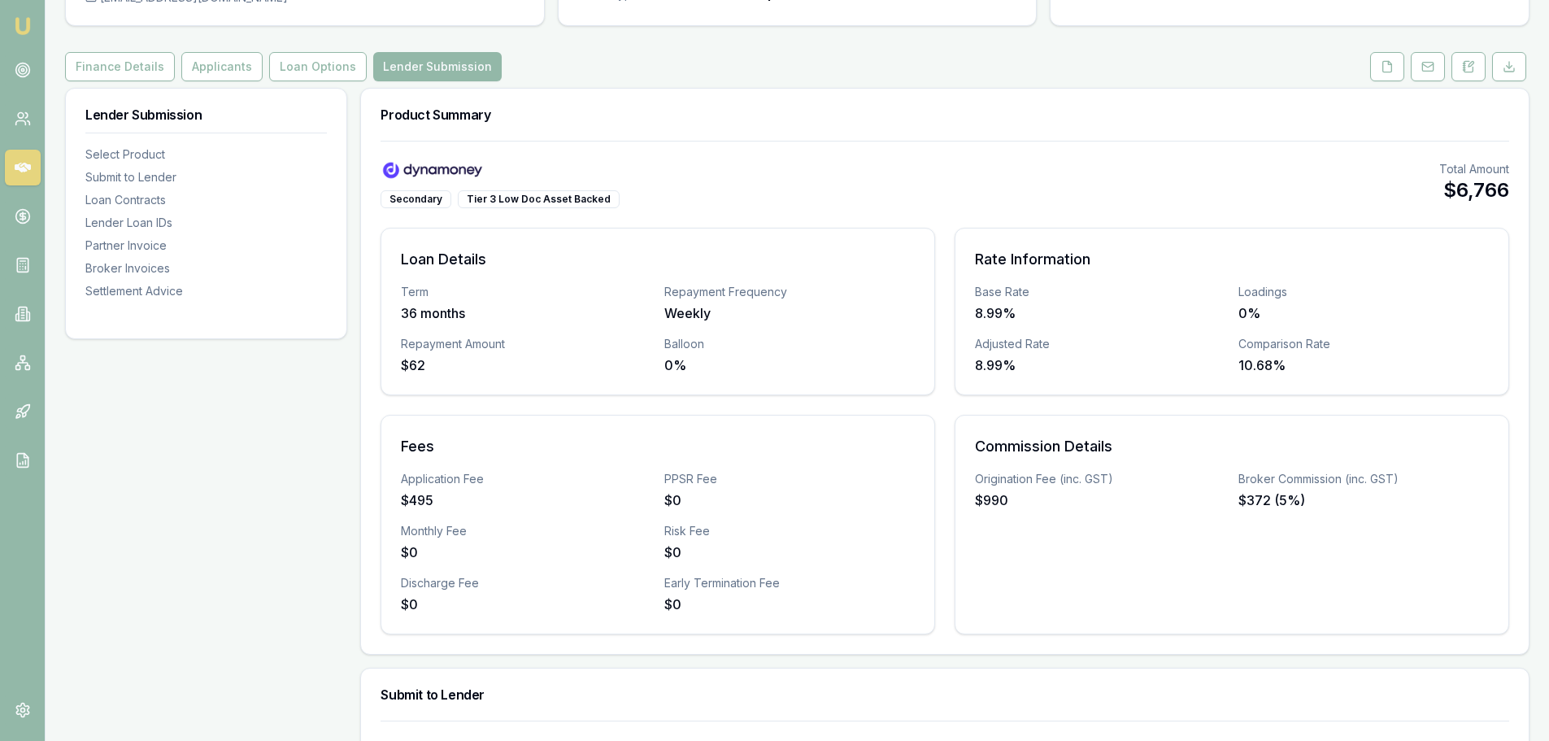
click at [689, 211] on div "Secondary Tier 3 Low Doc Asset Backed Total Amount $6,766 Loan Details Term 36 …" at bounding box center [945, 397] width 1129 height 473
drag, startPoint x: 23, startPoint y: 63, endPoint x: 23, endPoint y: 76, distance: 13.8
click at [23, 63] on circle at bounding box center [22, 70] width 14 height 14
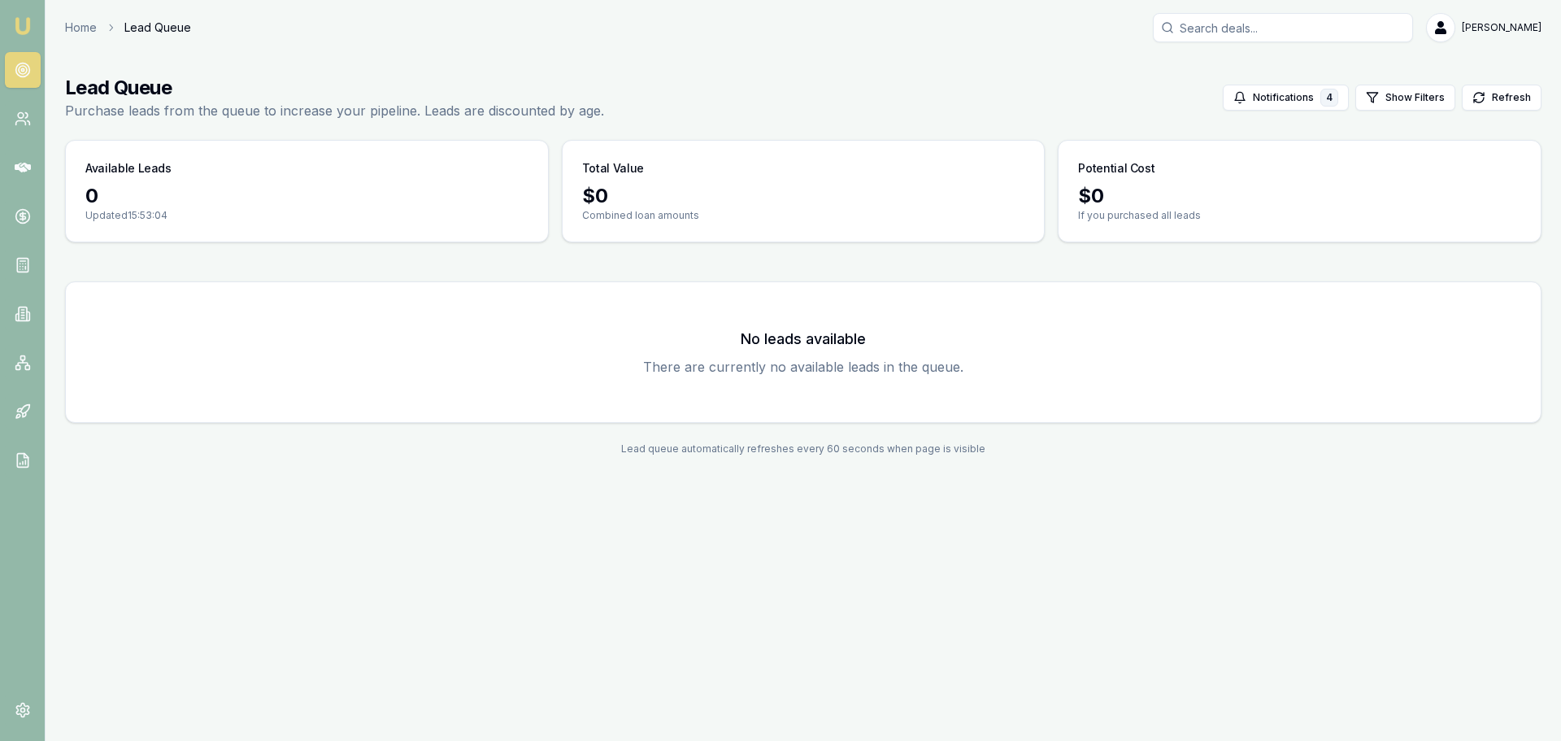
click at [2, 182] on nav "Emu Broker" at bounding box center [22, 245] width 45 height 491
drag, startPoint x: 13, startPoint y: 160, endPoint x: 21, endPoint y: 192, distance: 32.7
click at [15, 160] on link at bounding box center [23, 168] width 36 height 36
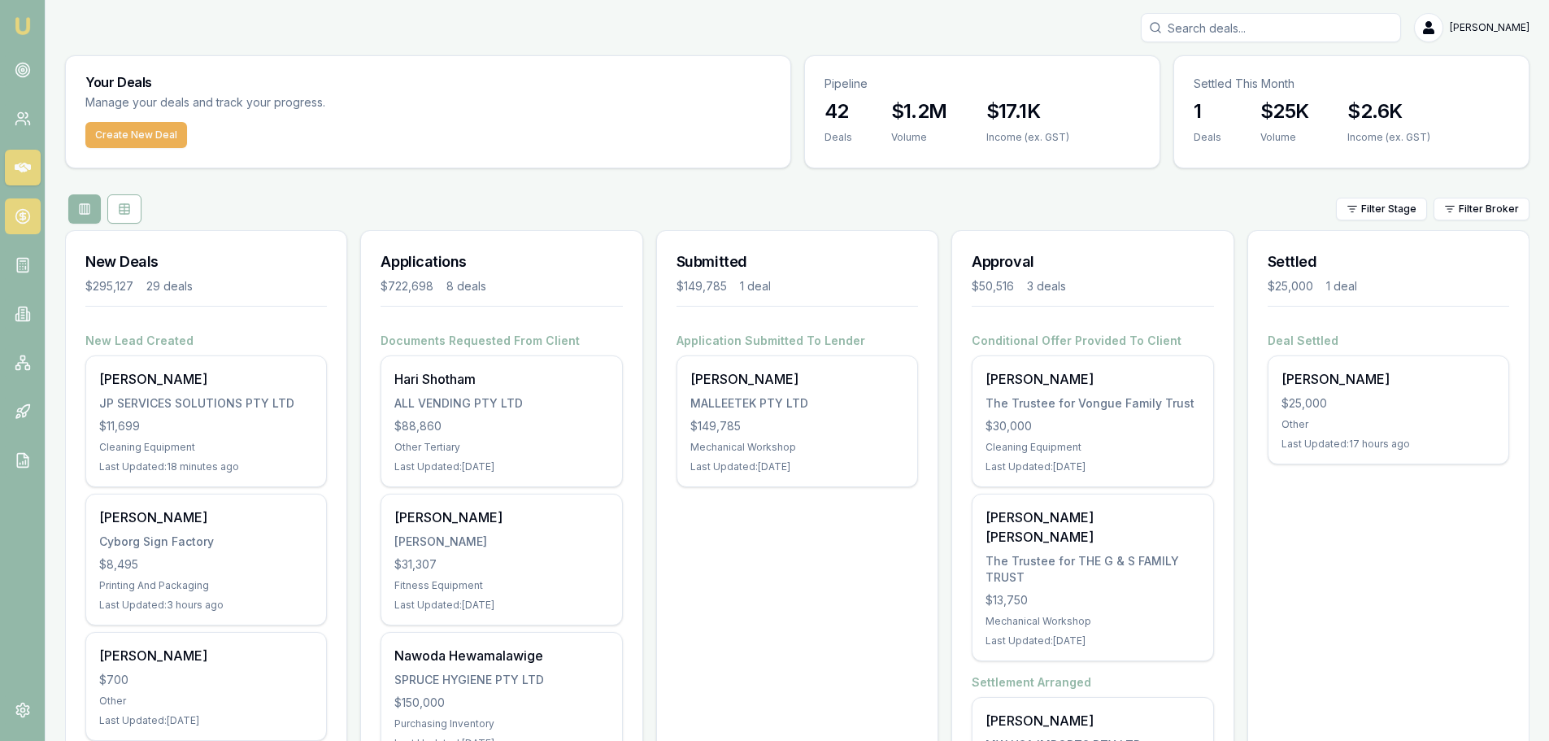
click at [22, 207] on link at bounding box center [23, 216] width 36 height 36
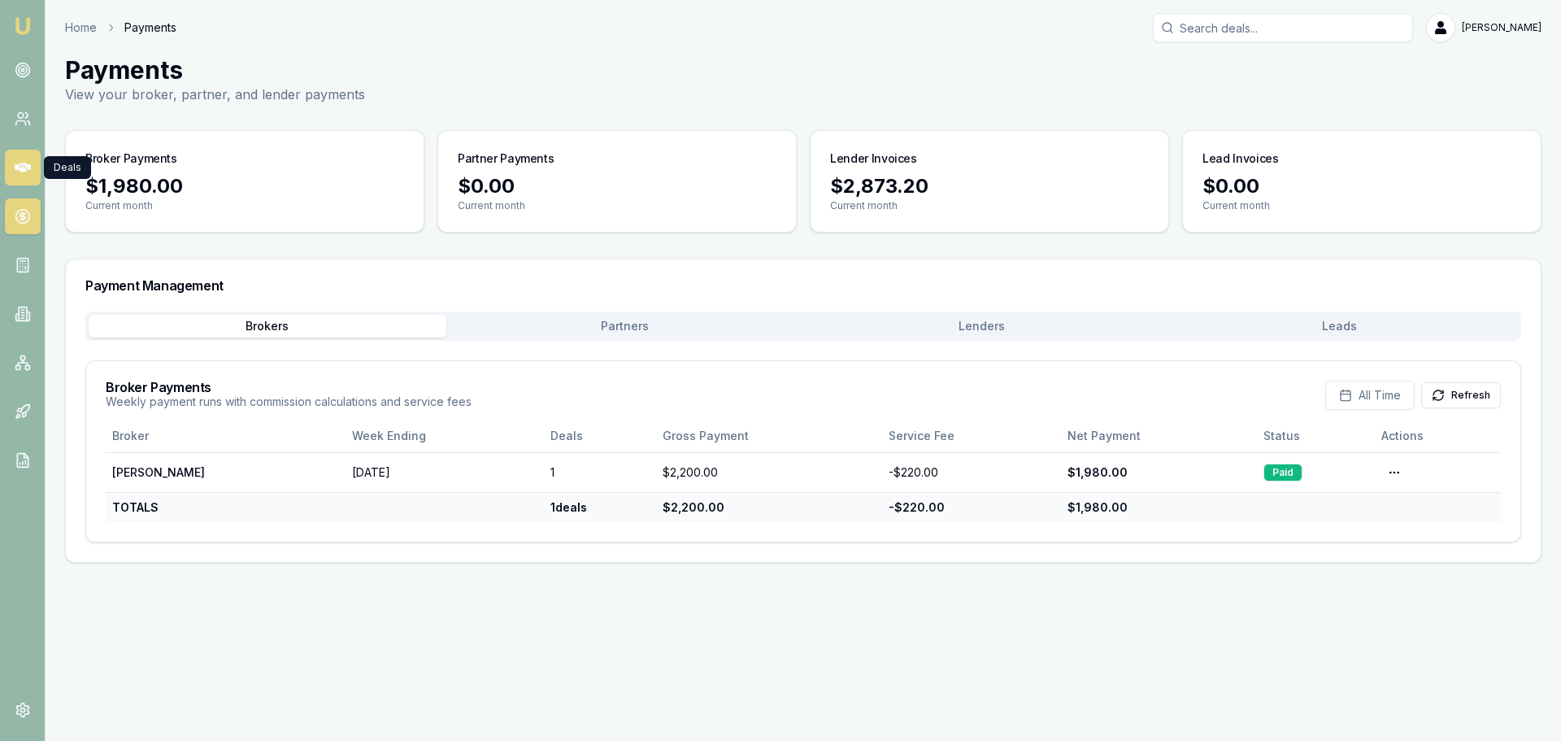
click at [26, 163] on icon at bounding box center [23, 167] width 16 height 16
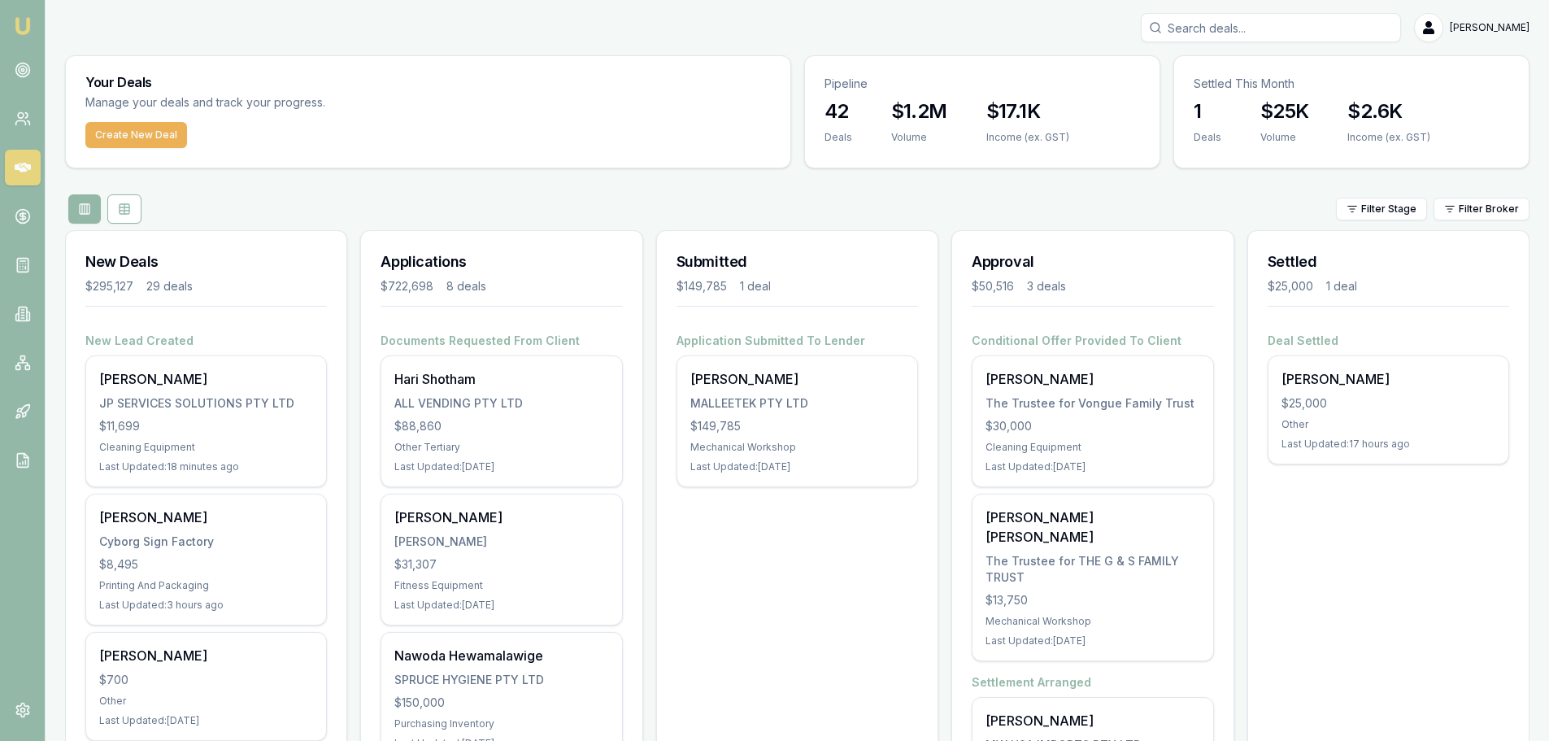
click at [355, 202] on div "Filter Stage Filter Broker" at bounding box center [797, 208] width 1464 height 29
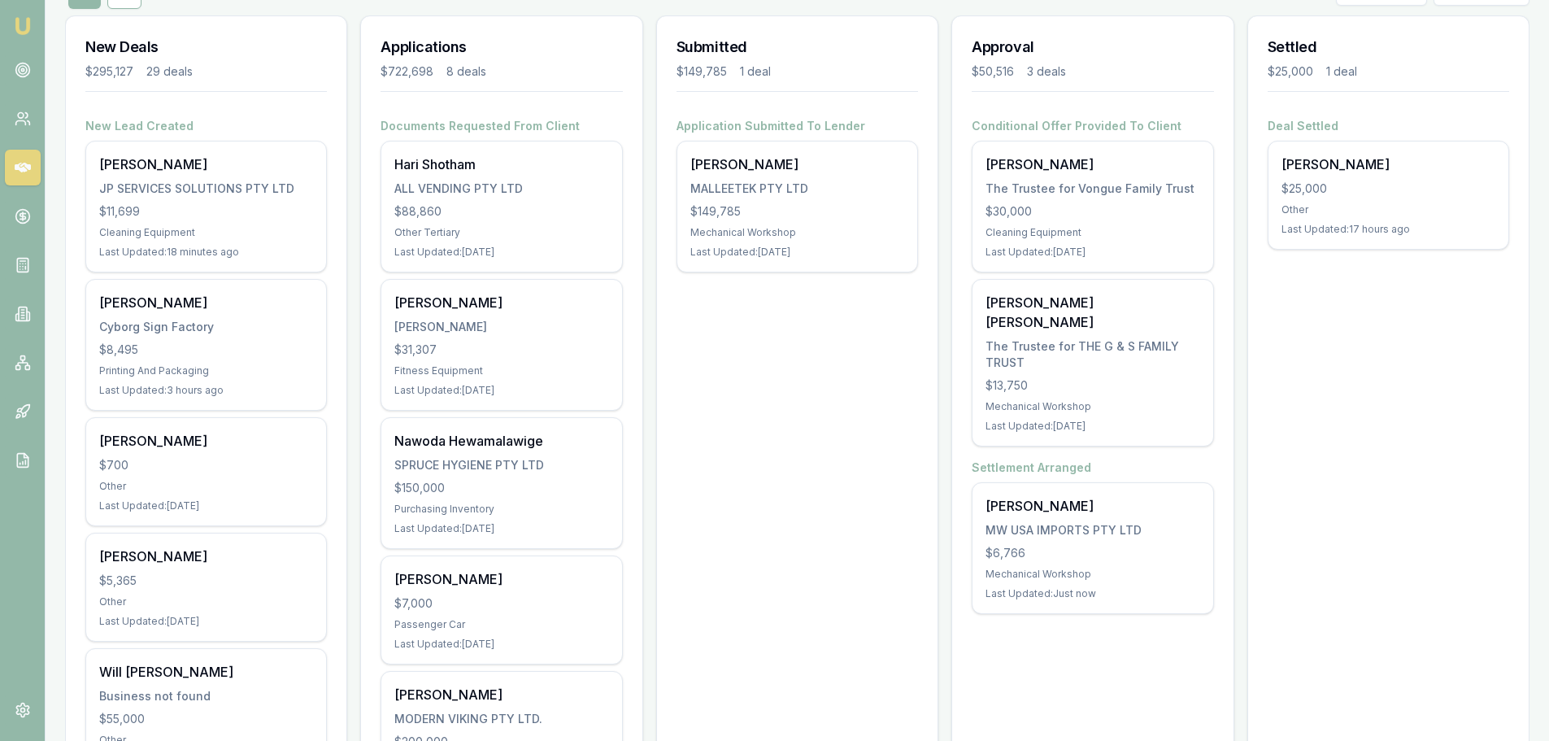
scroll to position [244, 0]
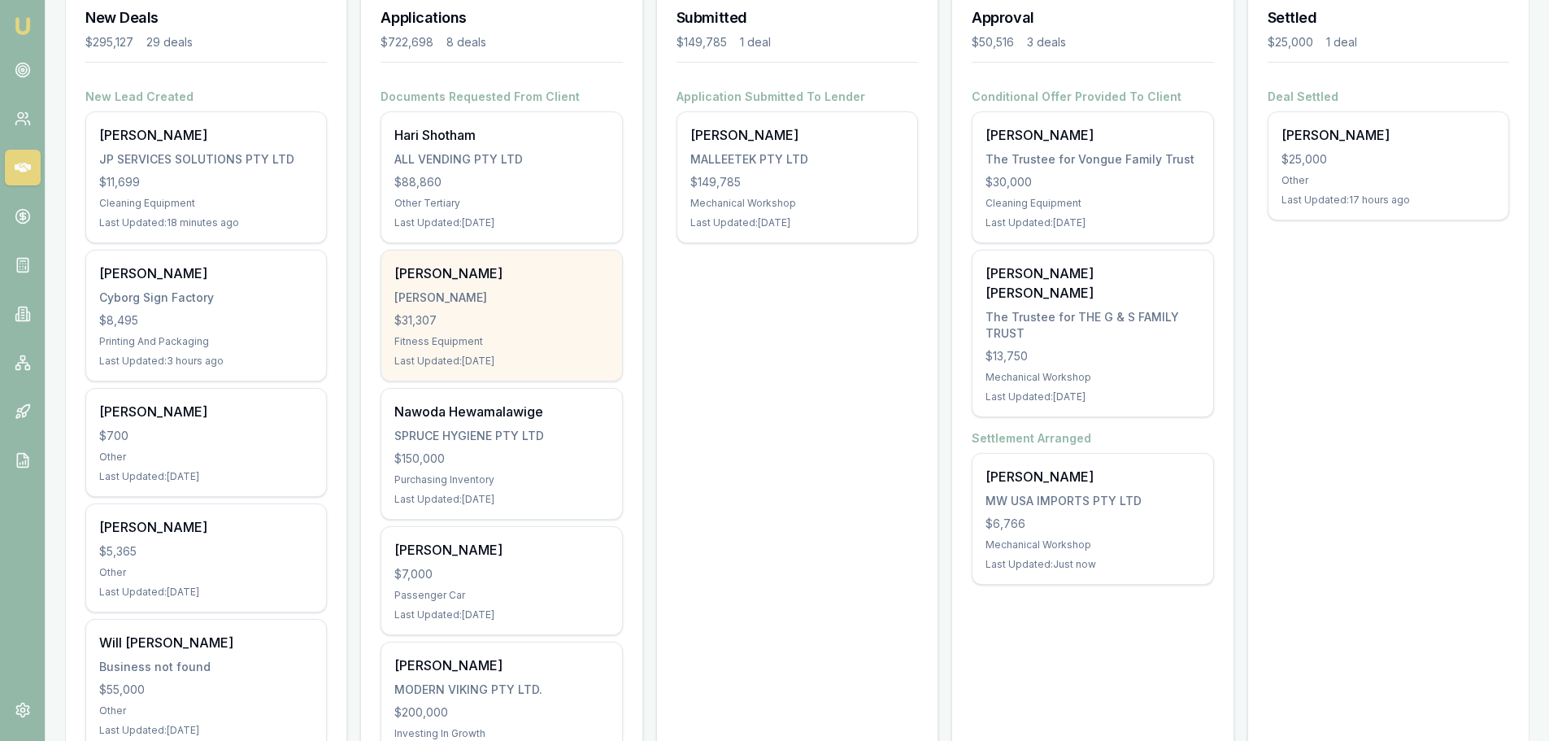
click at [461, 308] on div "Steven Kruger KRUGER, STEVEN JAMES $31,307 Fitness Equipment Last Updated: 10 d…" at bounding box center [501, 315] width 240 height 130
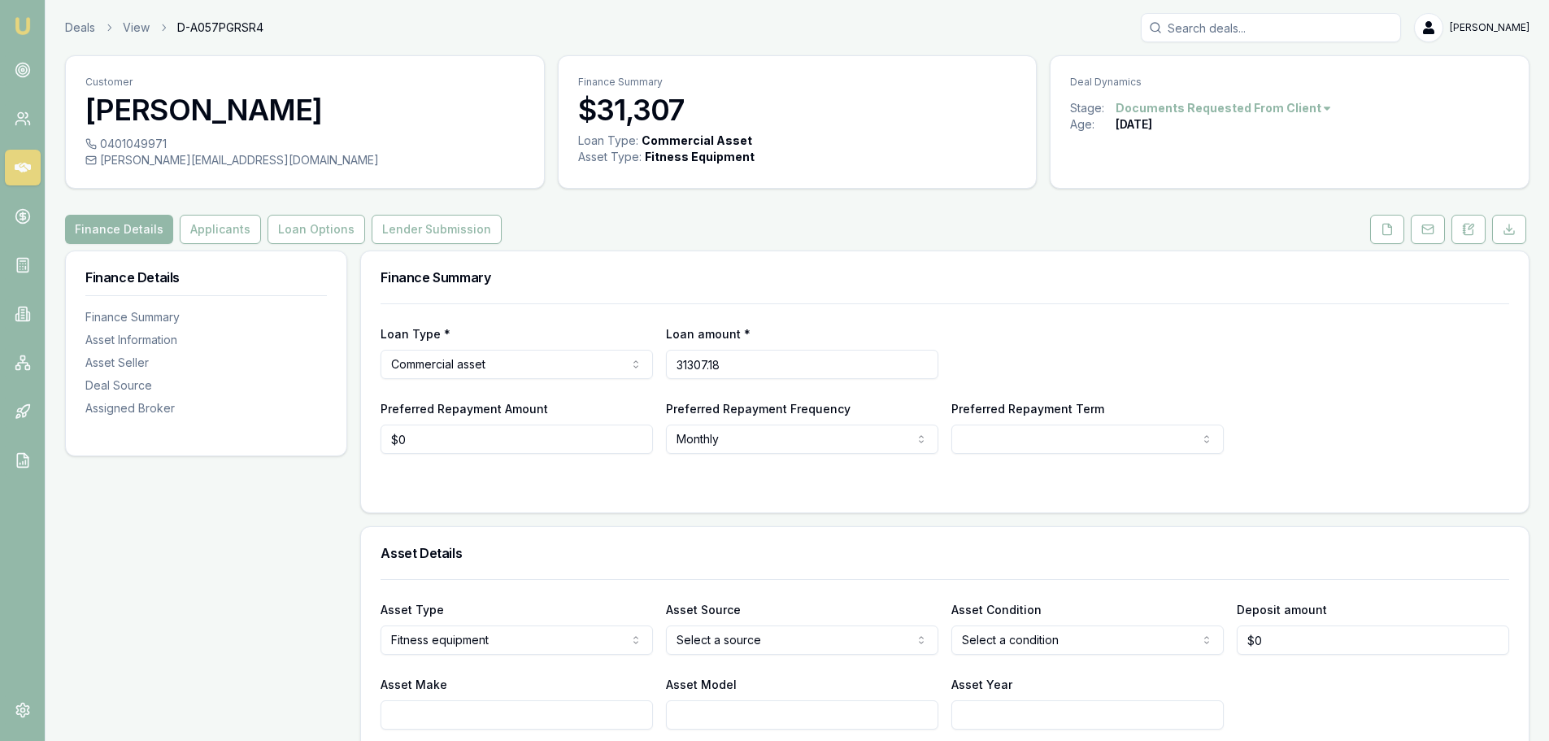
drag, startPoint x: 664, startPoint y: 360, endPoint x: 623, endPoint y: 356, distance: 41.7
click at [623, 356] on div "Loan Type * Commercial asset Consumer loan Consumer asset Commercial loan Comme…" at bounding box center [945, 351] width 1129 height 55
type input "$20,882"
drag, startPoint x: 419, startPoint y: 444, endPoint x: 351, endPoint y: 439, distance: 67.7
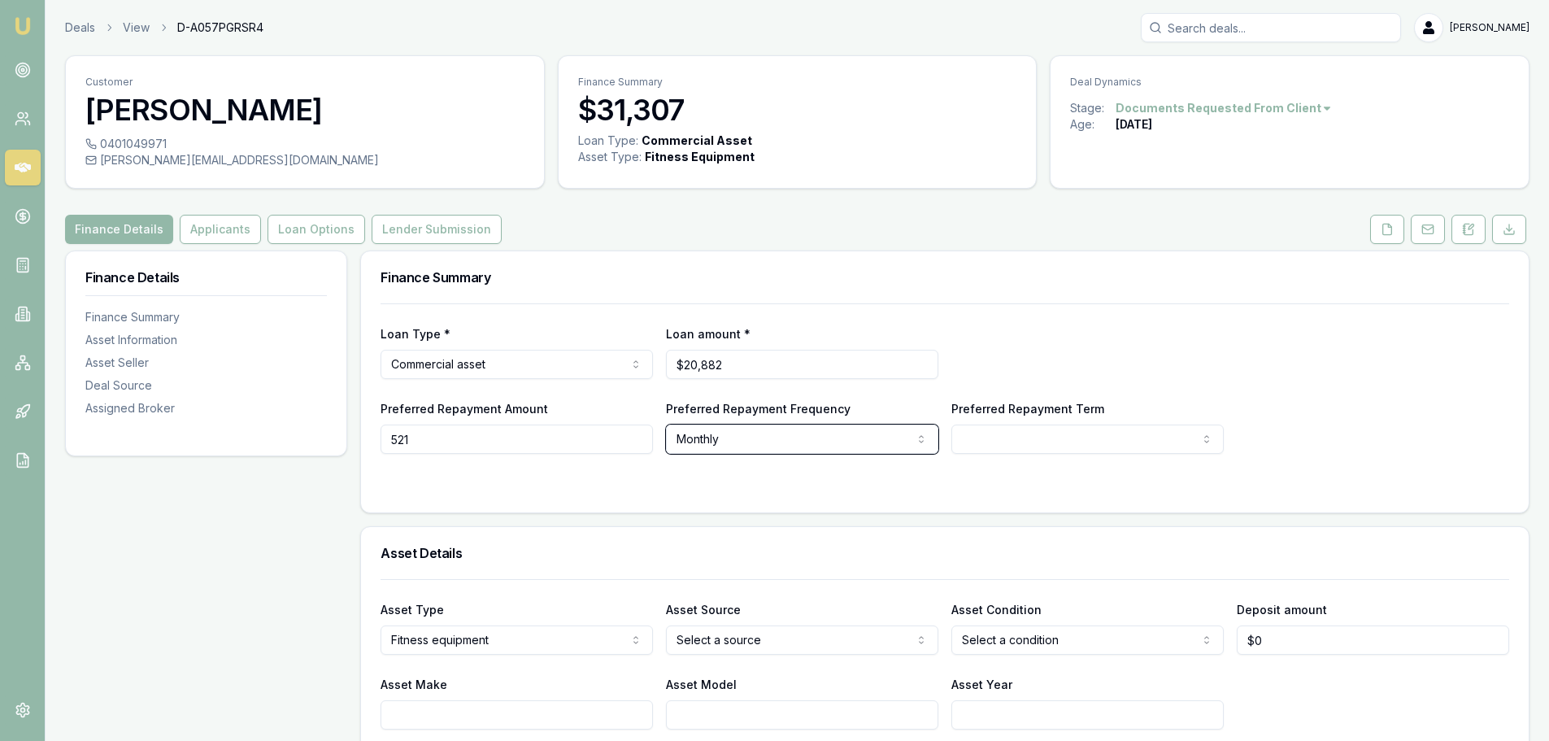
type input "$521"
select select "60"
click at [417, 476] on form "Loan Type * Commercial asset Consumer loan Consumer asset Commercial loan Comme…" at bounding box center [945, 397] width 1129 height 189
click at [1381, 224] on icon at bounding box center [1387, 229] width 13 height 13
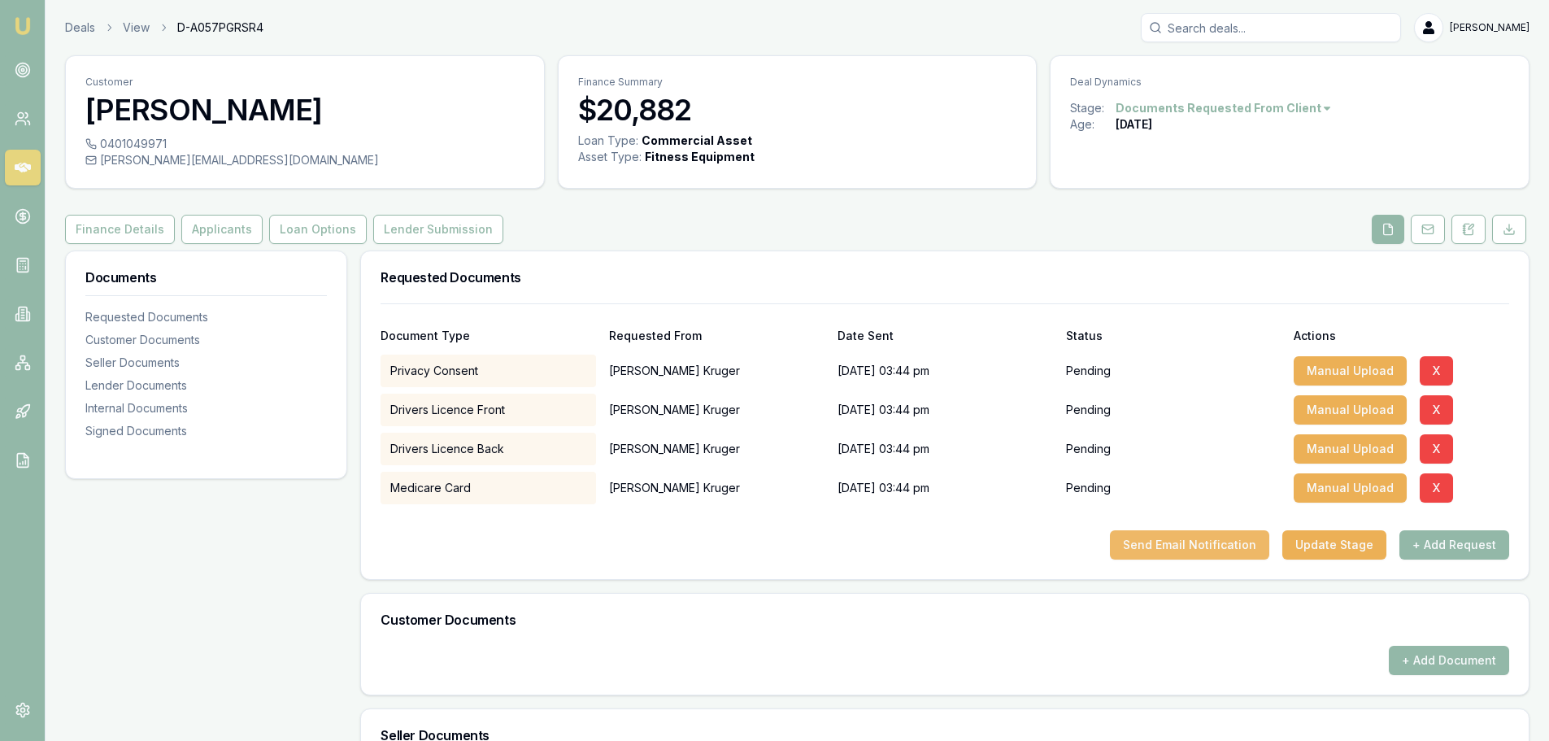
click at [1220, 541] on button "Send Email Notification" at bounding box center [1189, 544] width 159 height 29
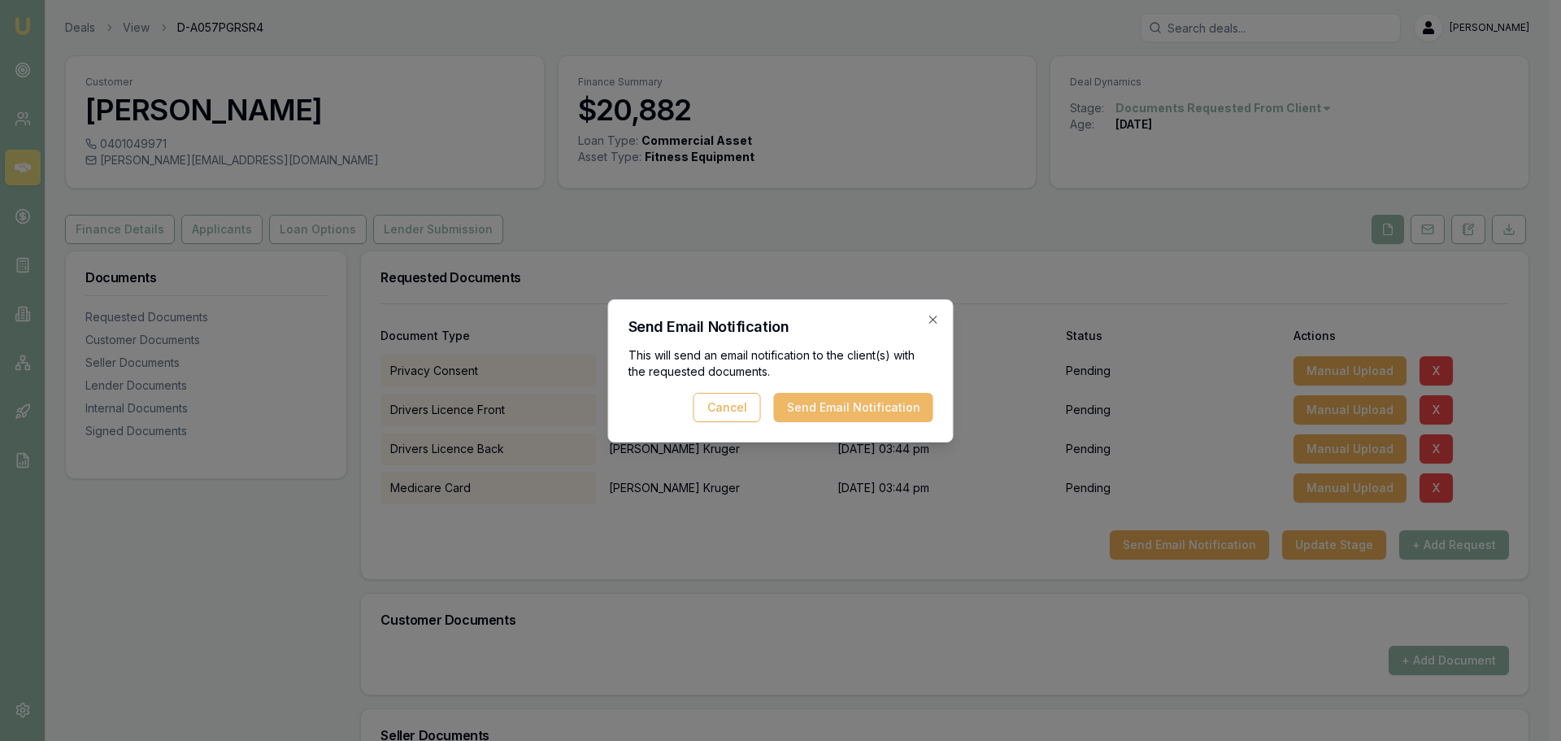
click at [833, 399] on button "Send Email Notification" at bounding box center [853, 407] width 159 height 29
